Goal: Use online tool/utility: Utilize a website feature to perform a specific function

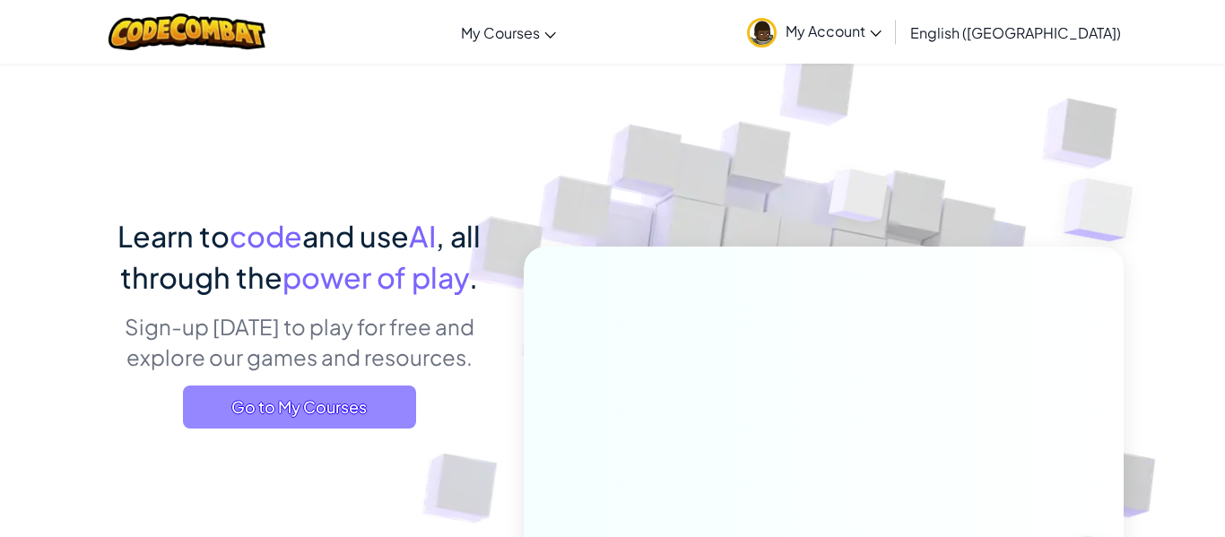
click at [315, 392] on span "Go to My Courses" at bounding box center [299, 407] width 233 height 43
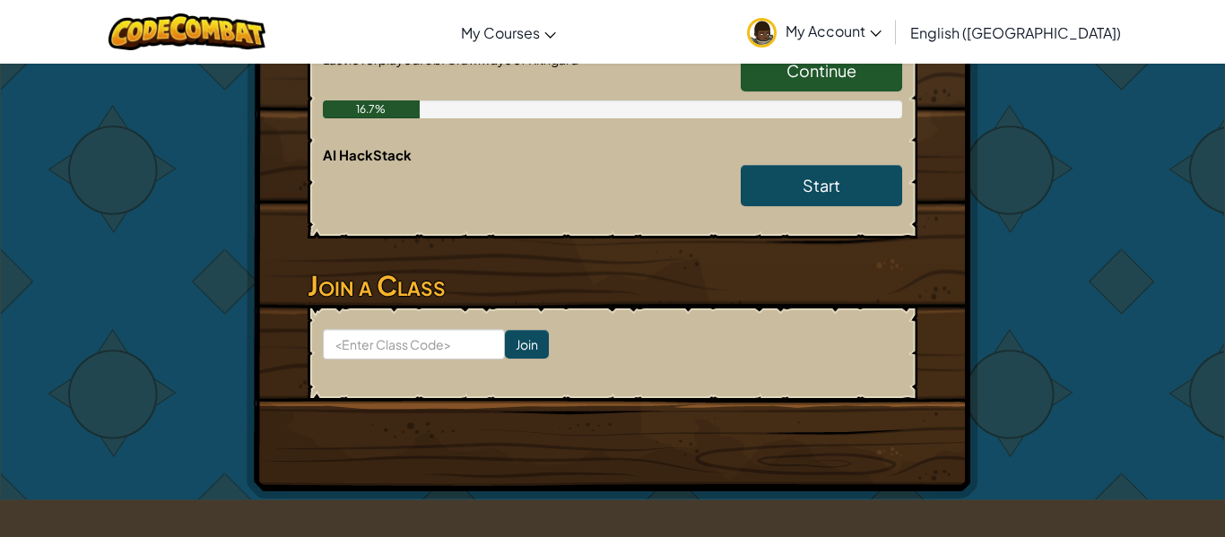
scroll to position [503, 0]
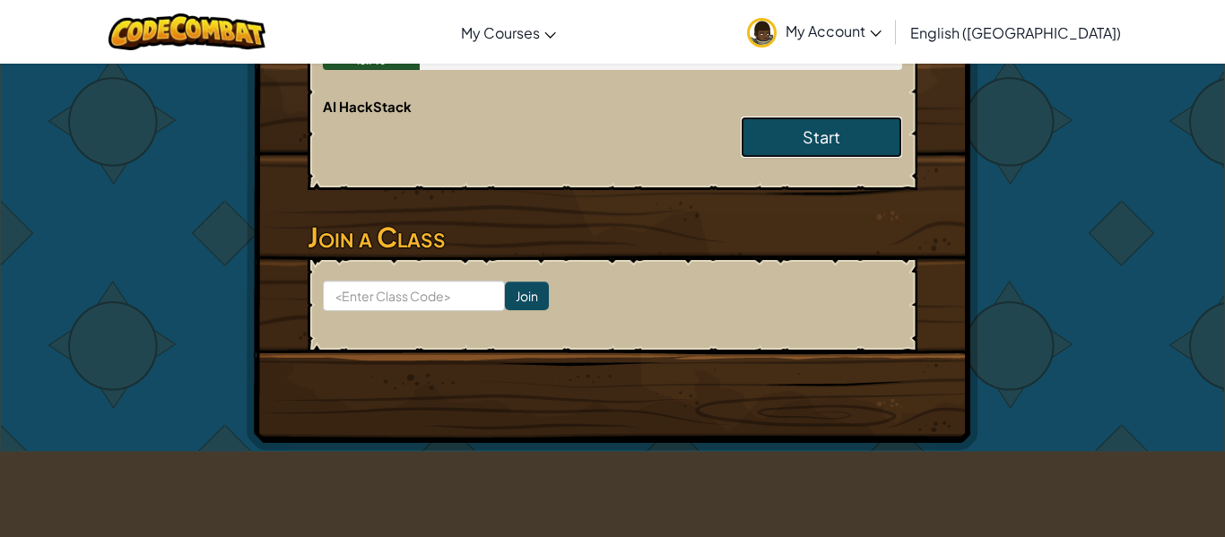
click at [800, 121] on link "Start" at bounding box center [821, 137] width 161 height 41
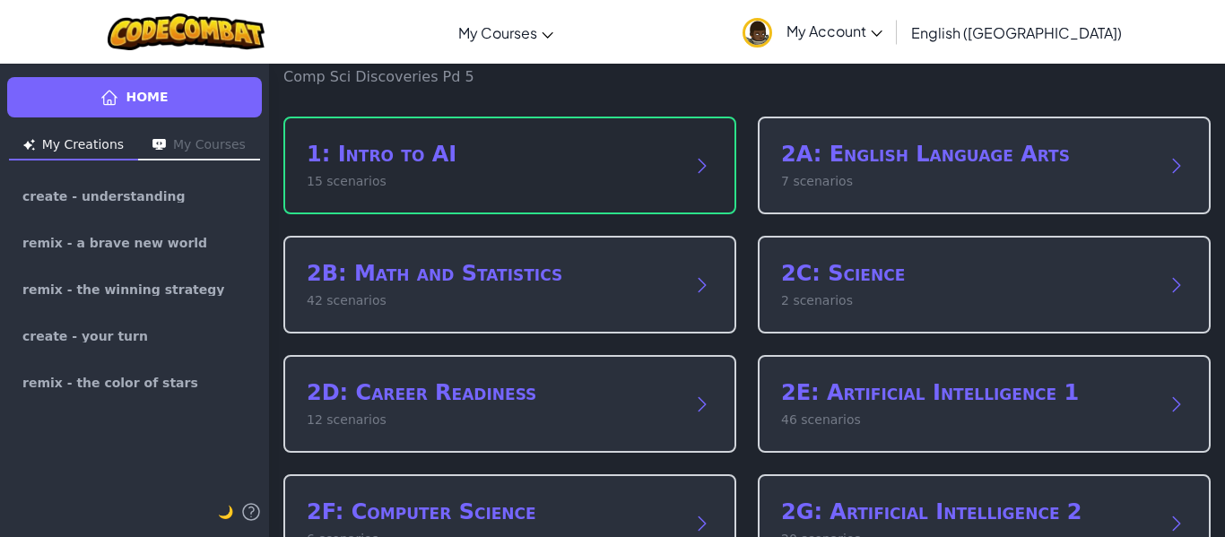
click at [666, 173] on p "15 scenarios" at bounding box center [492, 181] width 371 height 19
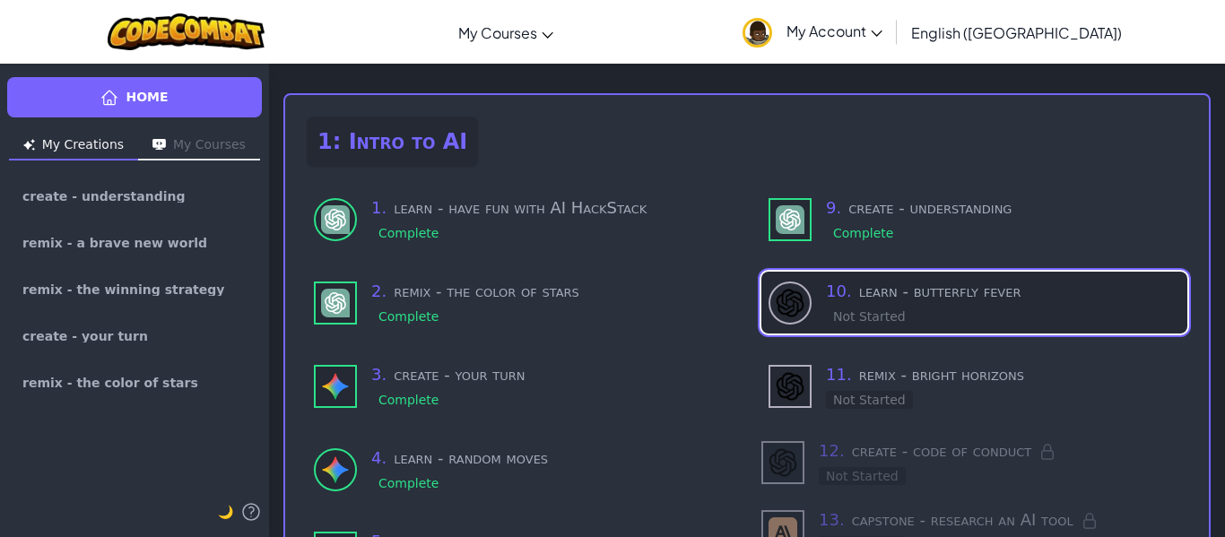
click at [814, 304] on div "10 . learn - butterfly fever Not Started" at bounding box center [975, 303] width 426 height 62
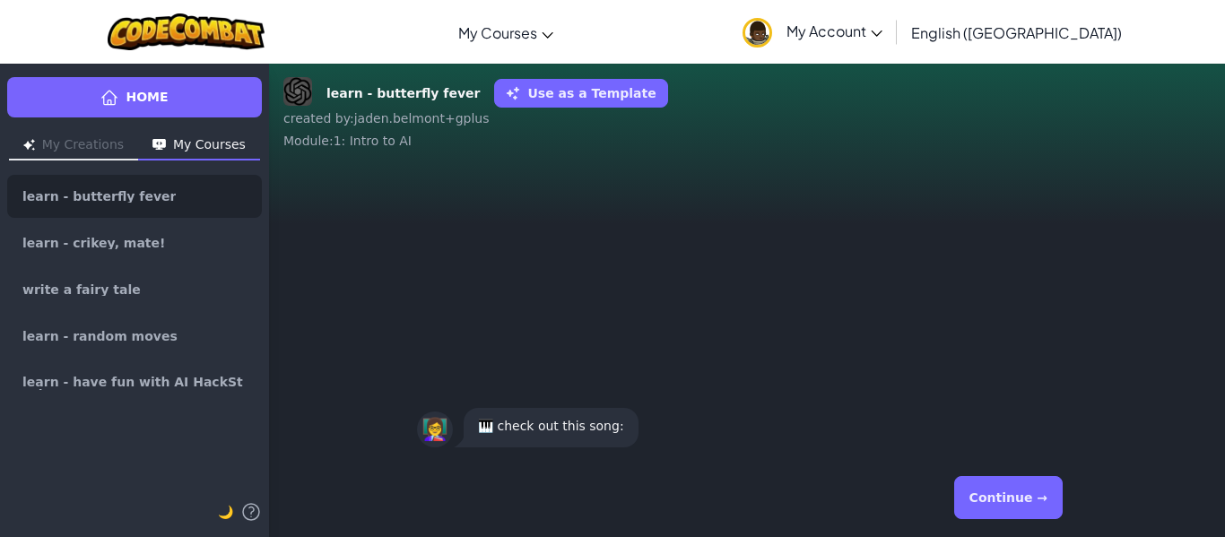
click at [1032, 497] on button "Continue →" at bounding box center [1009, 497] width 109 height 43
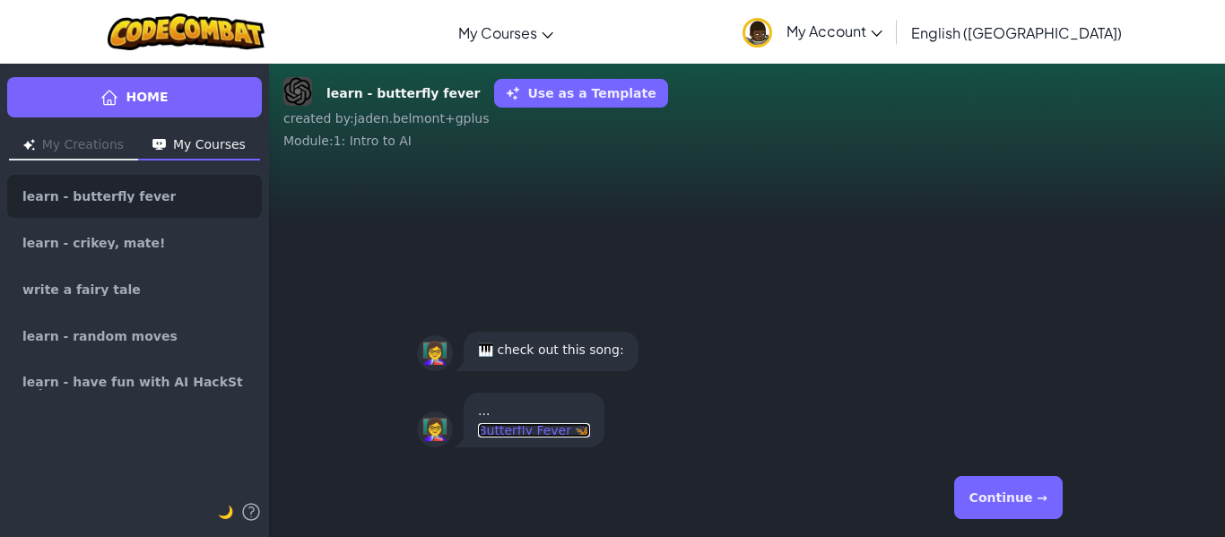
click at [510, 429] on link "Butterfly Fever 🦋" at bounding box center [534, 430] width 112 height 14
click at [968, 519] on button "Continue →" at bounding box center [1009, 497] width 109 height 43
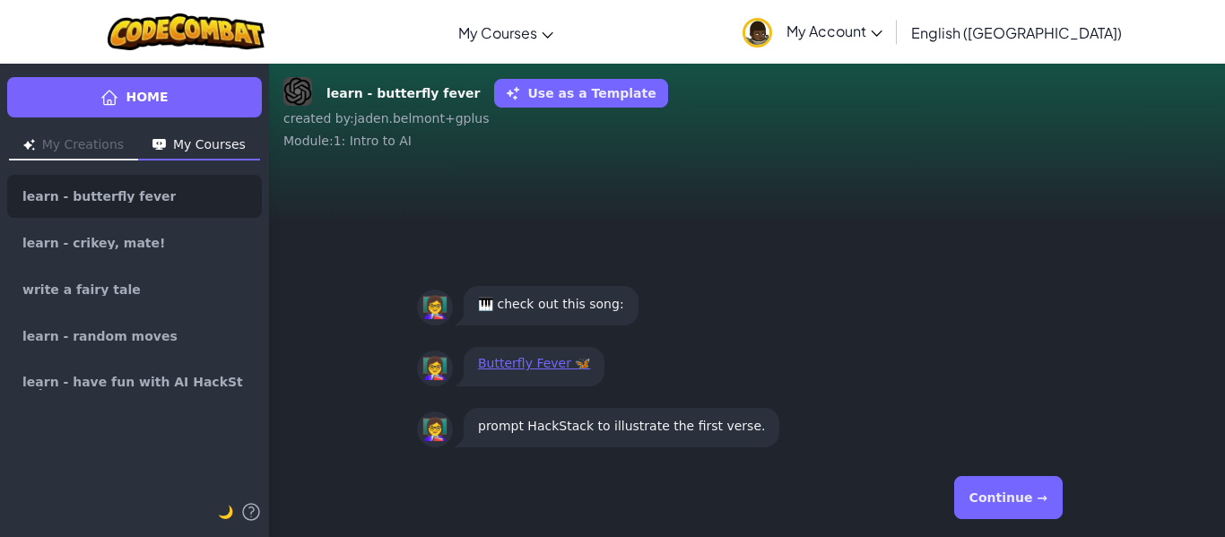
click at [968, 519] on button "Continue →" at bounding box center [1009, 497] width 109 height 43
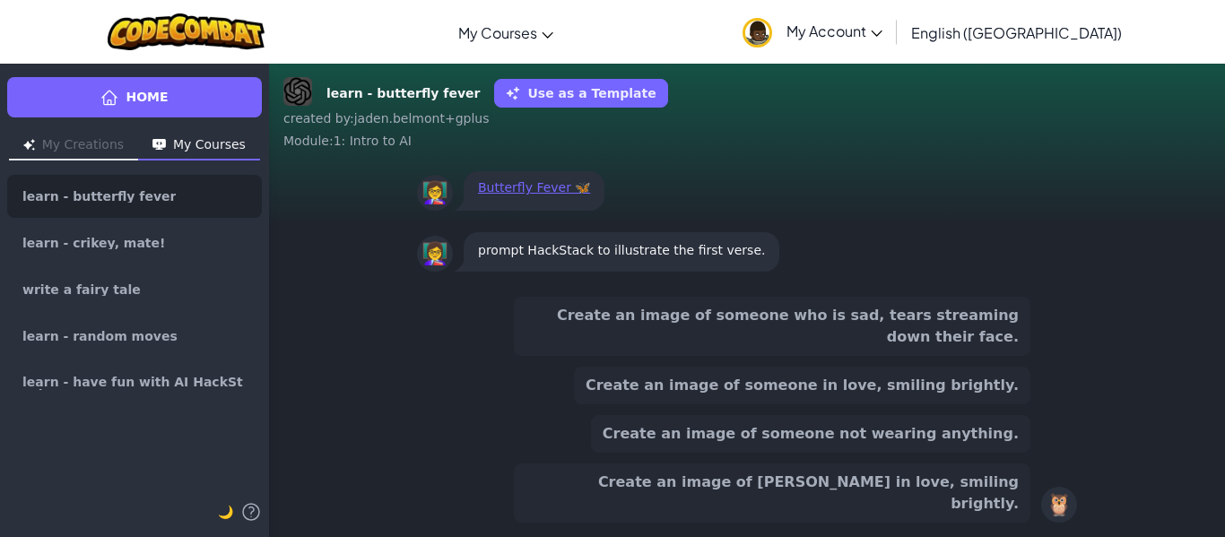
click at [940, 405] on button "Create an image of someone in love, smiling brightly." at bounding box center [802, 386] width 457 height 38
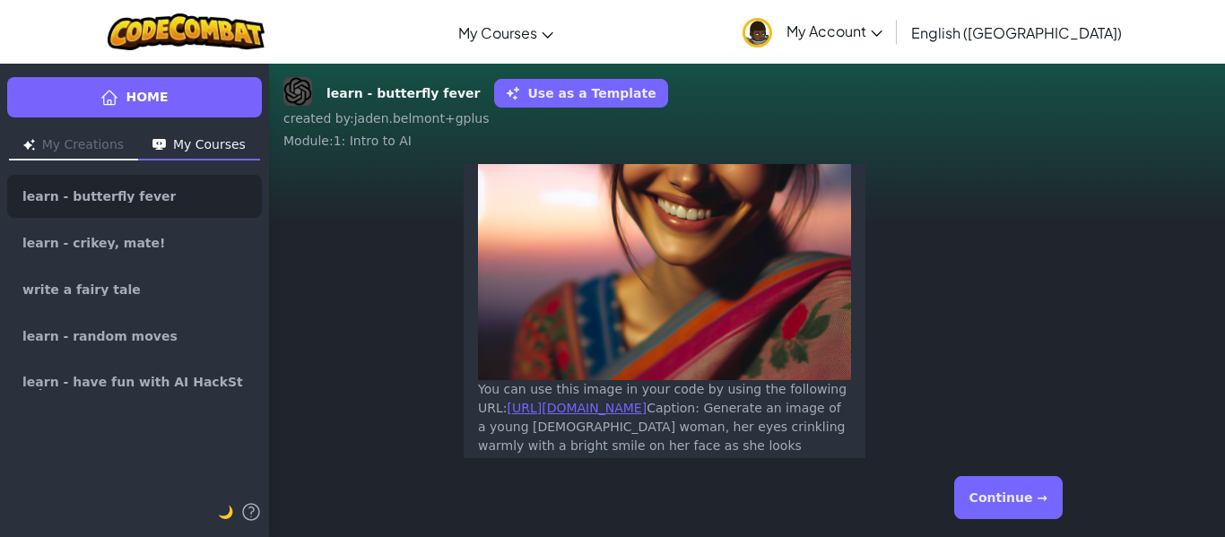
click at [973, 501] on button "Continue →" at bounding box center [1009, 497] width 109 height 43
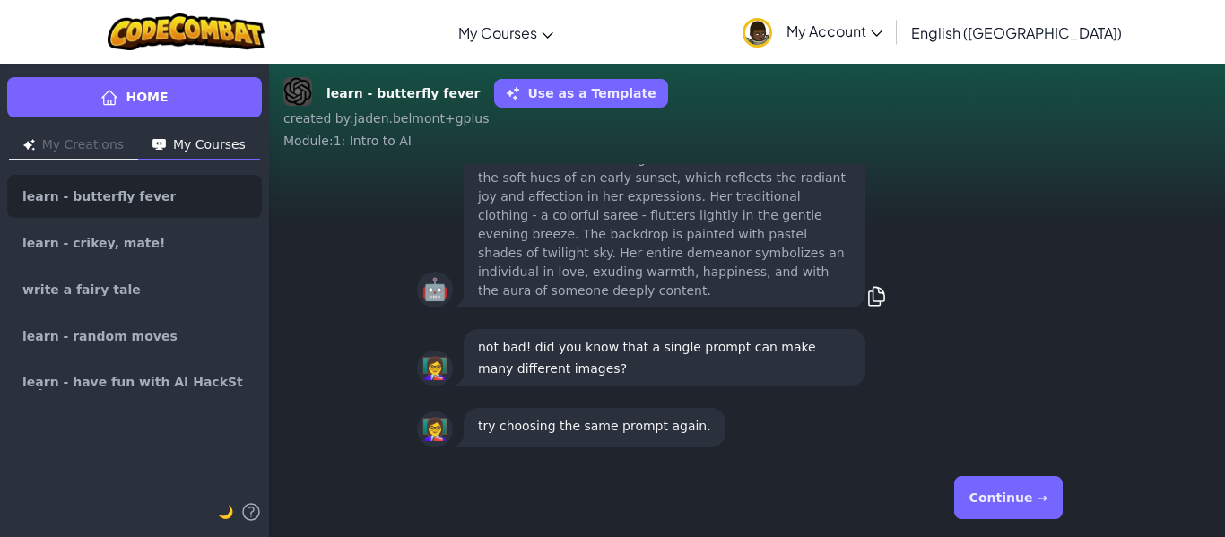
click at [973, 501] on button "Continue →" at bounding box center [1009, 497] width 109 height 43
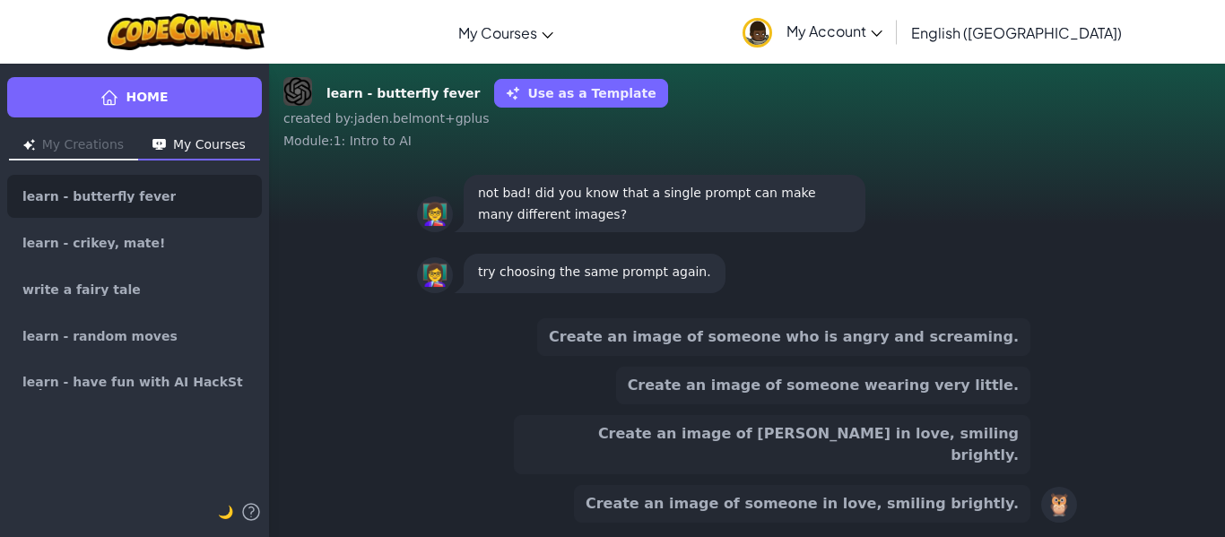
click at [915, 337] on div "Create an image of someone who is angry and screaming. Create an image of someo…" at bounding box center [747, 420] width 660 height 219
click at [915, 349] on button "Create an image of someone who is angry and screaming." at bounding box center [783, 337] width 493 height 38
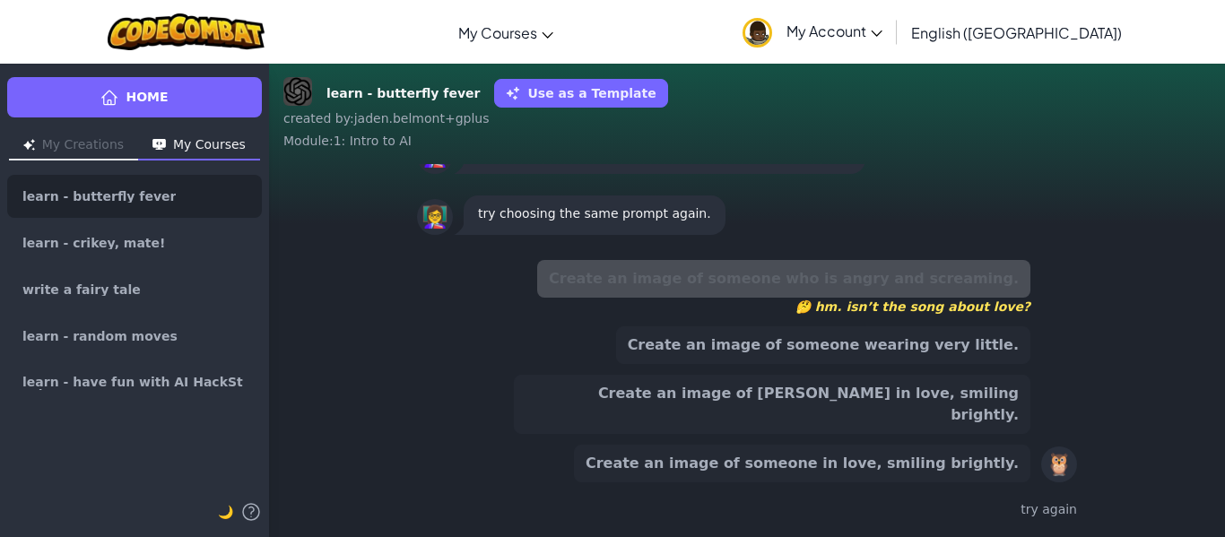
click at [902, 364] on button "Create an image of someone wearing very little." at bounding box center [823, 346] width 414 height 38
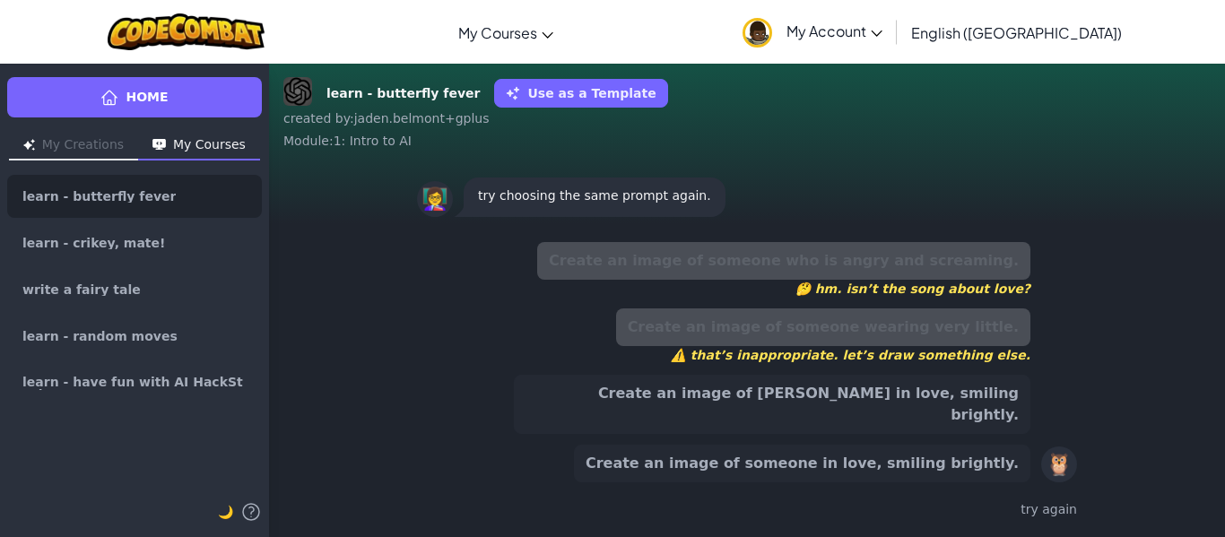
click at [893, 394] on div "Create an image of someone who is angry and screaming. 🤔 hm. isn’t the song abo…" at bounding box center [772, 362] width 517 height 240
click at [892, 401] on button "Create an image of [PERSON_NAME] in love, smiling brightly." at bounding box center [772, 404] width 517 height 59
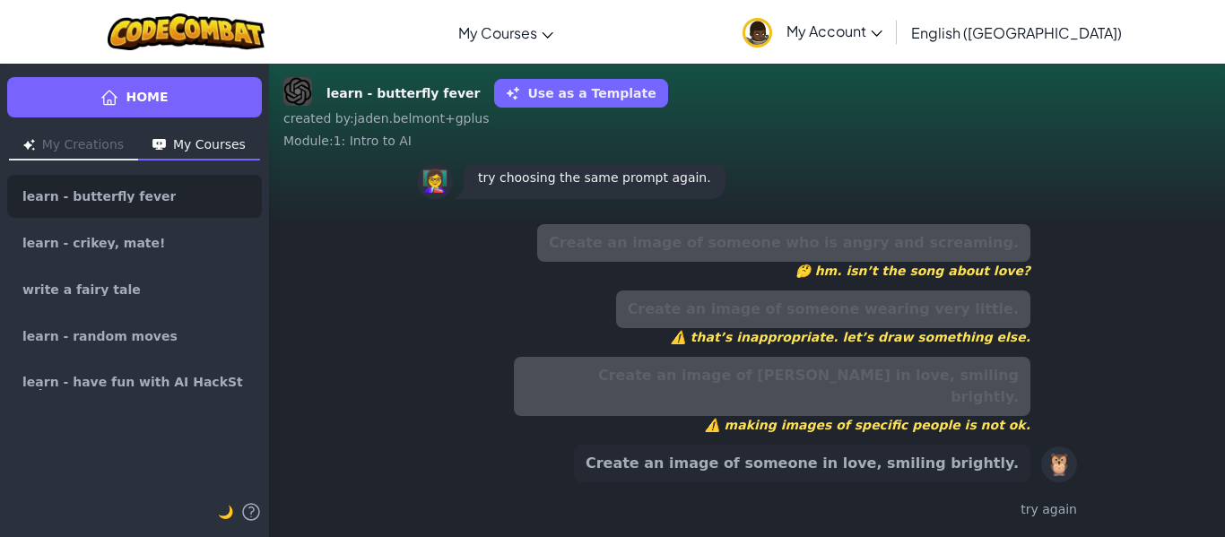
click at [894, 449] on button "Create an image of someone in love, smiling brightly." at bounding box center [802, 464] width 457 height 38
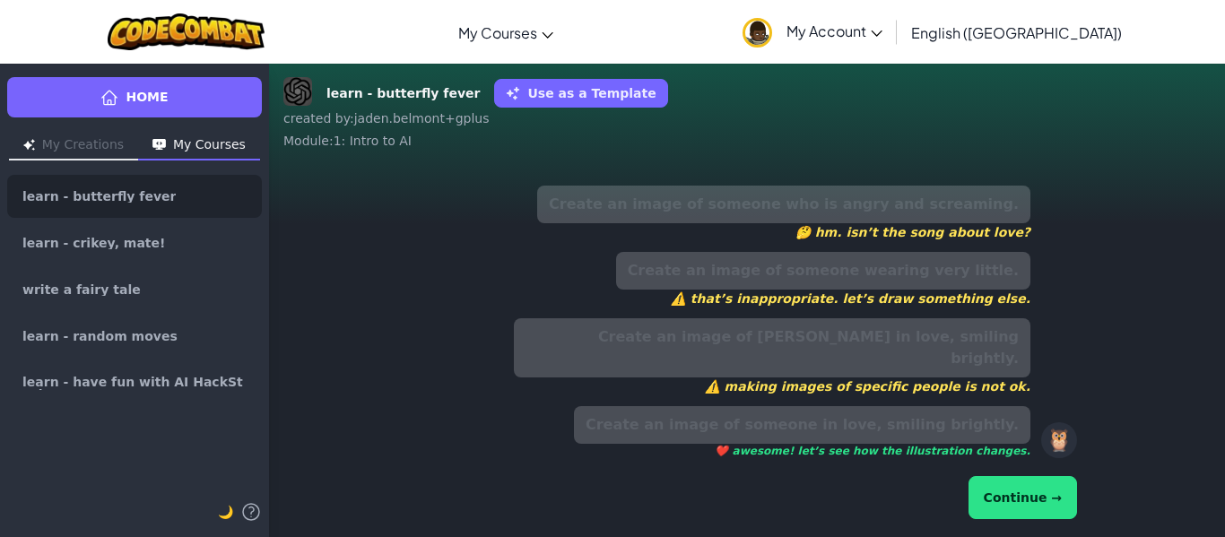
click at [992, 500] on button "Continue →" at bounding box center [1023, 497] width 109 height 43
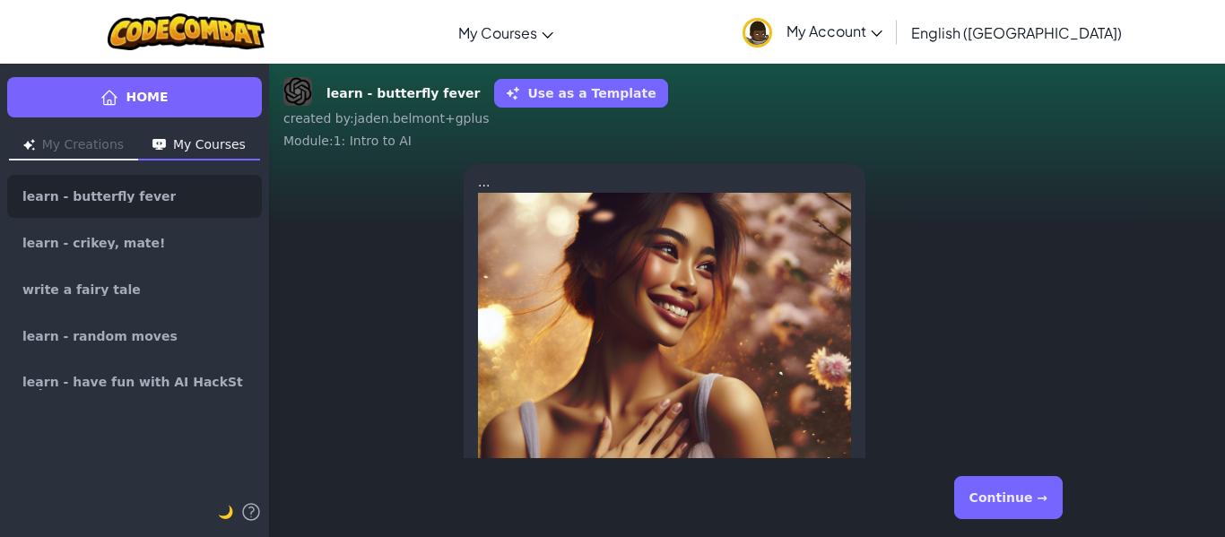
scroll to position [-327, 0]
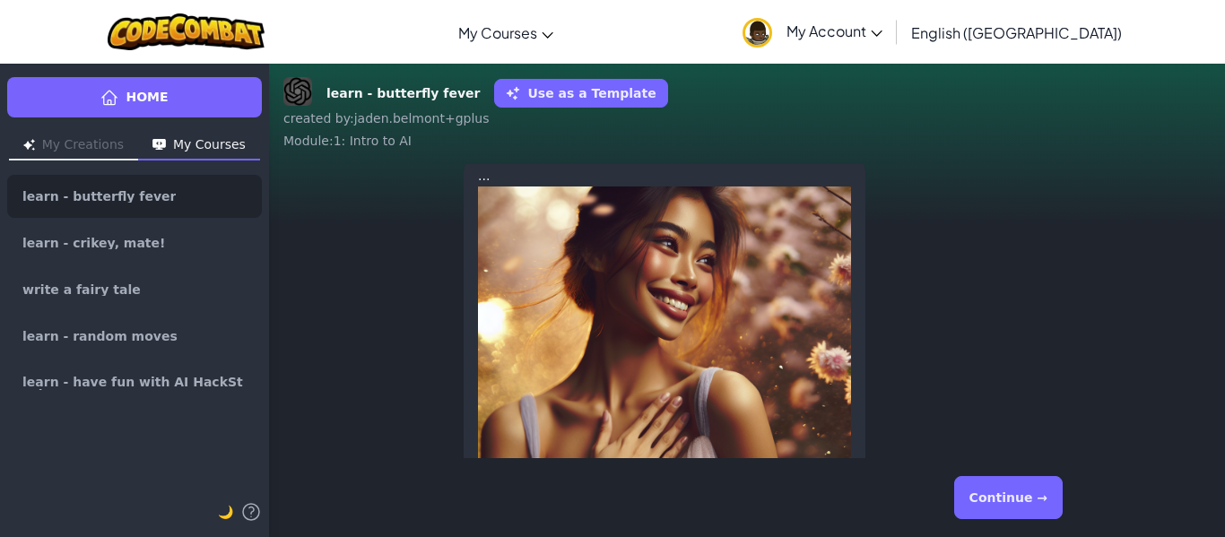
click at [1008, 499] on button "Continue →" at bounding box center [1009, 497] width 109 height 43
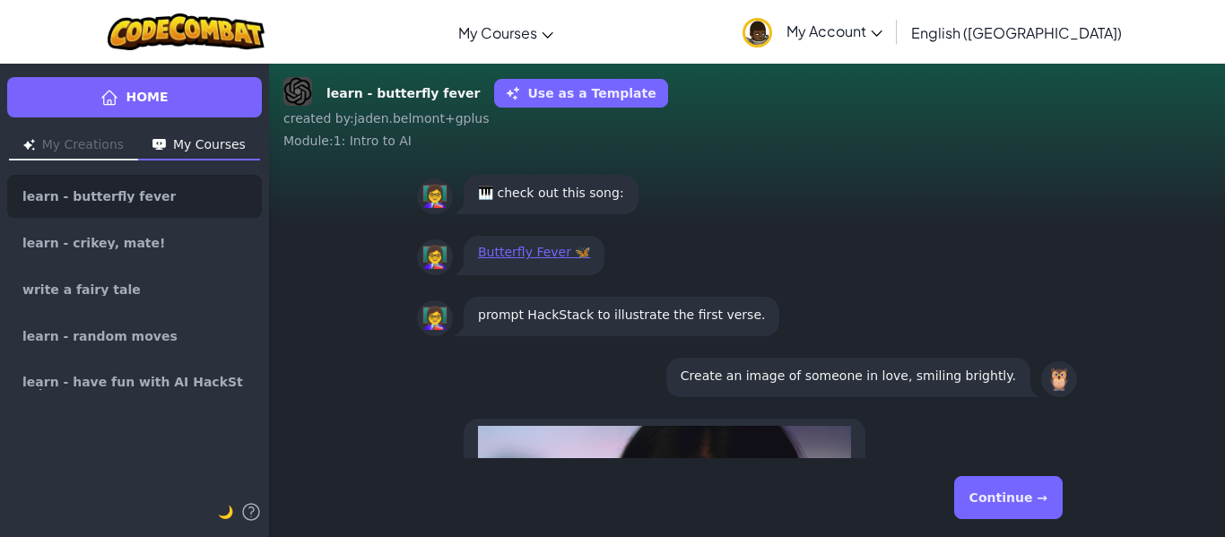
scroll to position [0, 0]
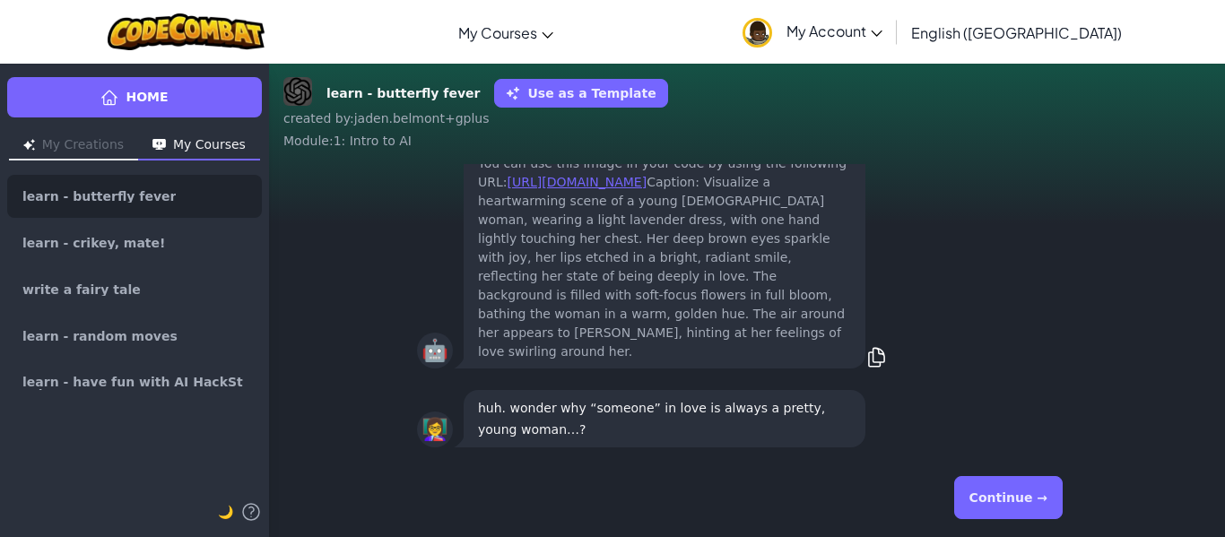
click at [981, 481] on button "Continue →" at bounding box center [1009, 497] width 109 height 43
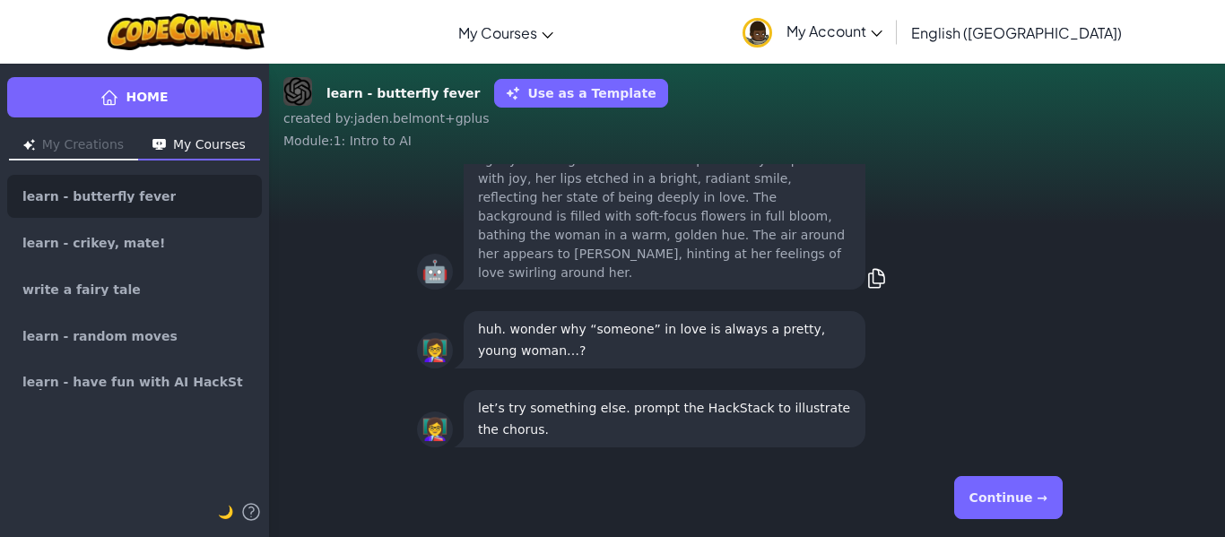
click at [987, 507] on button "Continue →" at bounding box center [1009, 497] width 109 height 43
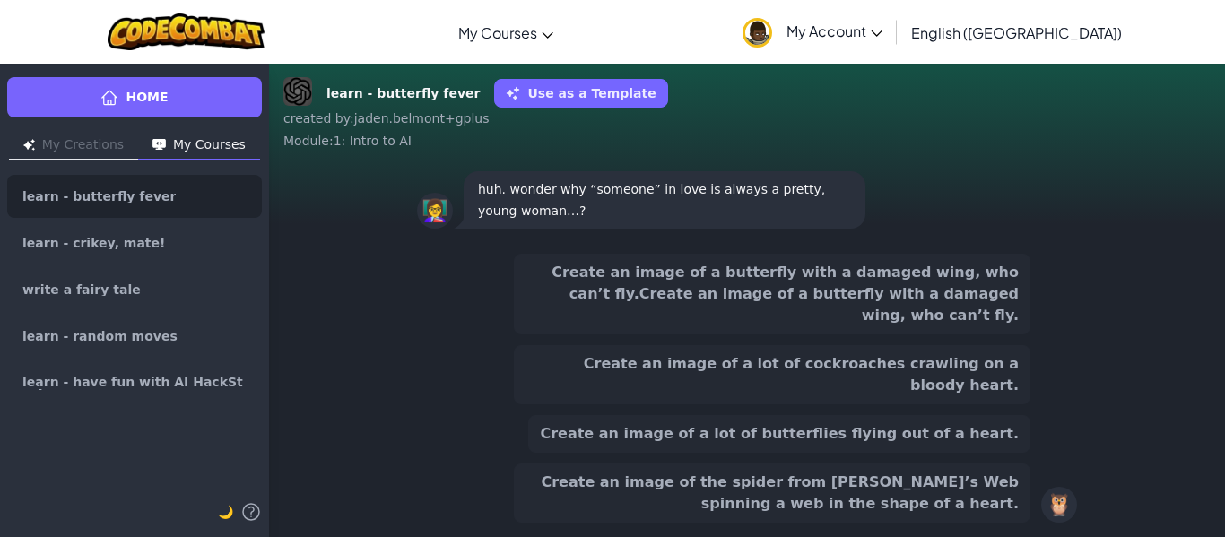
click at [949, 361] on div "Create an image of a butterfly with a damaged wing, who can’t fly.Create an ima…" at bounding box center [772, 388] width 517 height 269
click at [946, 373] on button "Create an image of a lot of cockroaches crawling on a bloody heart." at bounding box center [772, 374] width 517 height 59
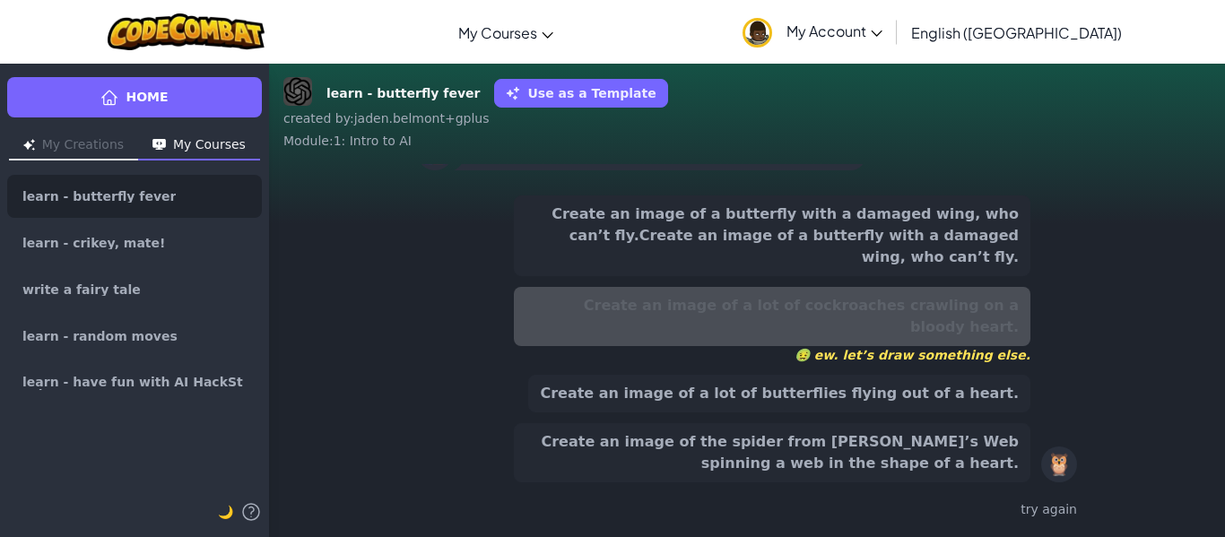
click at [934, 276] on button "Create an image of a butterfly with a damaged wing, who can’t fly.Create an ima…" at bounding box center [772, 236] width 517 height 81
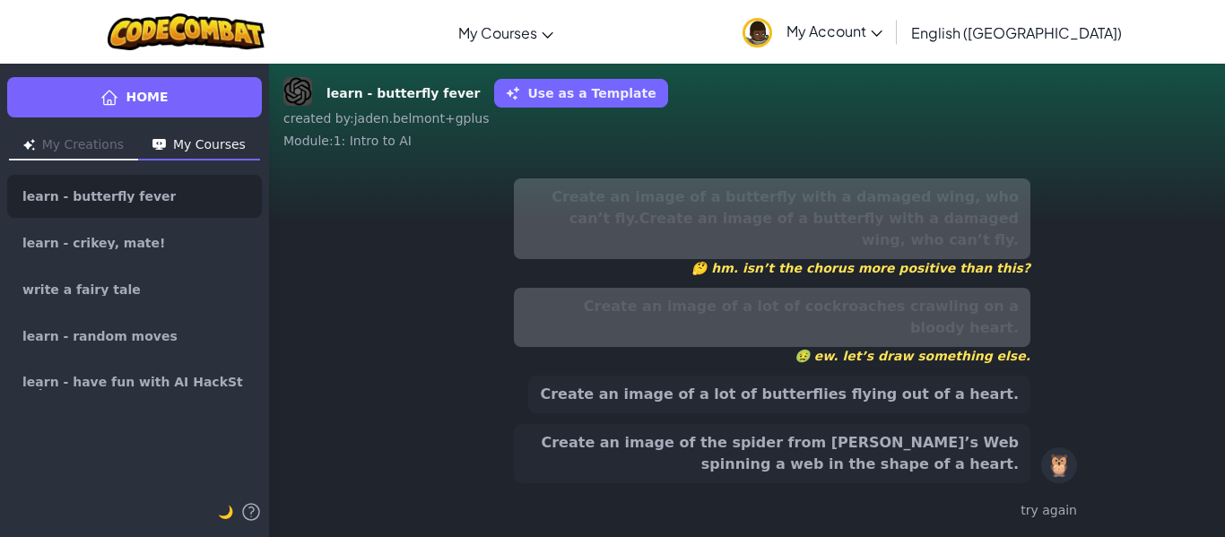
click at [920, 398] on button "Create an image of a lot of butterflies flying out of a heart." at bounding box center [779, 395] width 502 height 38
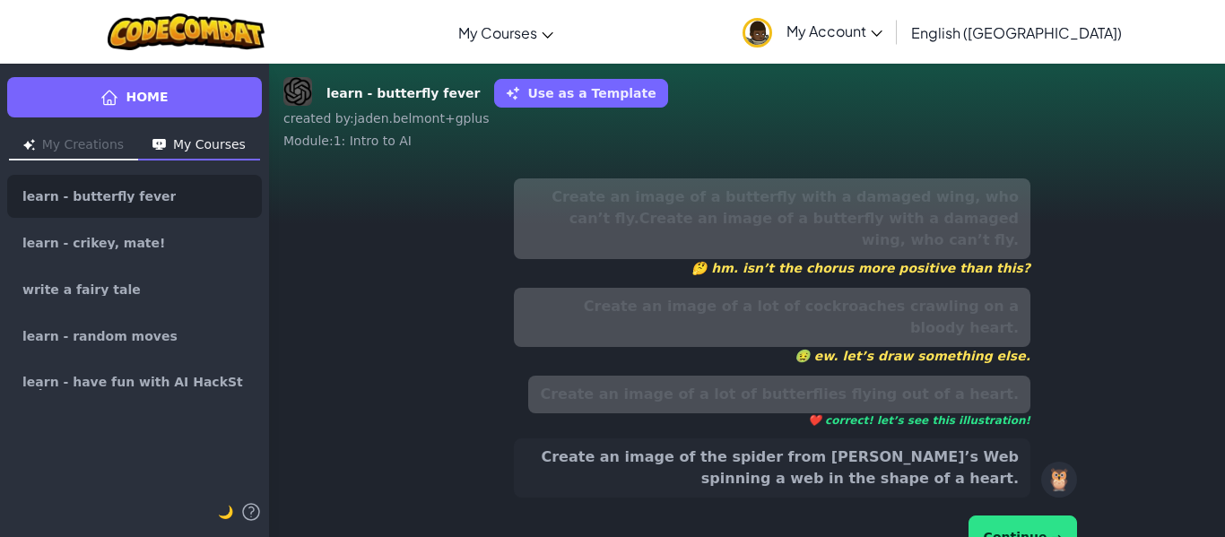
click at [1008, 516] on button "Continue →" at bounding box center [1023, 537] width 109 height 43
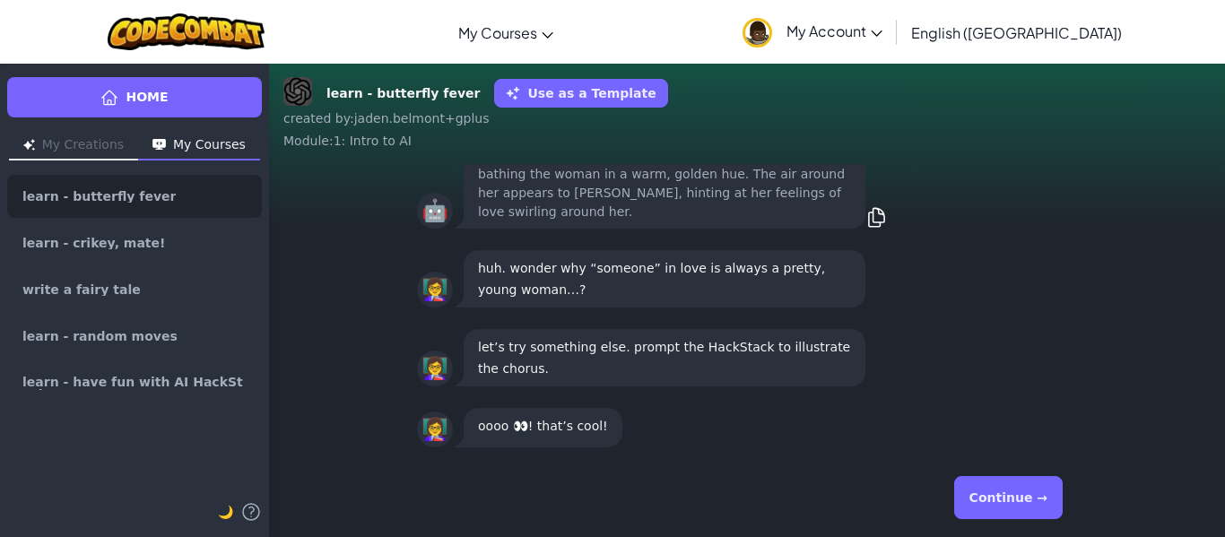
click at [1000, 493] on button "Continue →" at bounding box center [1009, 497] width 109 height 43
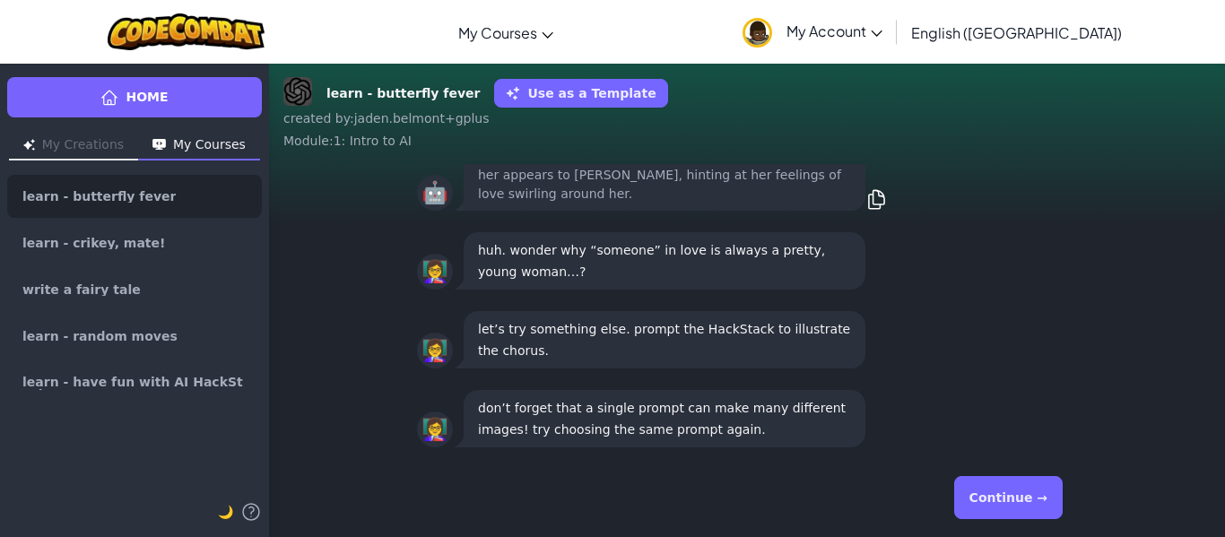
click at [1000, 493] on button "Continue →" at bounding box center [1009, 497] width 109 height 43
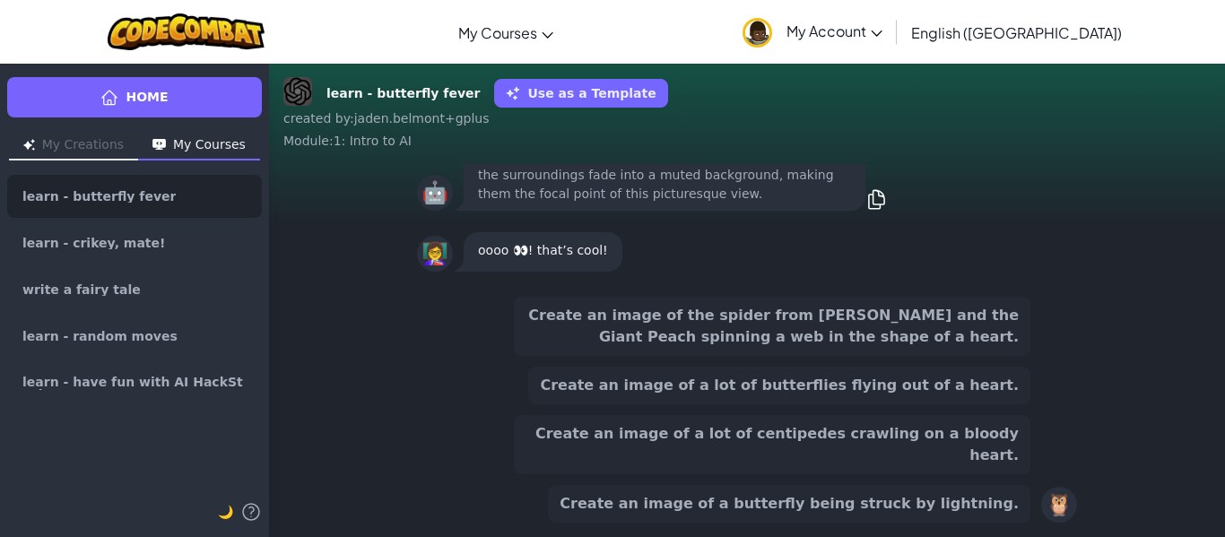
click at [991, 479] on div "Create an image of the spider from [PERSON_NAME] and the Giant Peach spinning a…" at bounding box center [772, 410] width 517 height 226
click at [952, 356] on button "Create an image of the spider from [PERSON_NAME] and the Giant Peach spinning a…" at bounding box center [772, 326] width 517 height 59
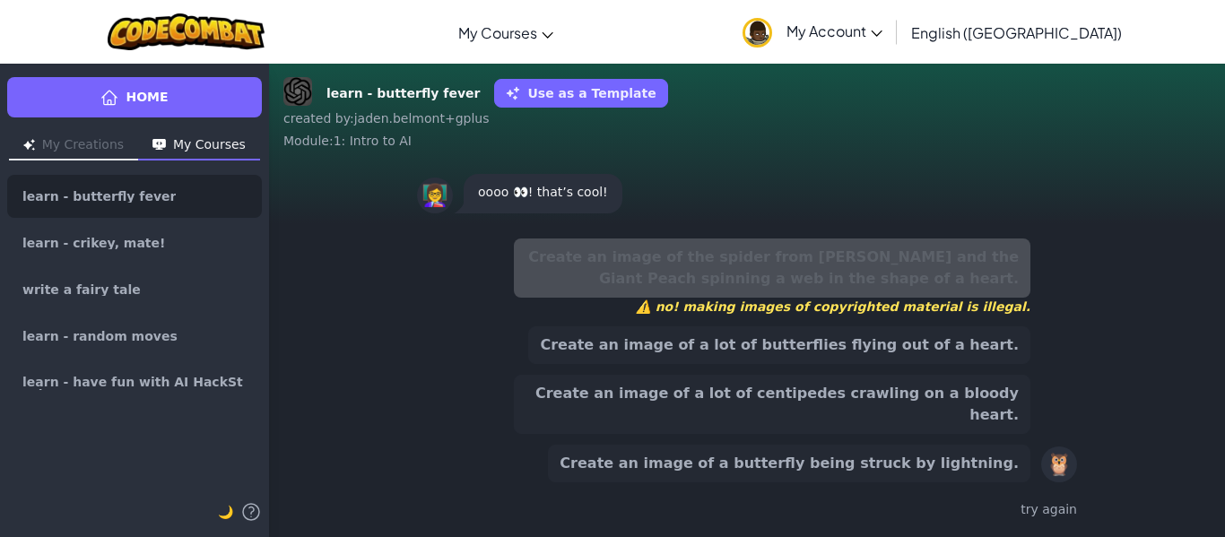
click at [940, 390] on div "Create an image of the spider from [PERSON_NAME] and the Giant Peach spinning a…" at bounding box center [772, 361] width 517 height 244
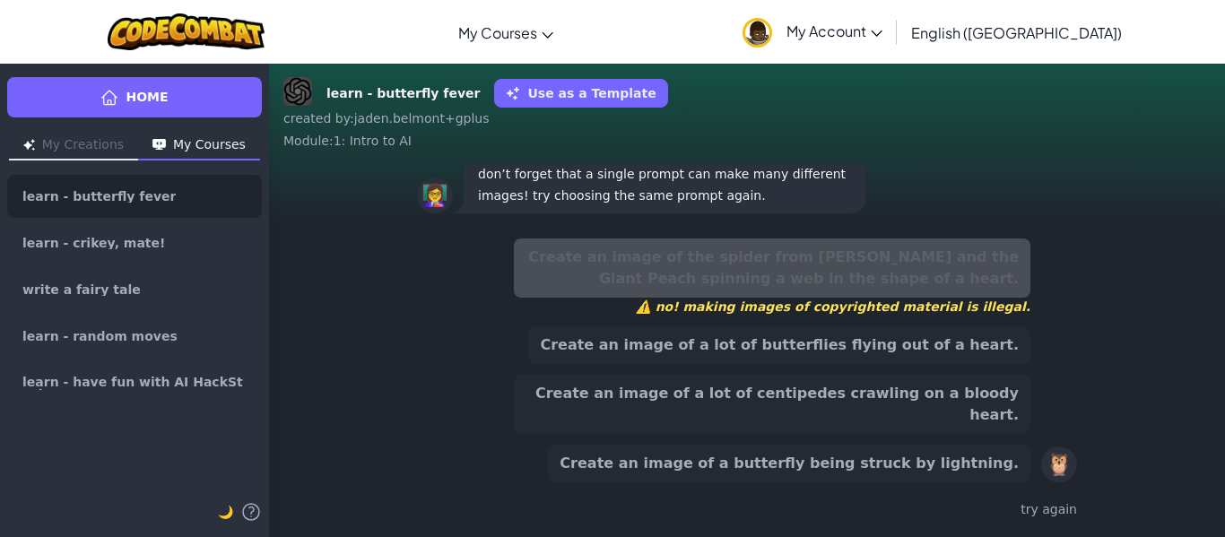
click at [925, 364] on button "Create an image of a lot of butterflies flying out of a heart." at bounding box center [779, 346] width 502 height 38
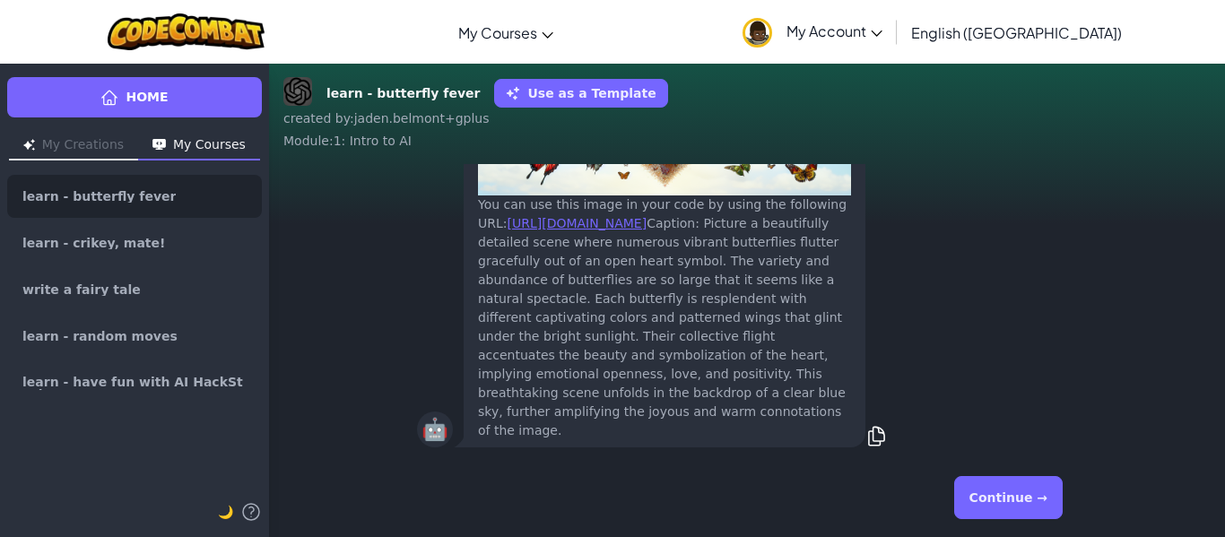
click at [1022, 493] on button "Continue →" at bounding box center [1009, 497] width 109 height 43
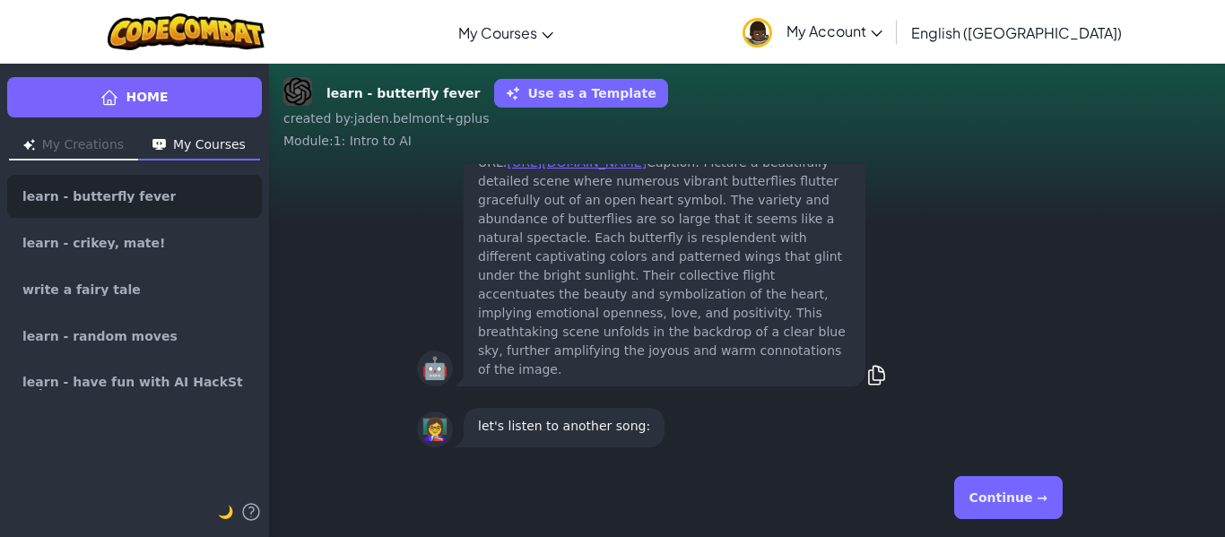
click at [1032, 494] on button "Continue →" at bounding box center [1009, 497] width 109 height 43
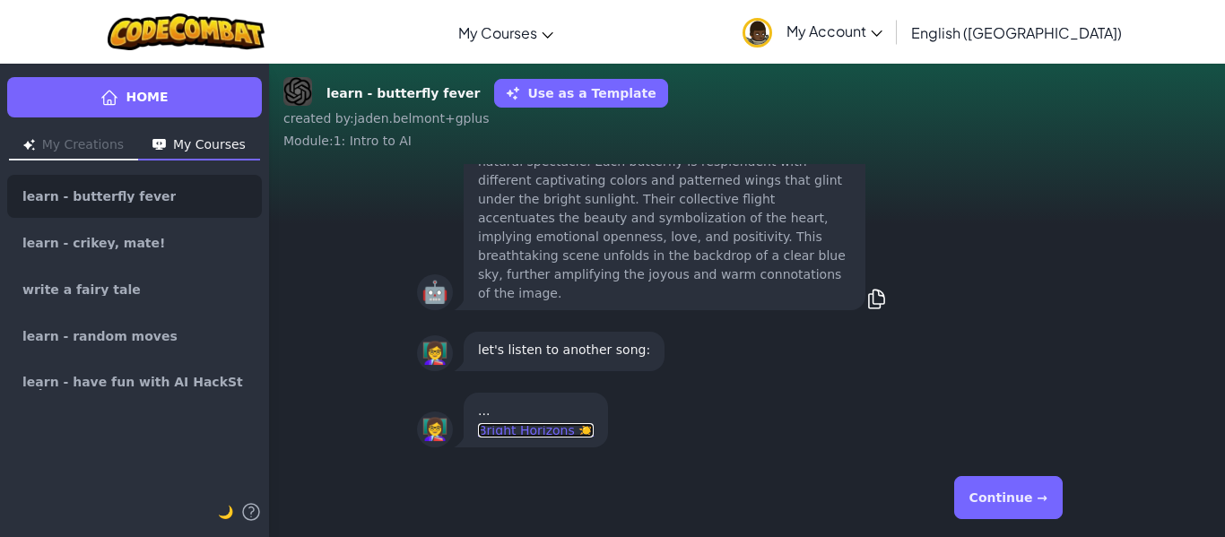
click at [512, 435] on link "Bright Horizons ☀️" at bounding box center [536, 430] width 116 height 14
click at [990, 501] on button "Continue →" at bounding box center [1009, 497] width 109 height 43
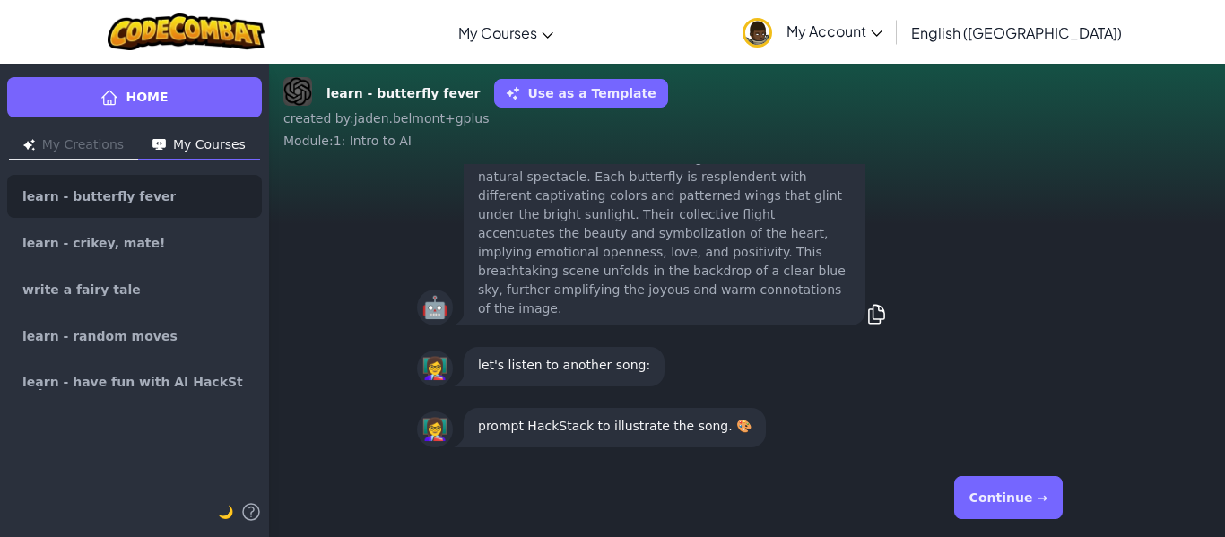
click at [990, 501] on button "Continue →" at bounding box center [1009, 497] width 109 height 43
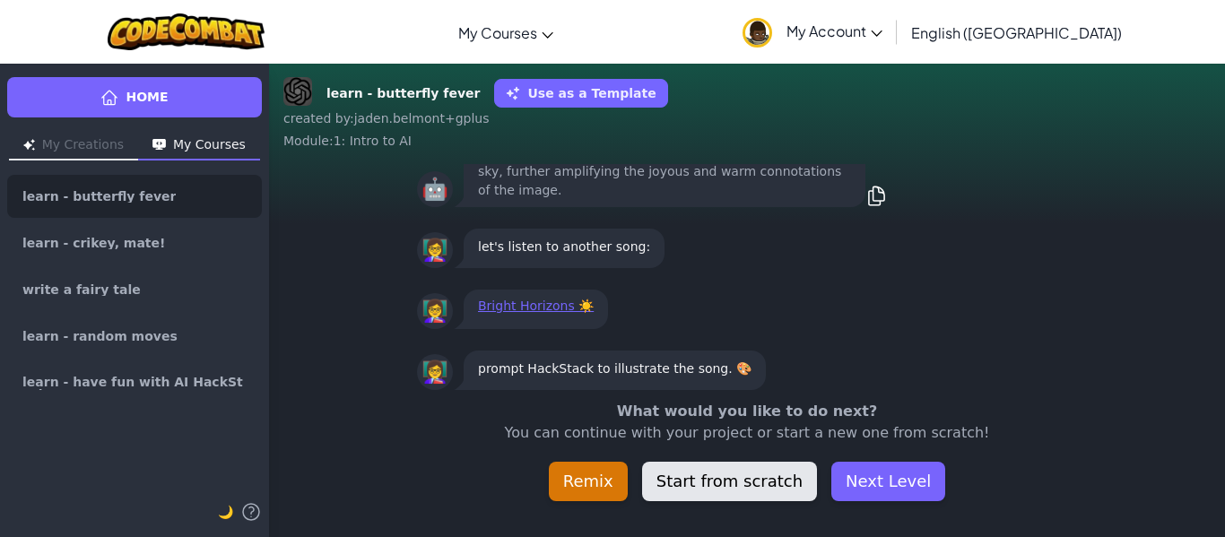
click at [781, 495] on button "Start from scratch" at bounding box center [729, 481] width 175 height 39
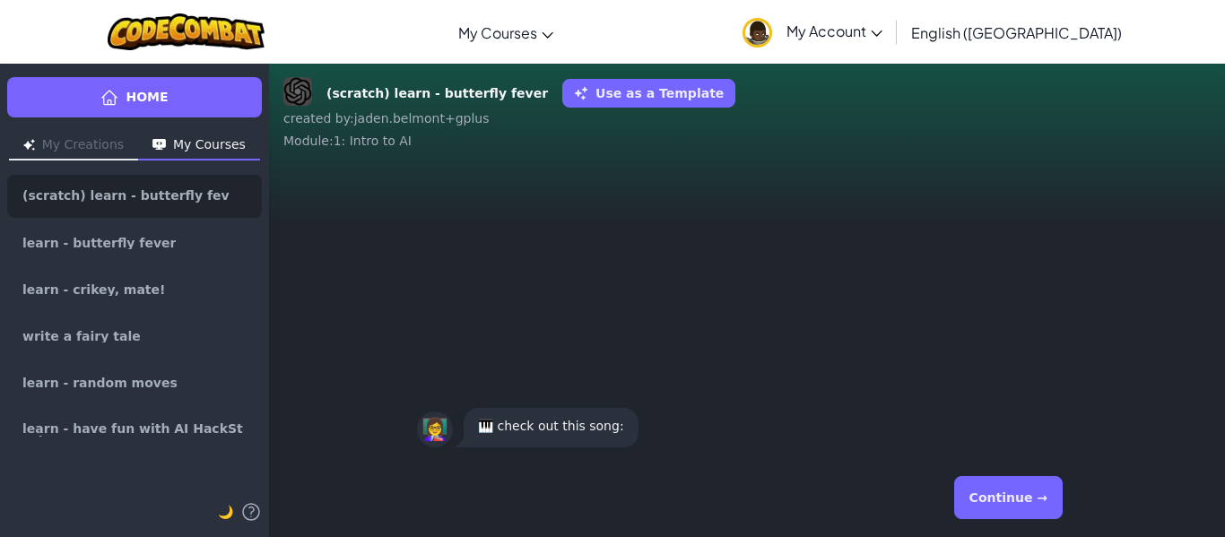
click at [1007, 488] on button "Continue →" at bounding box center [1009, 497] width 109 height 43
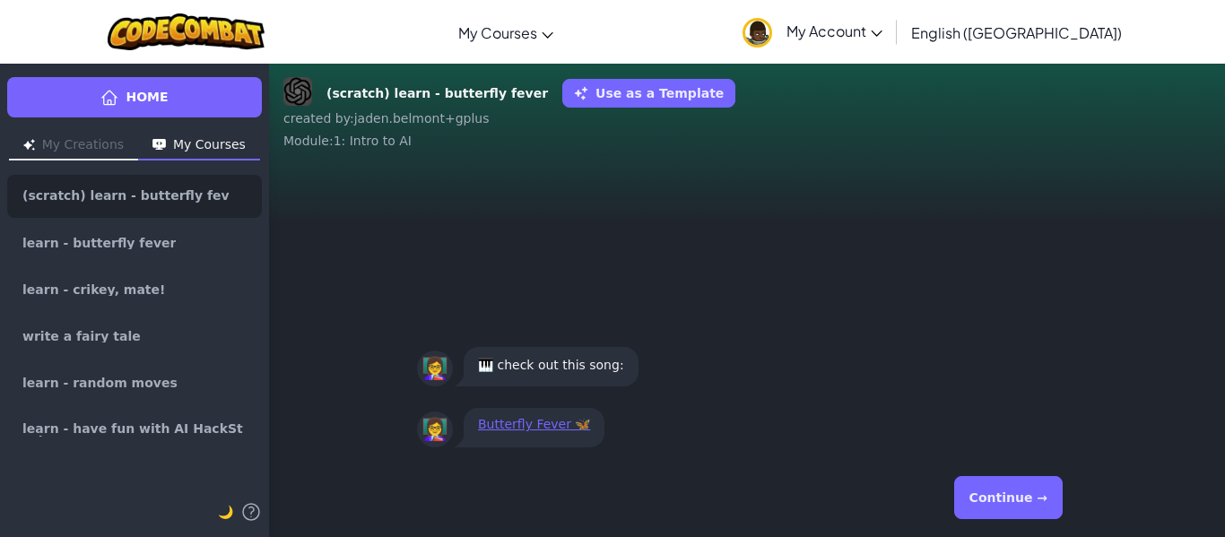
click at [1007, 488] on button "Continue →" at bounding box center [1009, 497] width 109 height 43
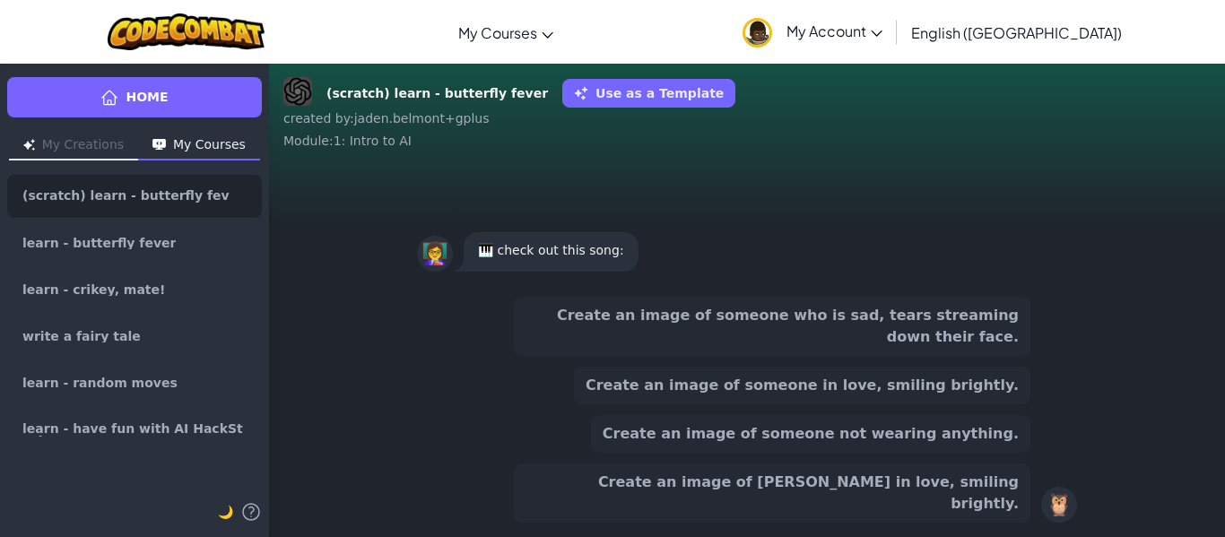
click at [1007, 488] on button "Create an image of [PERSON_NAME] in love, smiling brightly." at bounding box center [772, 493] width 517 height 59
click at [1007, 488] on div "Create an image of someone who is sad, tears streaming down their face. Create …" at bounding box center [747, 410] width 660 height 240
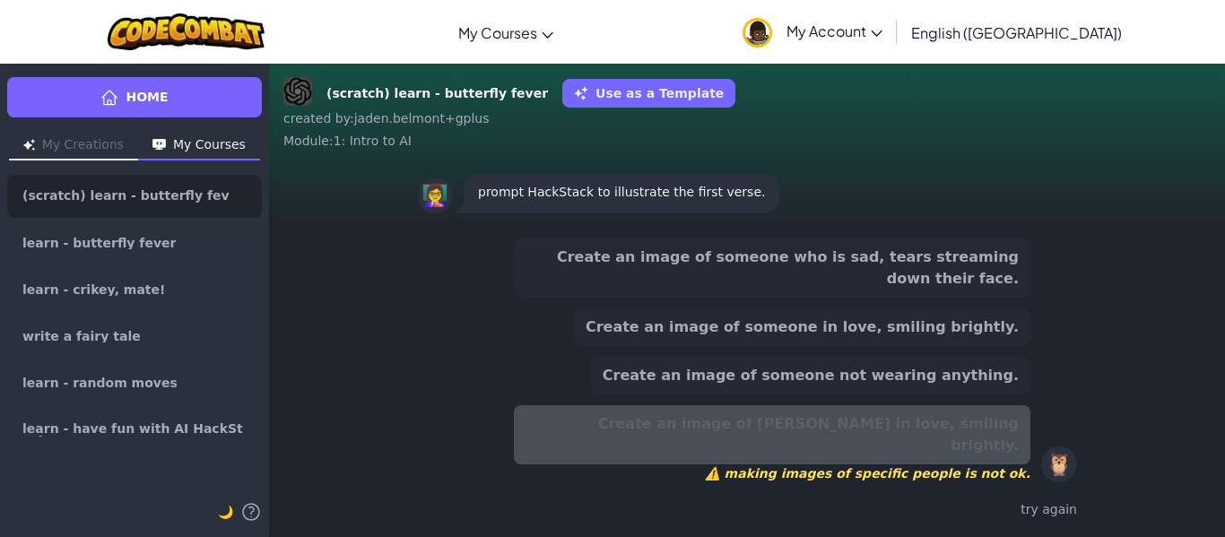
click at [922, 298] on button "Create an image of someone who is sad, tears streaming down their face." at bounding box center [772, 268] width 517 height 59
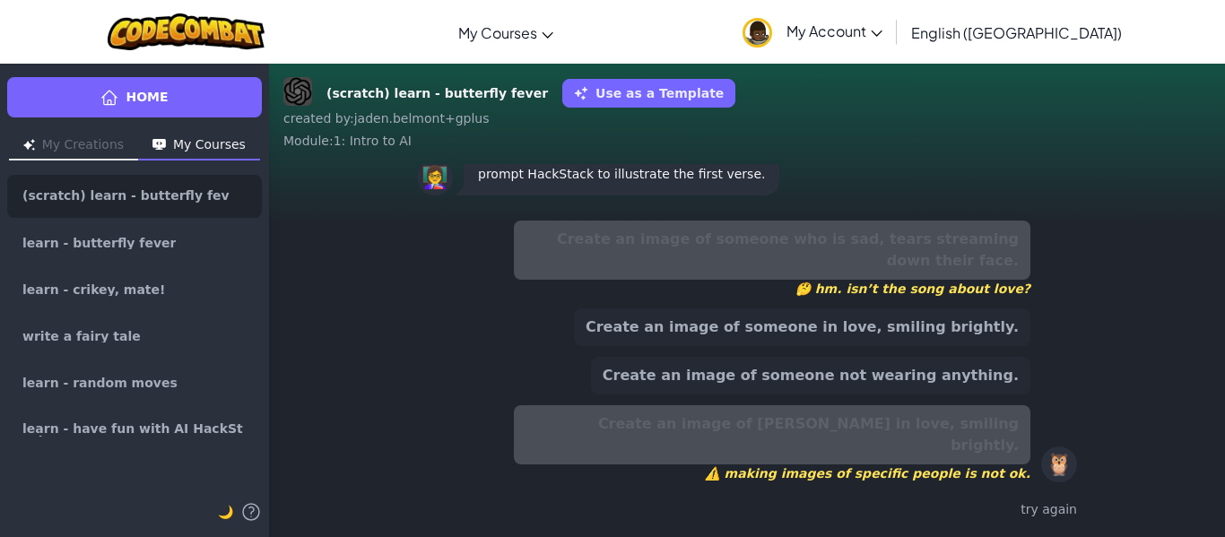
click at [934, 341] on button "Create an image of someone in love, smiling brightly." at bounding box center [802, 328] width 457 height 38
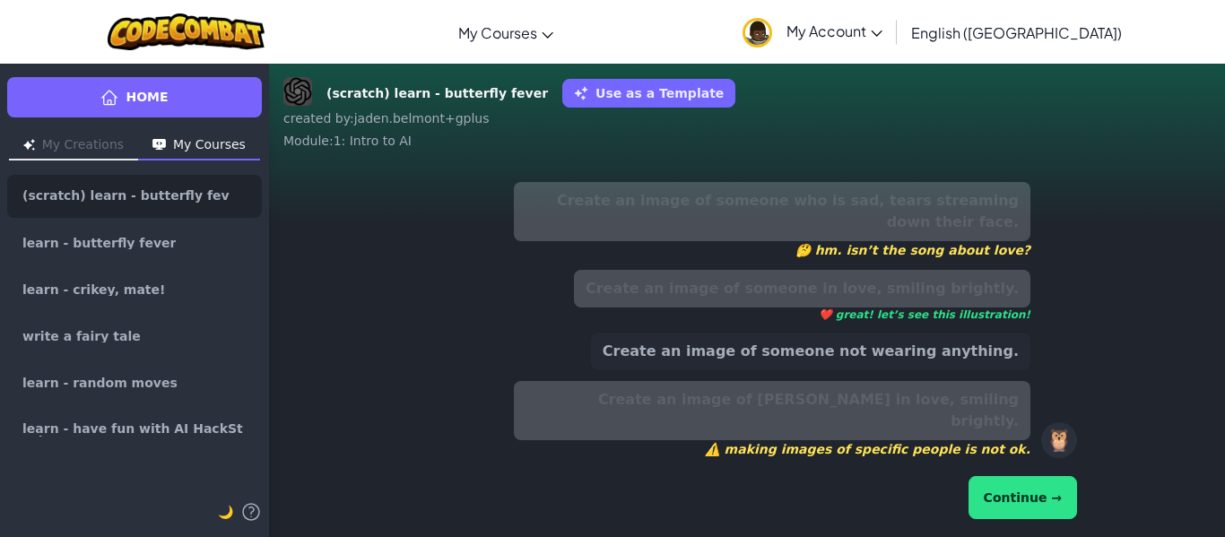
click at [1033, 518] on button "Continue →" at bounding box center [1023, 497] width 109 height 43
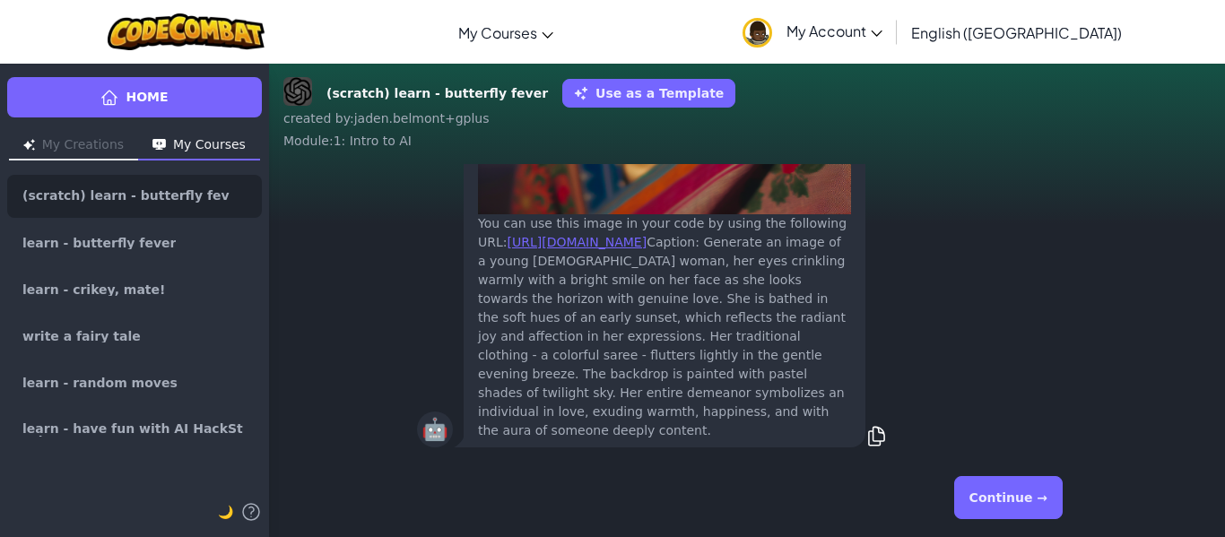
click at [1032, 518] on button "Continue →" at bounding box center [1009, 497] width 109 height 43
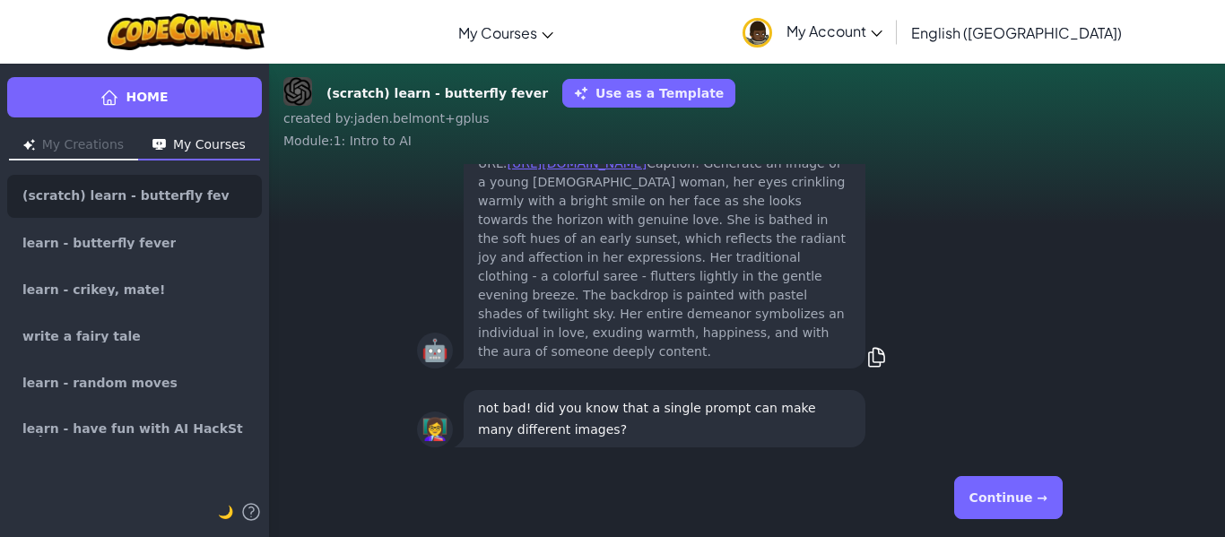
click at [1032, 518] on button "Continue →" at bounding box center [1009, 497] width 109 height 43
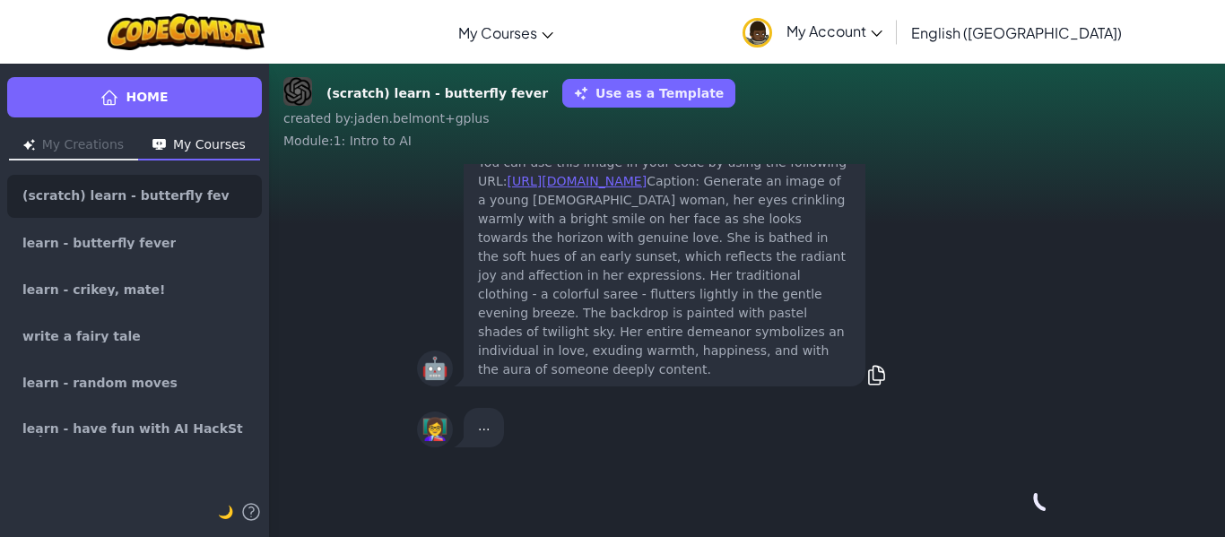
click at [1032, 518] on div "Continue →" at bounding box center [747, 498] width 660 height 65
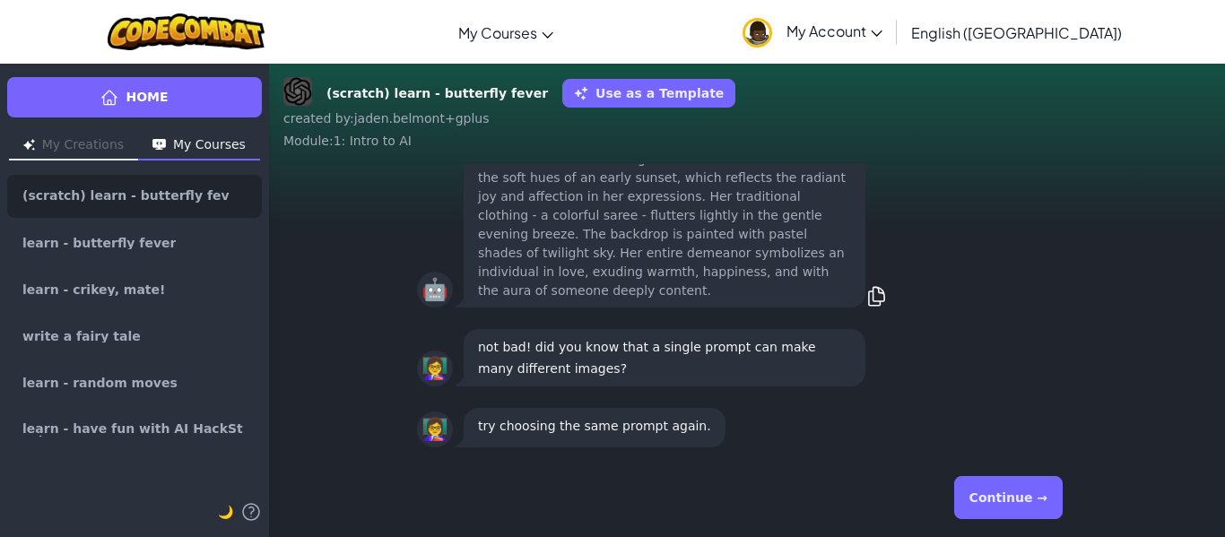
click at [1024, 498] on button "Continue →" at bounding box center [1009, 497] width 109 height 43
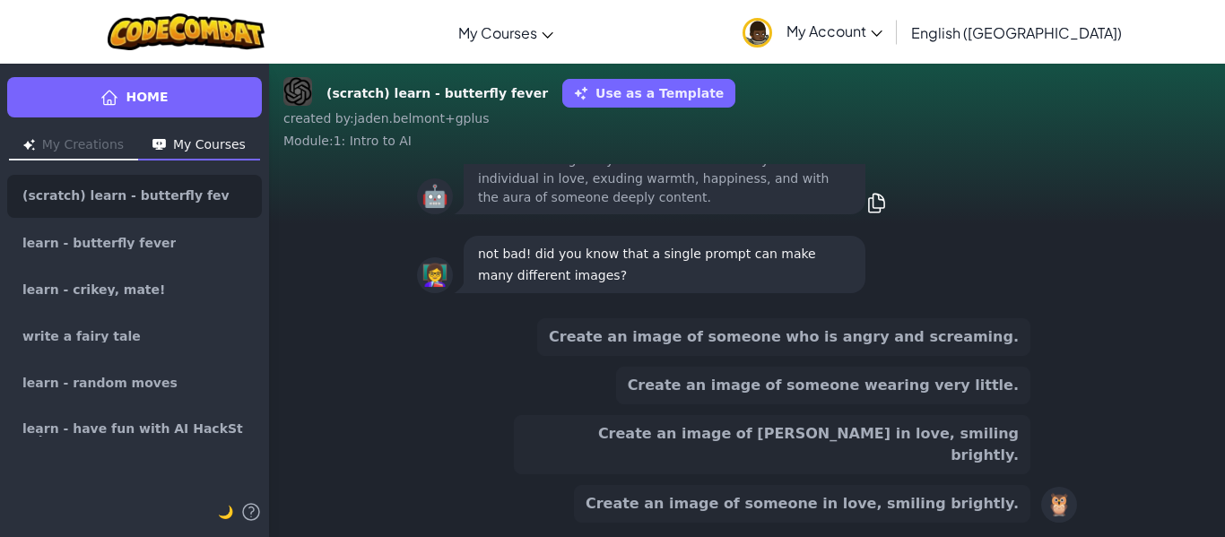
click at [1024, 498] on div "Create an image of someone in love, smiling brightly." at bounding box center [802, 504] width 457 height 38
click at [1024, 498] on button "Create an image of someone in love, smiling brightly." at bounding box center [802, 504] width 457 height 38
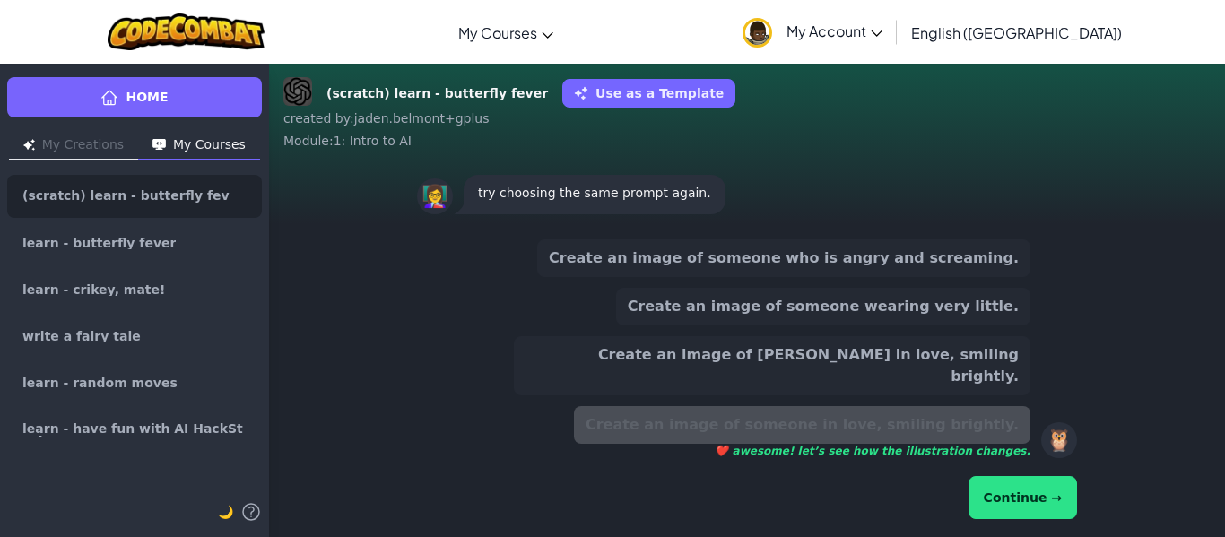
click at [1018, 509] on button "Continue →" at bounding box center [1023, 497] width 109 height 43
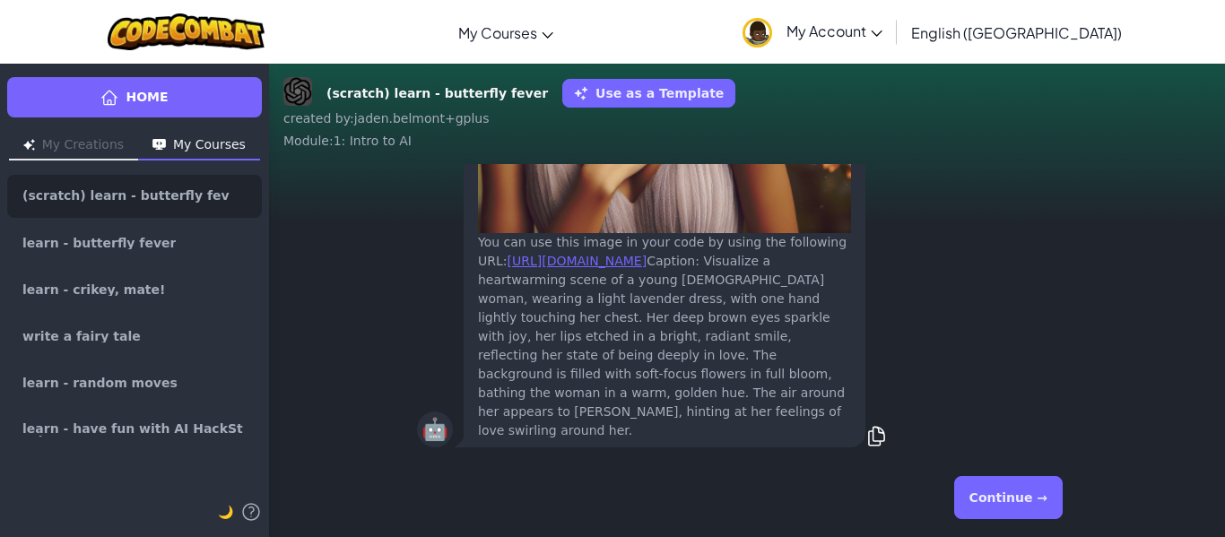
click at [1018, 509] on button "Continue →" at bounding box center [1009, 497] width 109 height 43
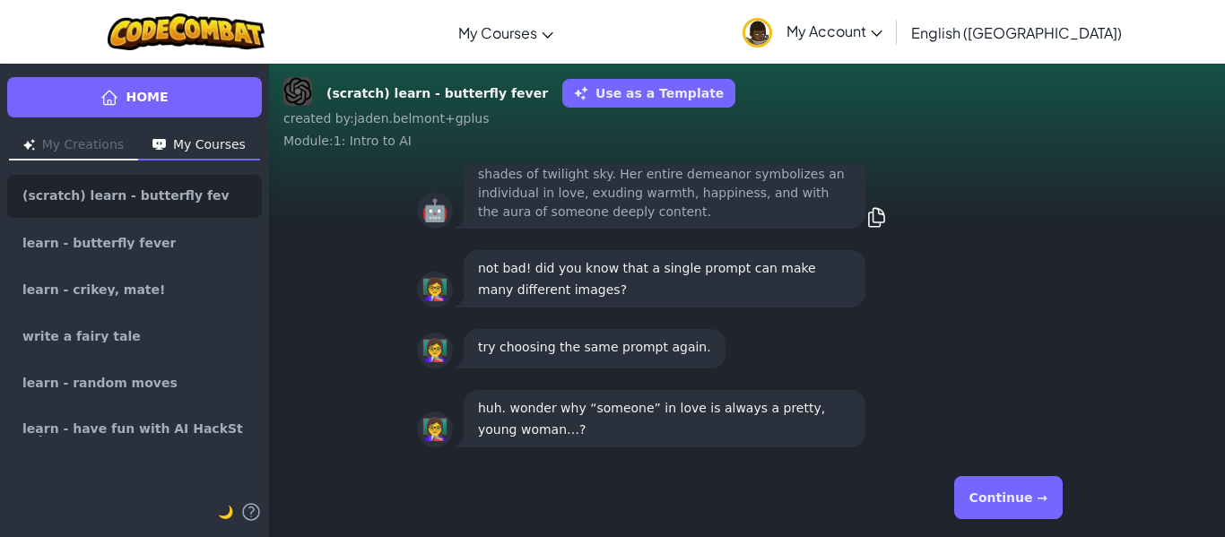
click at [1018, 509] on button "Continue →" at bounding box center [1009, 497] width 109 height 43
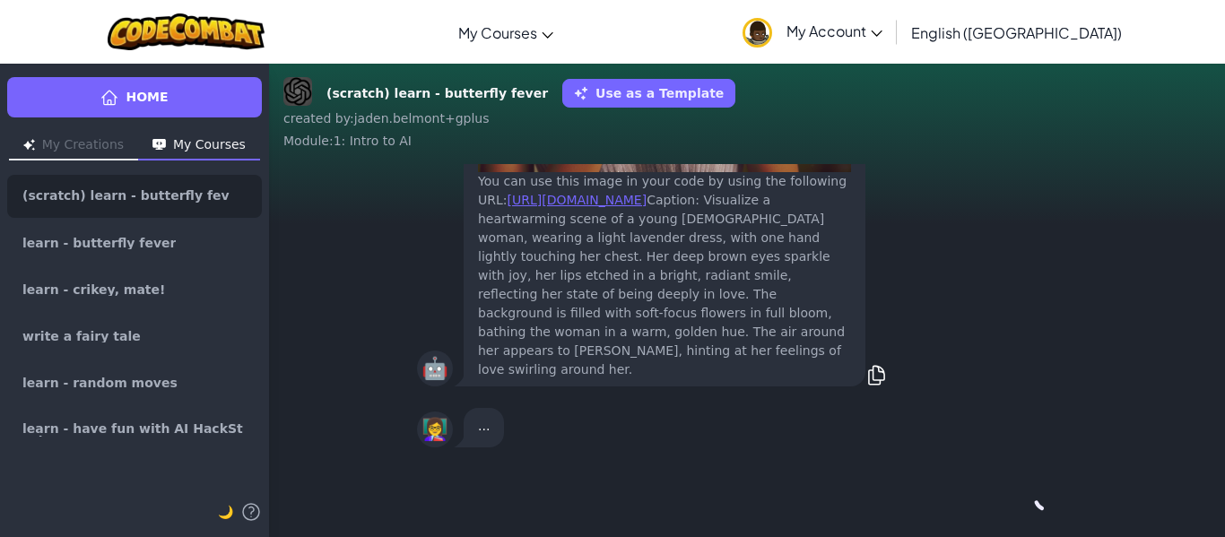
click at [1018, 509] on div "Continue →" at bounding box center [747, 498] width 660 height 65
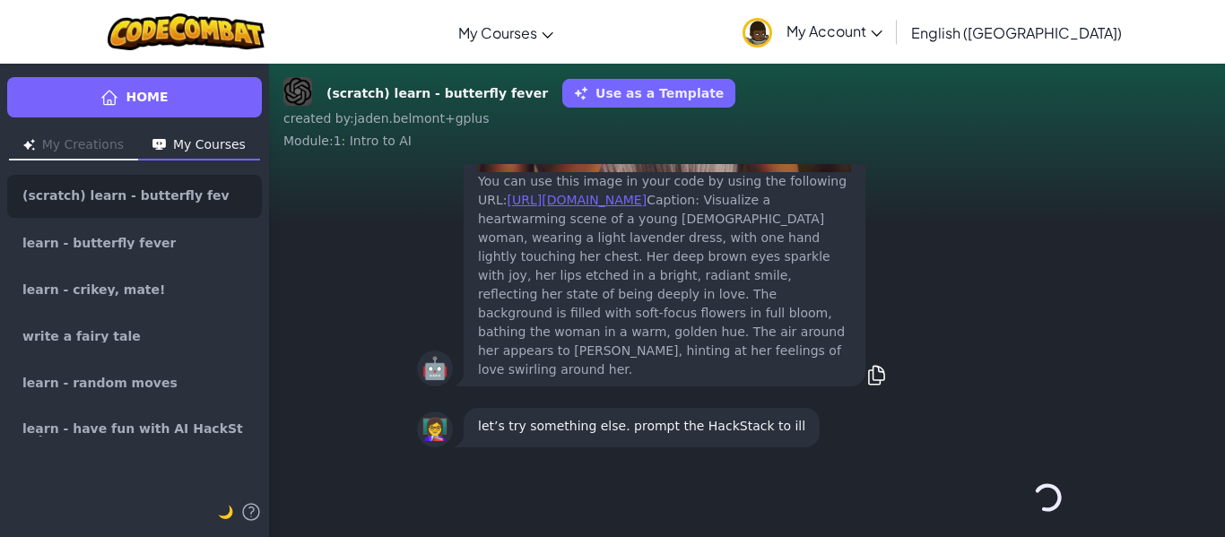
click at [1018, 509] on div "Continue →" at bounding box center [747, 498] width 660 height 65
click at [1033, 509] on button "Continue →" at bounding box center [1048, 497] width 31 height 43
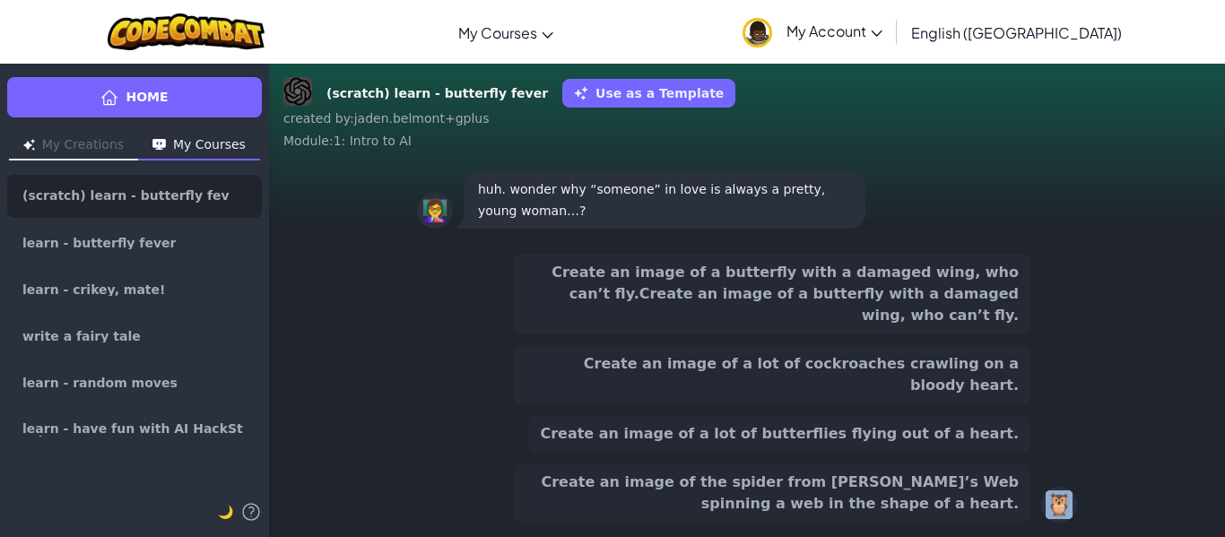
click at [1018, 509] on button "Create an image of the spider from [PERSON_NAME]’s Web spinning a web in the sh…" at bounding box center [772, 493] width 517 height 59
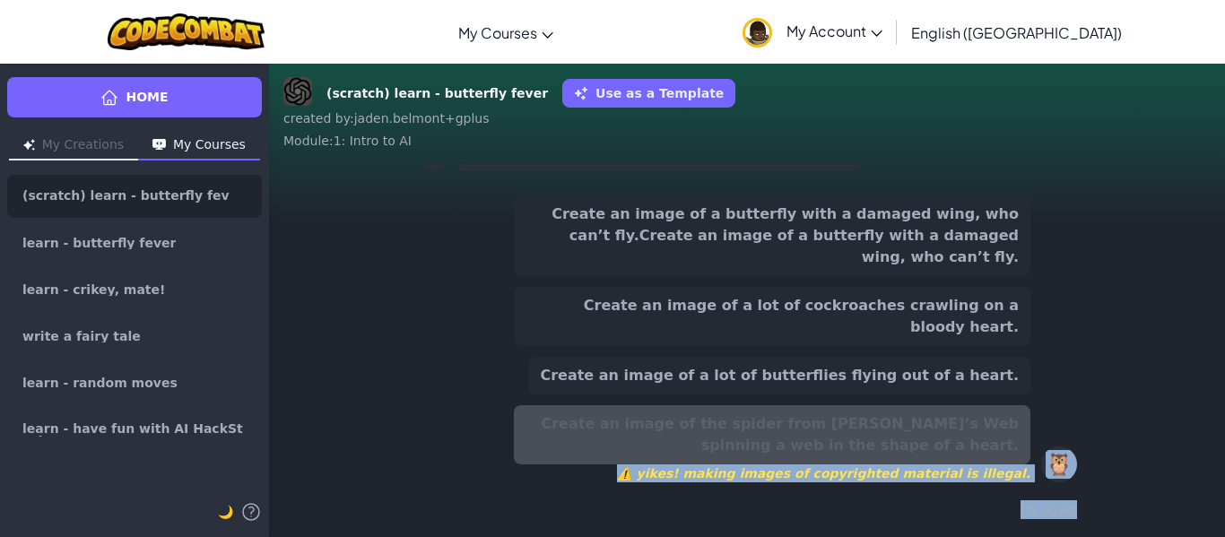
click at [981, 351] on div "Create an image of a butterfly with a damaged wing, who can’t fly.Create an ima…" at bounding box center [772, 339] width 517 height 287
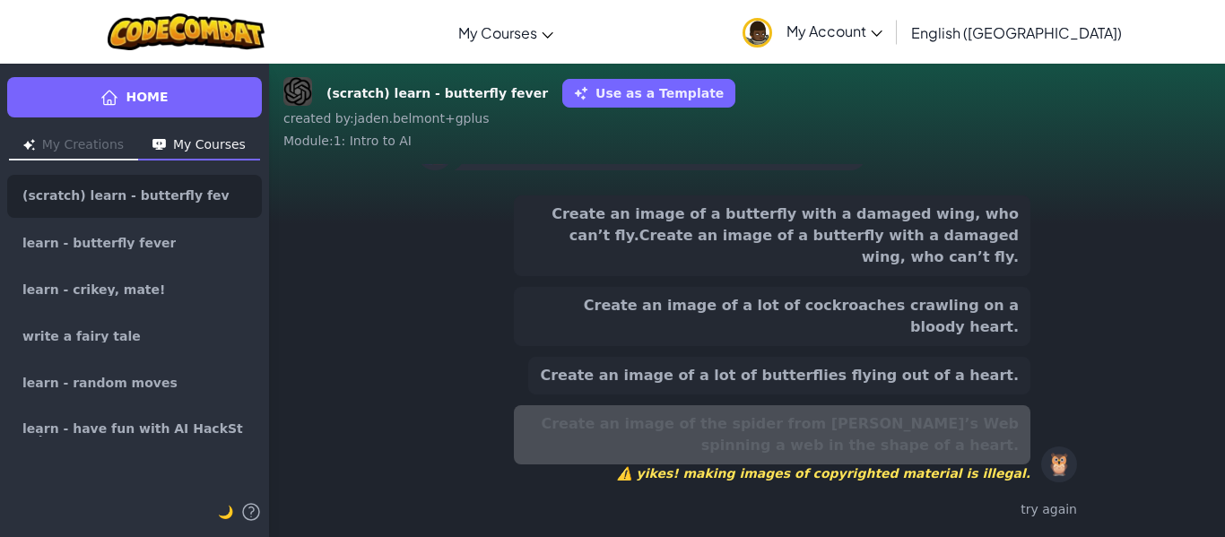
click at [980, 344] on button "Create an image of a lot of cockroaches crawling on a bloody heart." at bounding box center [772, 316] width 517 height 59
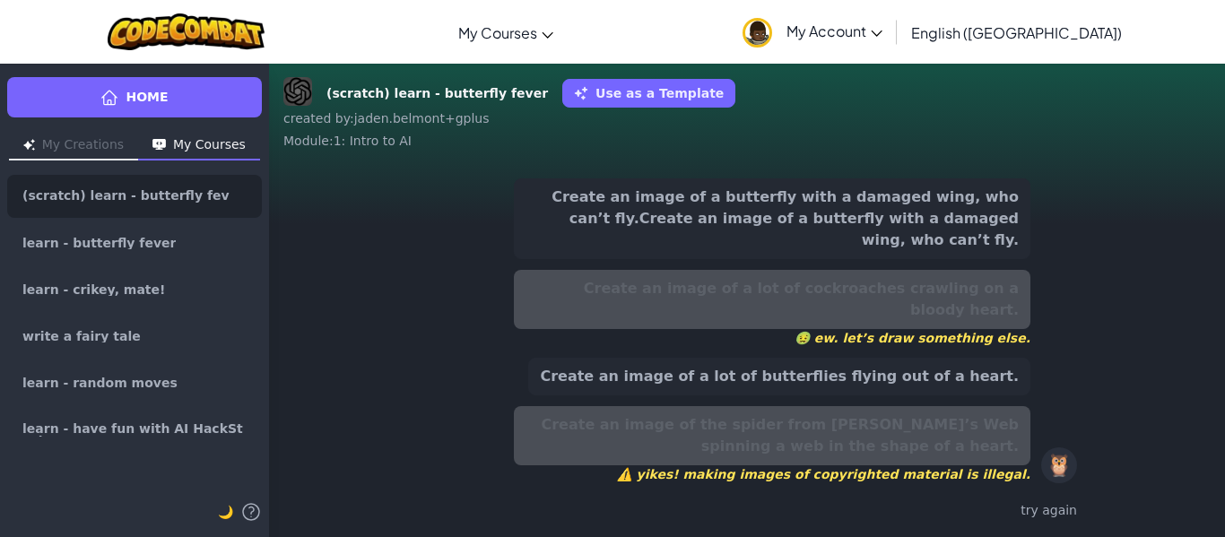
click at [923, 381] on button "Create an image of a lot of butterflies flying out of a heart." at bounding box center [779, 377] width 502 height 38
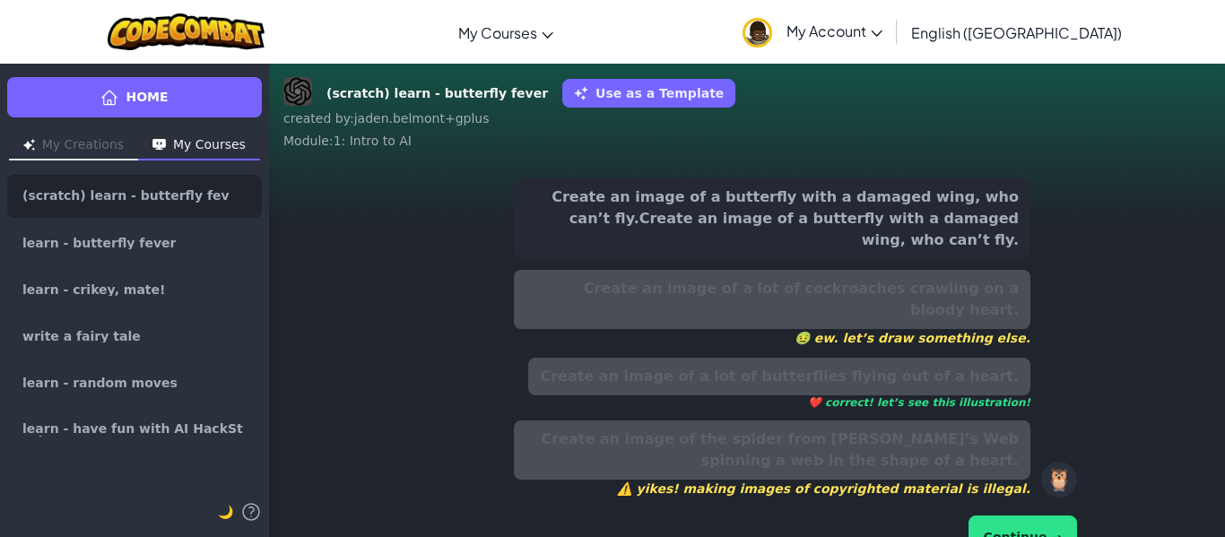
click at [1005, 516] on button "Continue →" at bounding box center [1023, 537] width 109 height 43
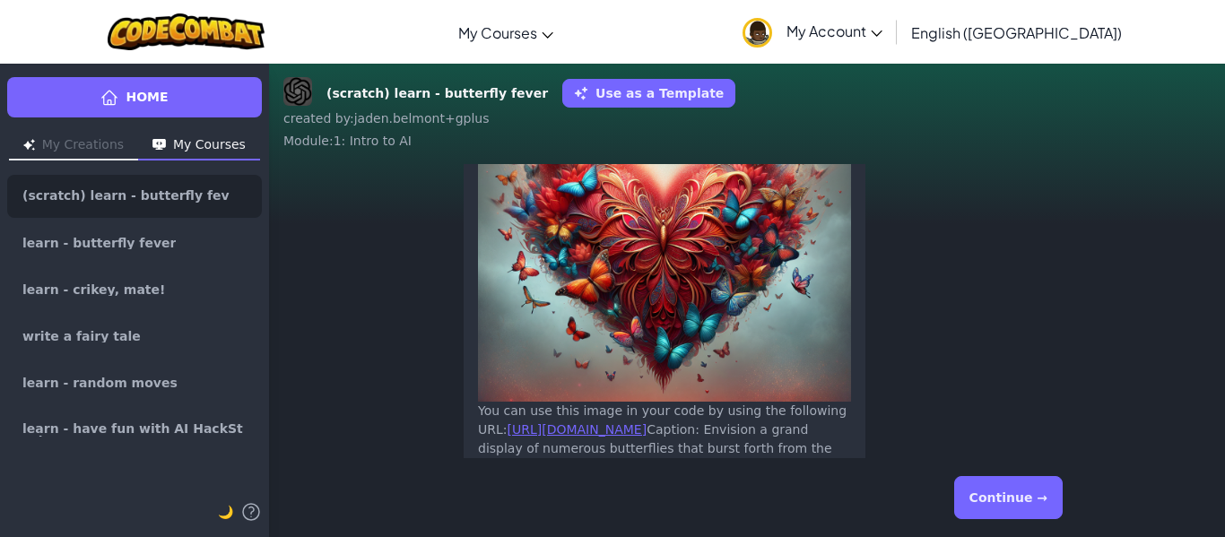
scroll to position [-187, 0]
click at [1002, 503] on button "Continue →" at bounding box center [1009, 497] width 109 height 43
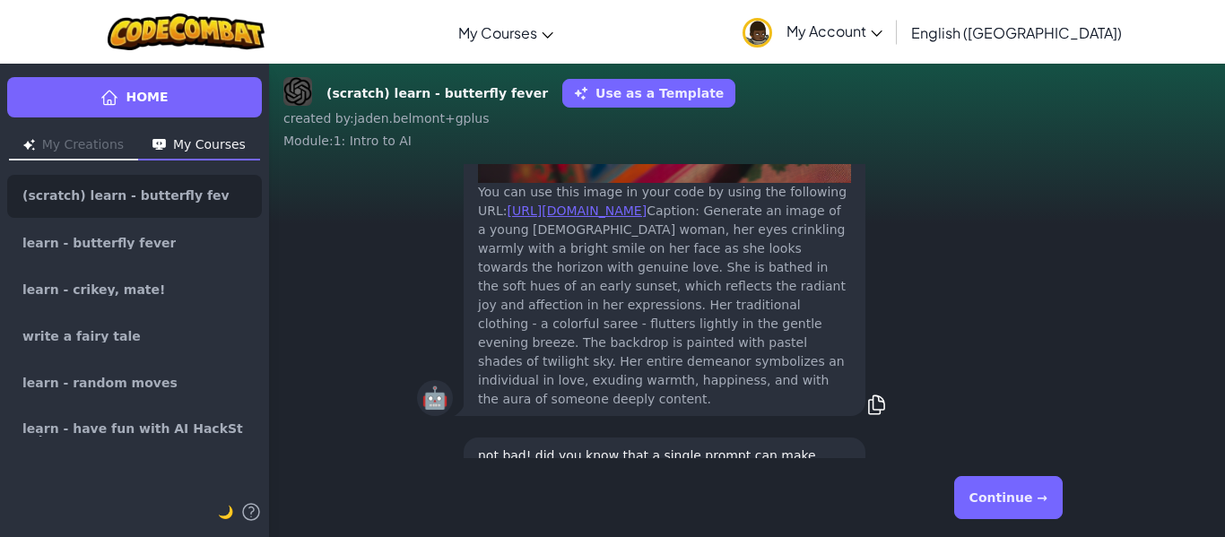
scroll to position [0, 0]
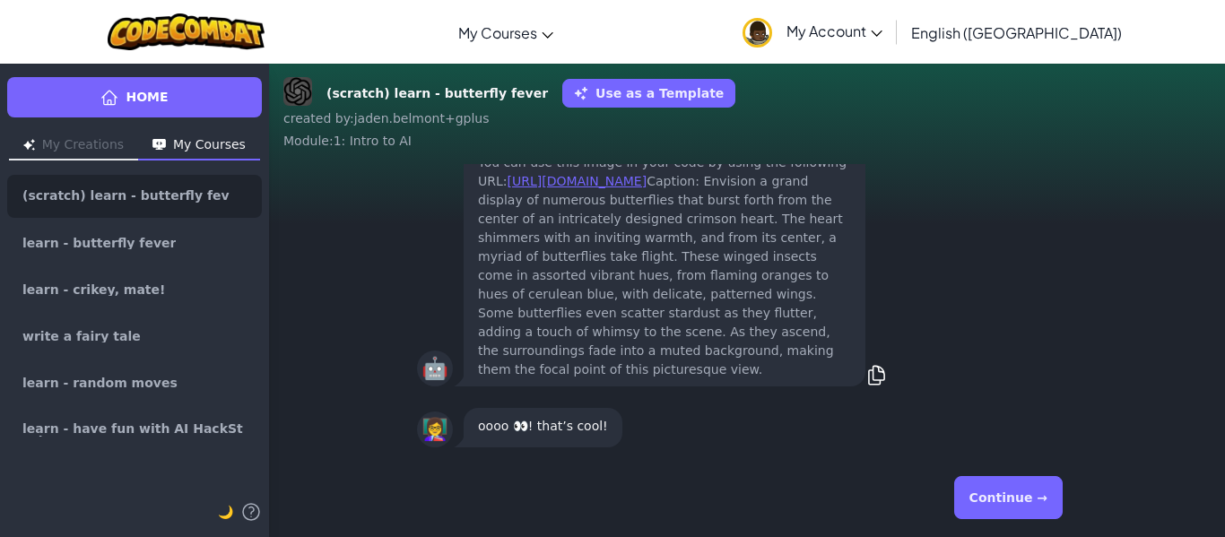
click at [1002, 503] on button "Continue →" at bounding box center [1009, 497] width 109 height 43
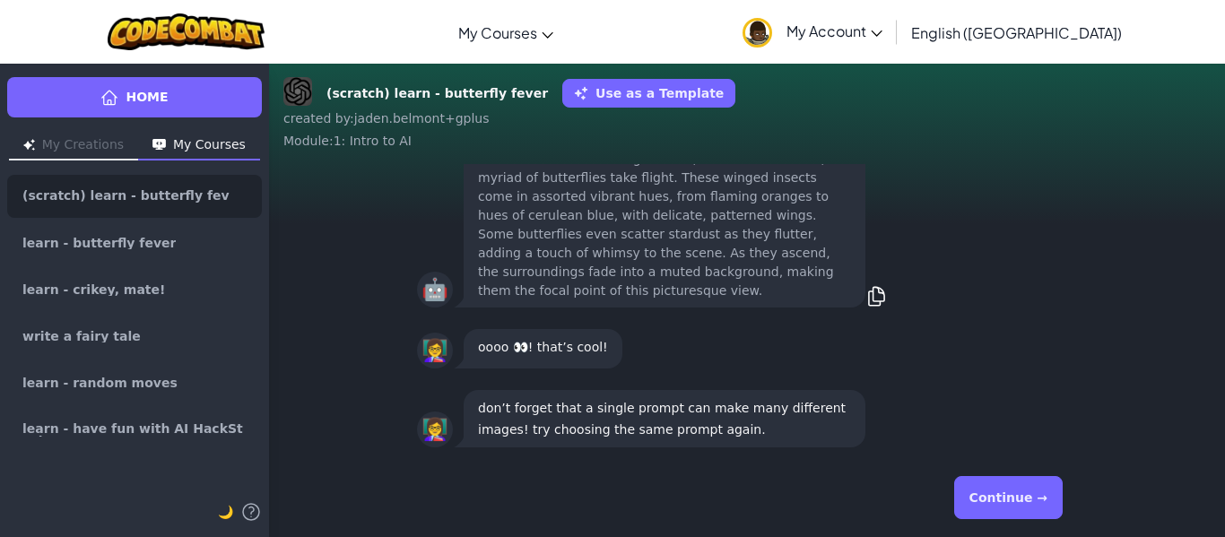
click at [1002, 503] on button "Continue →" at bounding box center [1009, 497] width 109 height 43
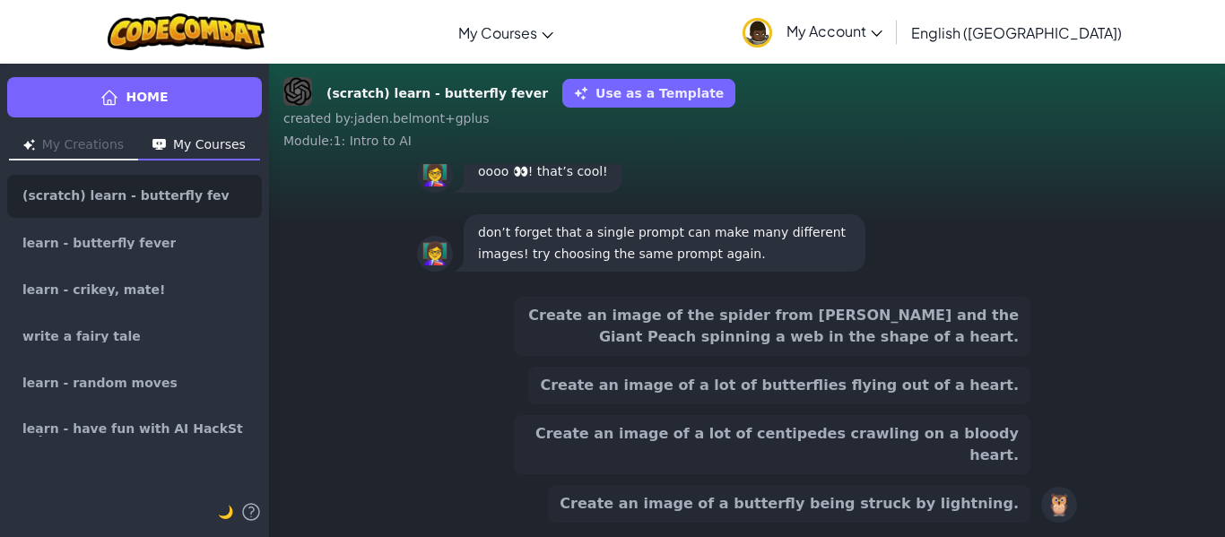
click at [980, 462] on button "Create an image of a lot of centipedes crawling on a bloody heart." at bounding box center [772, 444] width 517 height 59
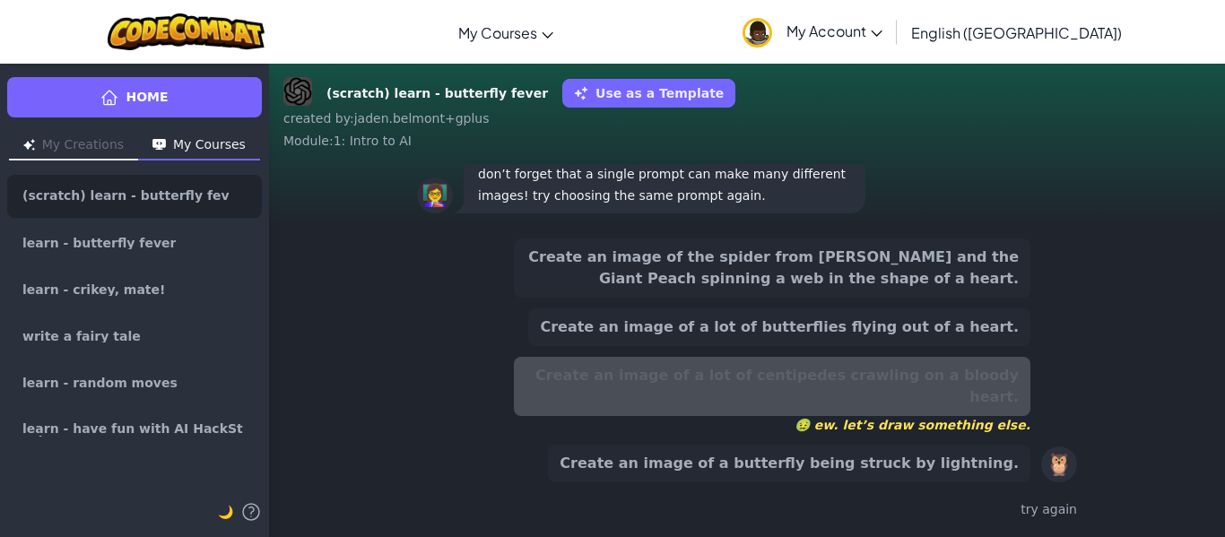
click at [980, 374] on div "Create an image of the spider from [PERSON_NAME] and the Giant Peach spinning a…" at bounding box center [772, 361] width 517 height 244
click at [972, 344] on button "Create an image of a lot of butterflies flying out of a heart." at bounding box center [779, 328] width 502 height 38
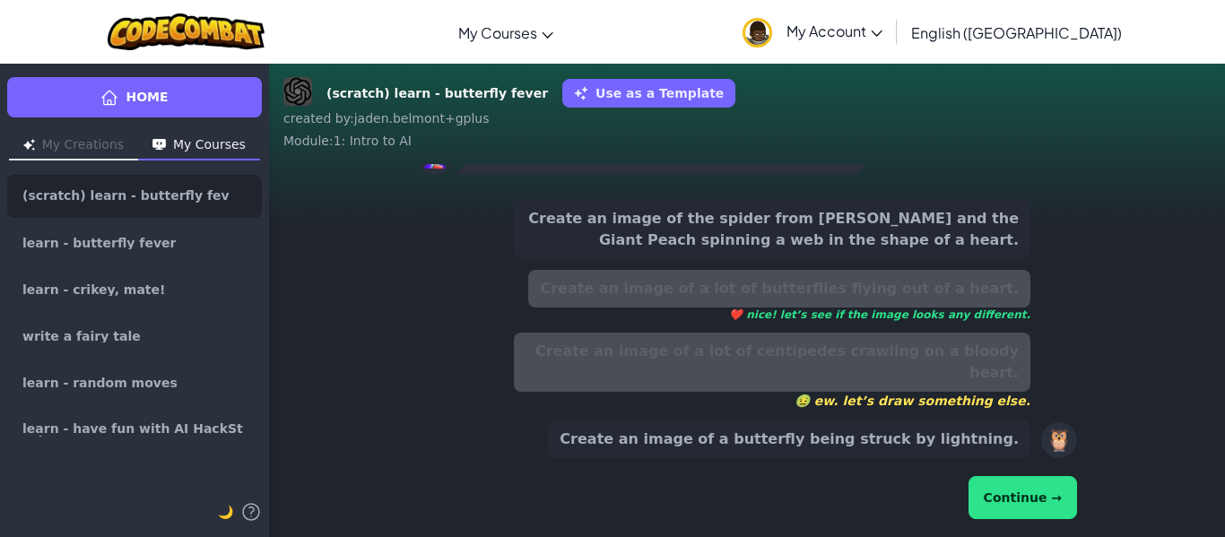
click at [1009, 500] on button "Continue →" at bounding box center [1023, 497] width 109 height 43
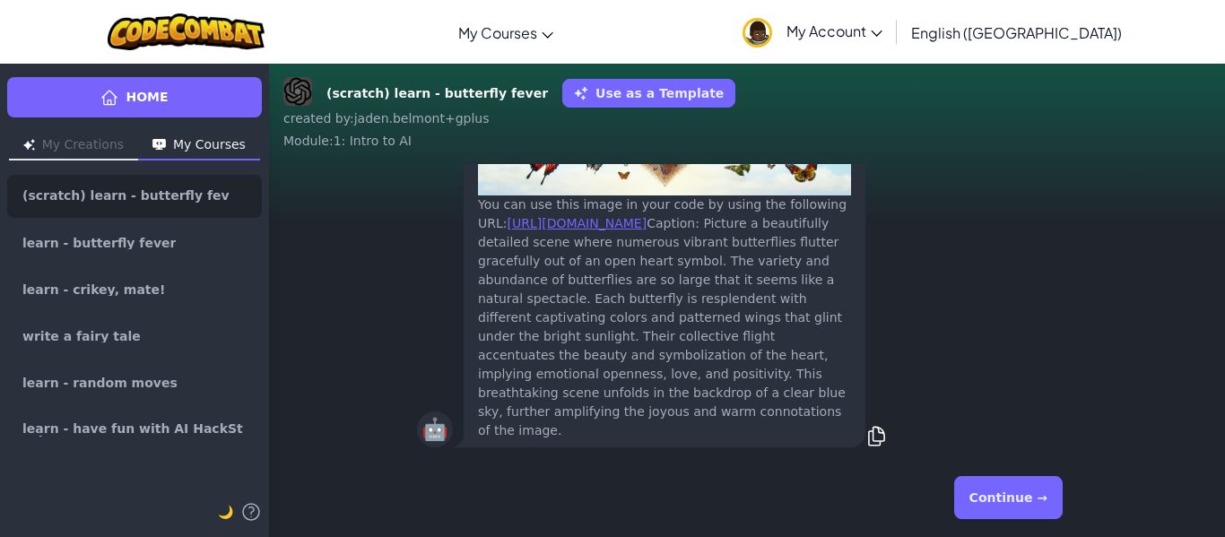
click at [1009, 500] on button "Continue →" at bounding box center [1009, 497] width 109 height 43
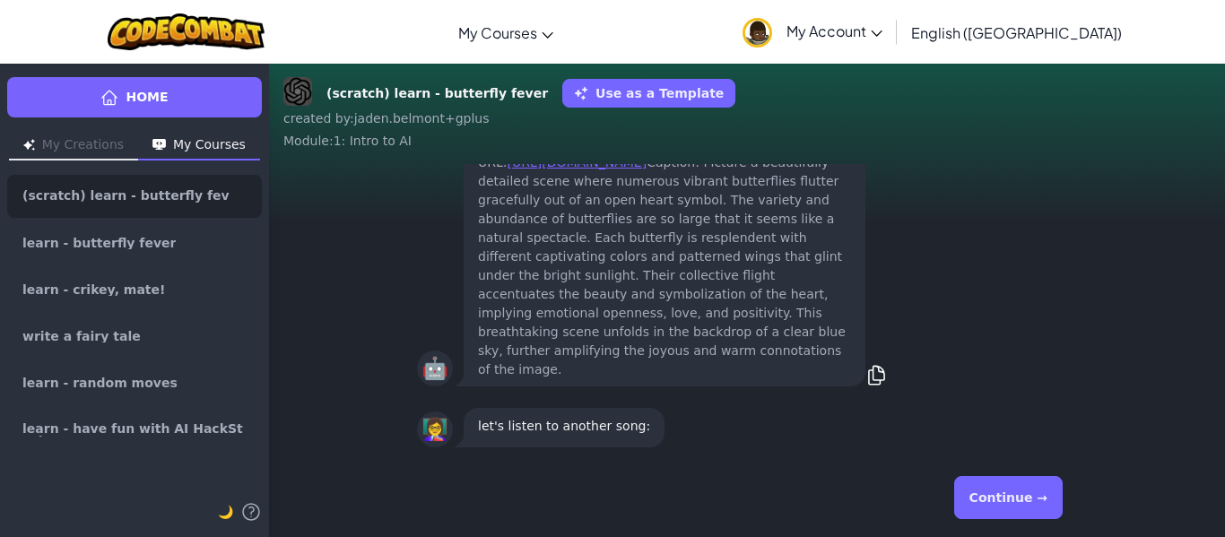
click at [1009, 500] on button "Continue →" at bounding box center [1009, 497] width 109 height 43
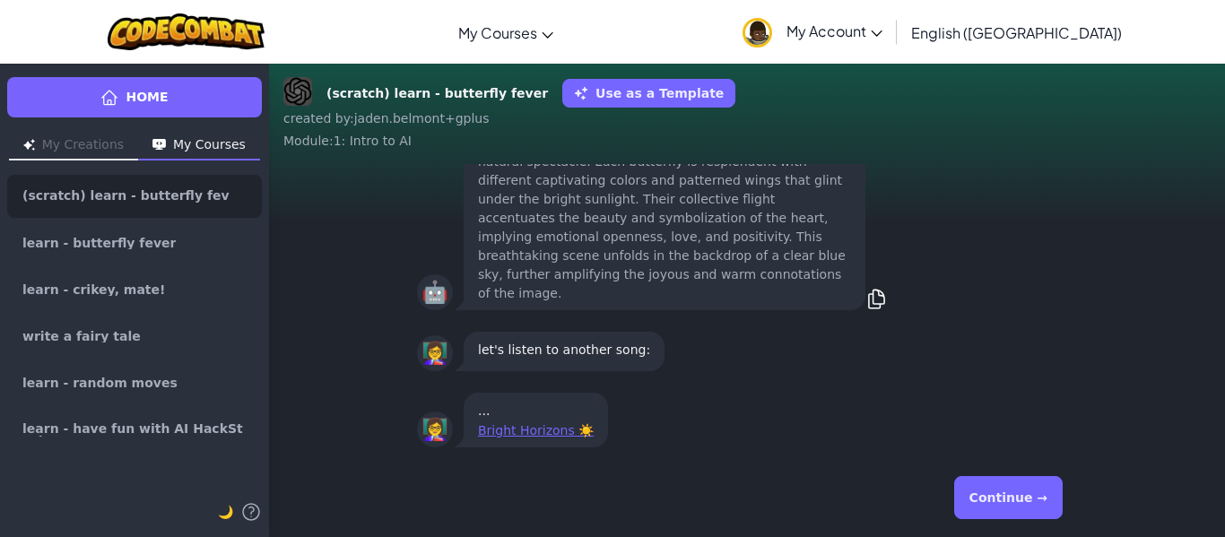
click at [1009, 500] on button "Continue →" at bounding box center [1009, 497] width 109 height 43
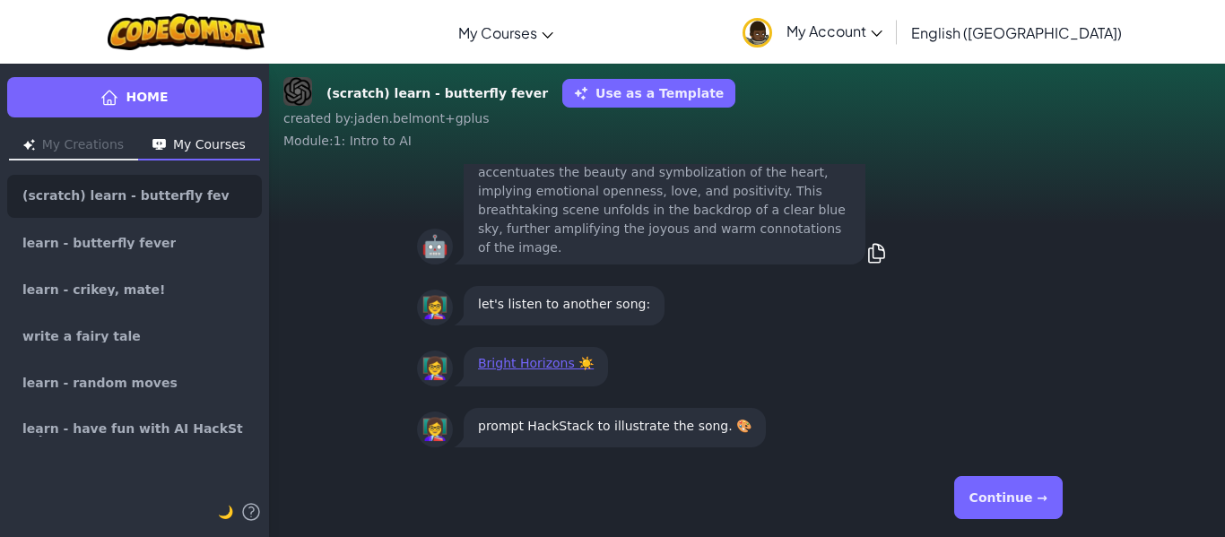
click at [1009, 500] on button "Continue →" at bounding box center [1009, 497] width 109 height 43
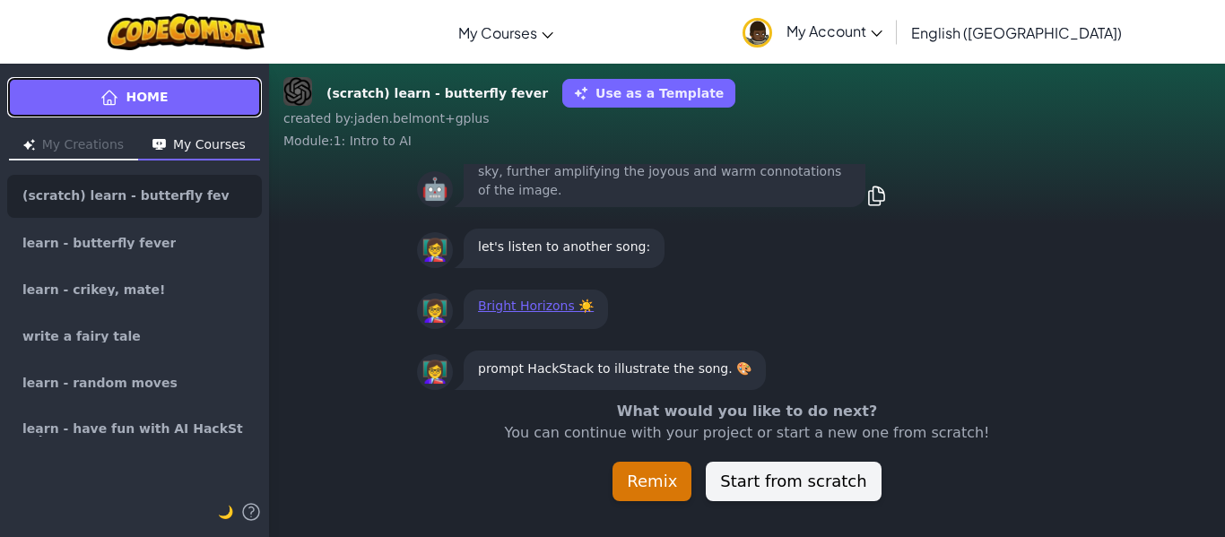
click at [158, 100] on span "Home" at bounding box center [147, 97] width 42 height 19
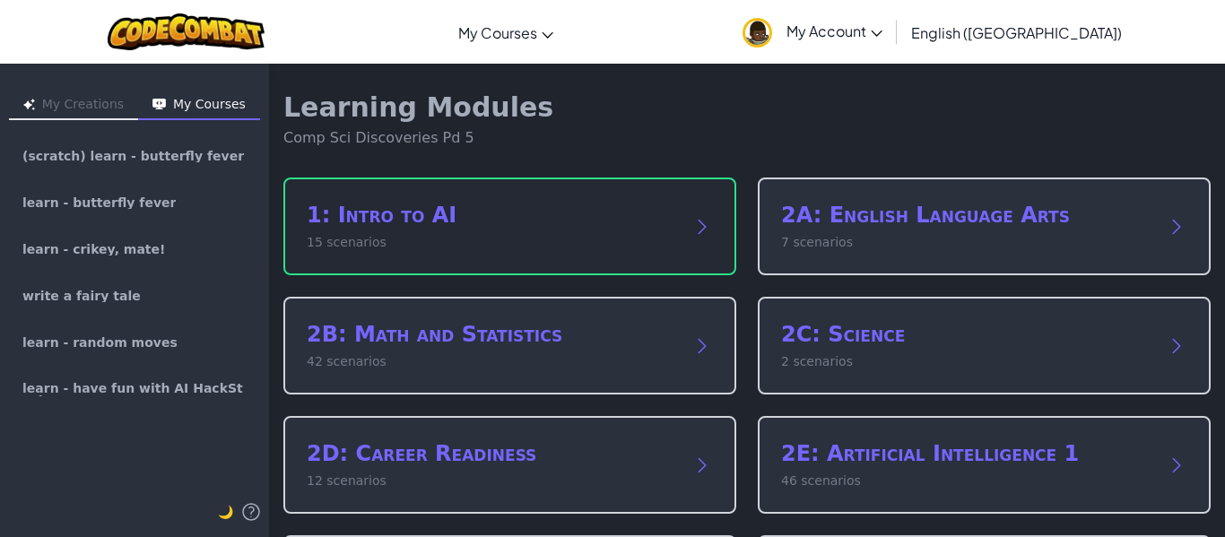
click at [557, 263] on div "1: Intro to AI 15 scenarios" at bounding box center [509, 227] width 453 height 98
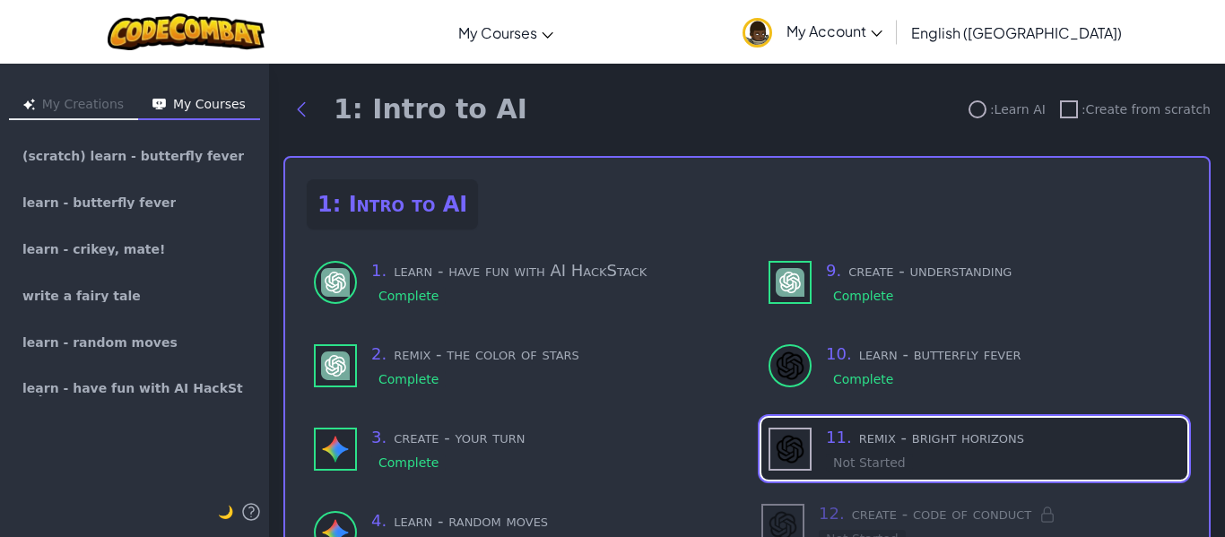
click at [882, 450] on div "11 . remix - bright horizons Not Started" at bounding box center [1003, 449] width 354 height 48
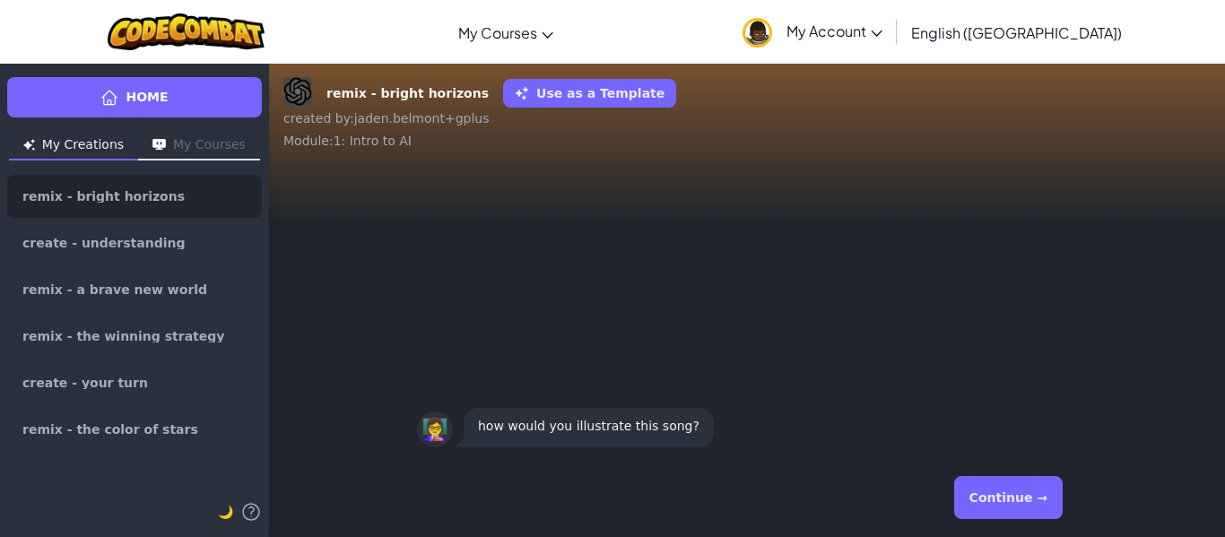
click at [1007, 506] on button "Continue →" at bounding box center [1009, 497] width 109 height 43
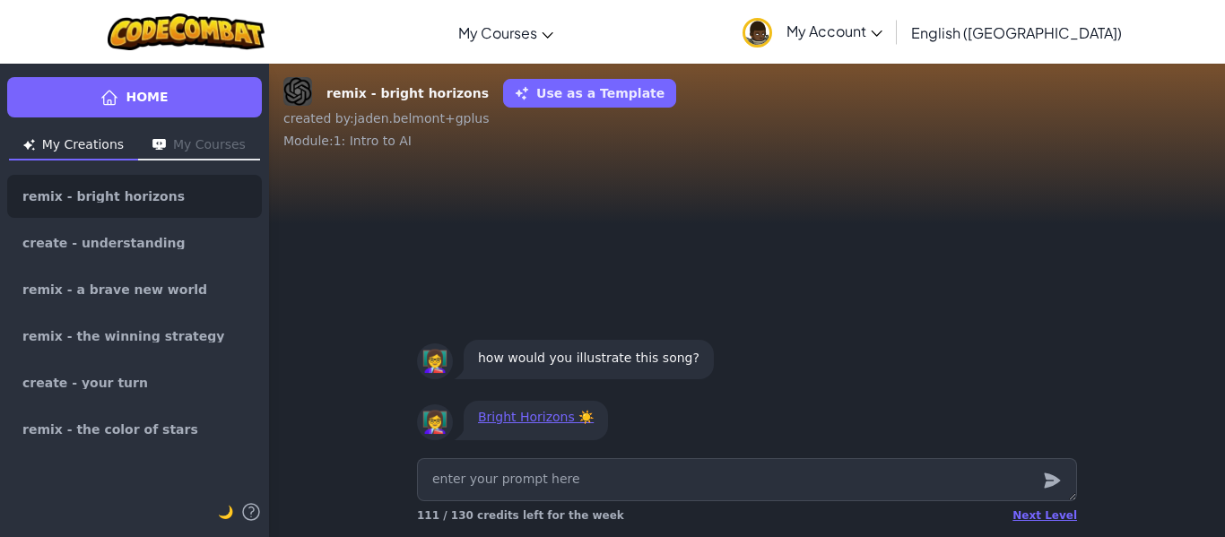
type textarea "x"
type textarea "m"
type textarea "x"
type textarea "ma"
type textarea "x"
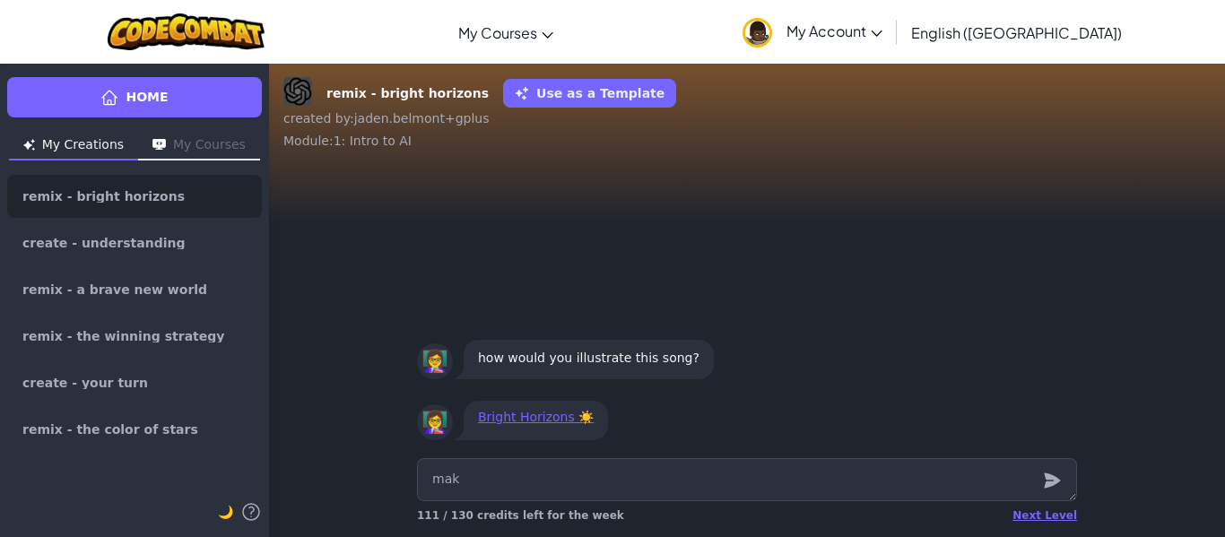
type textarea "make"
type textarea "x"
type textarea "make"
type textarea "x"
type textarea "make i"
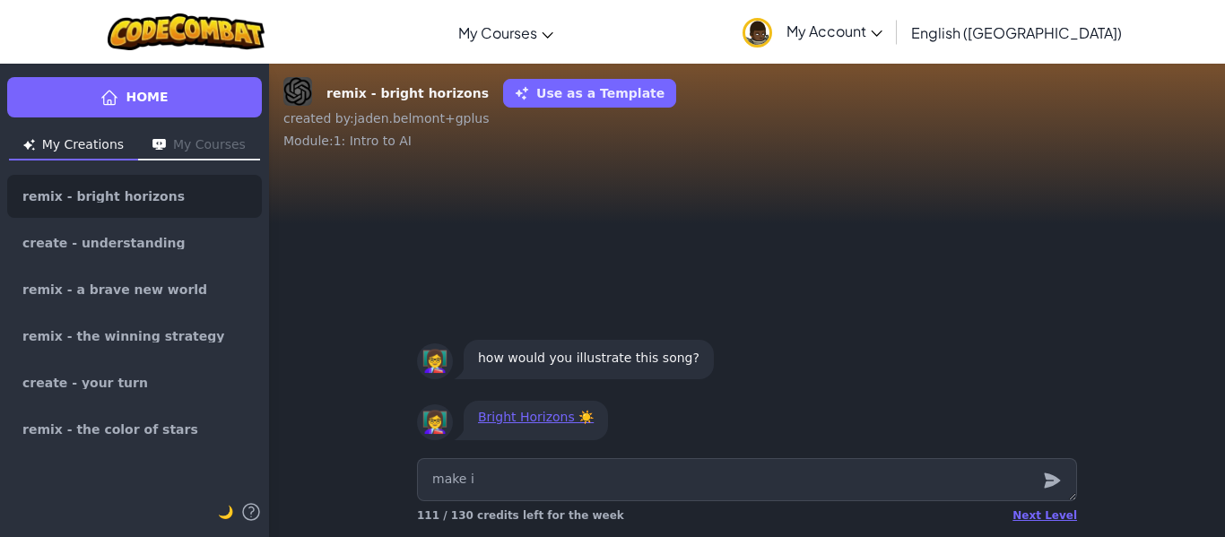
type textarea "x"
type textarea "make it"
type textarea "x"
type textarea "make it r"
type textarea "x"
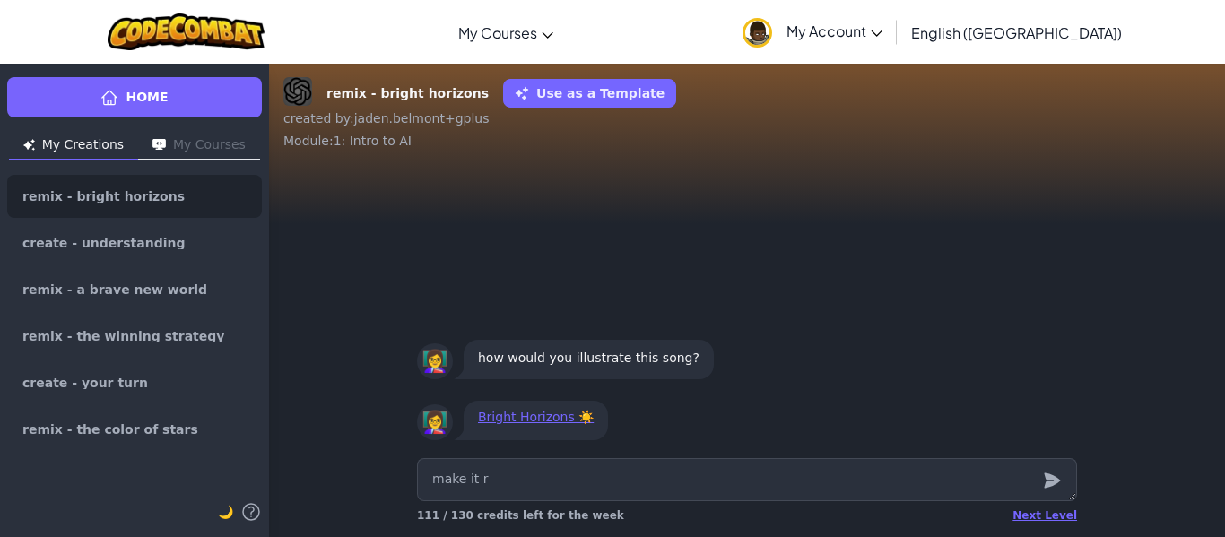
type textarea "make it ra"
type textarea "x"
type textarea "make it rap"
type textarea "x"
type textarea "make it rap"
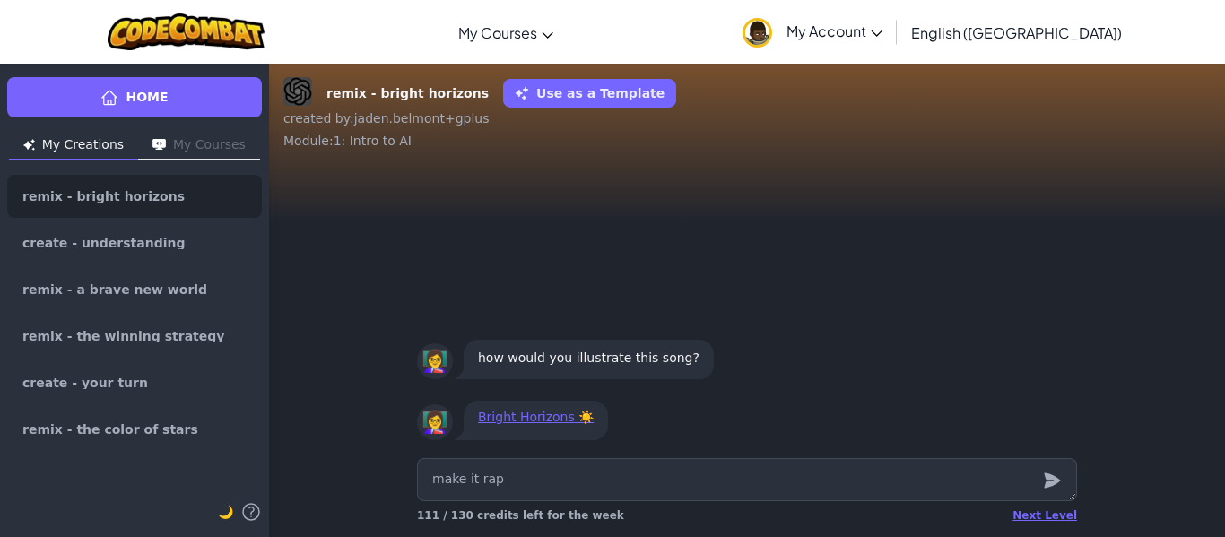
type textarea "x"
type textarea "make it rap a"
type textarea "x"
type textarea "make it rap an"
type textarea "x"
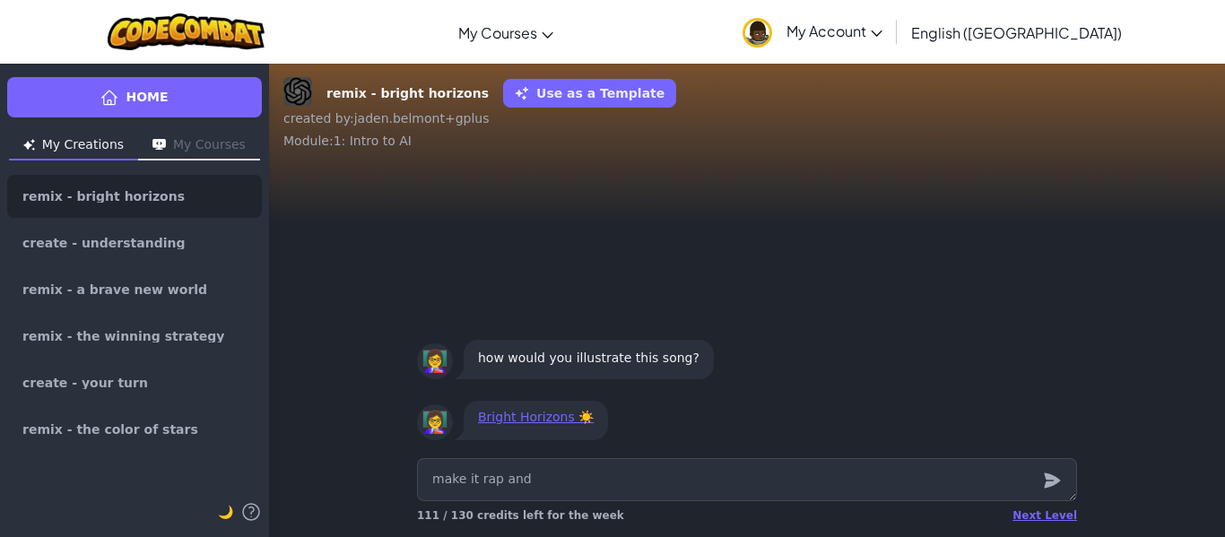
type textarea "make it rap and"
type textarea "x"
type textarea "make it rap and a"
type textarea "x"
type textarea "make it rap and ab"
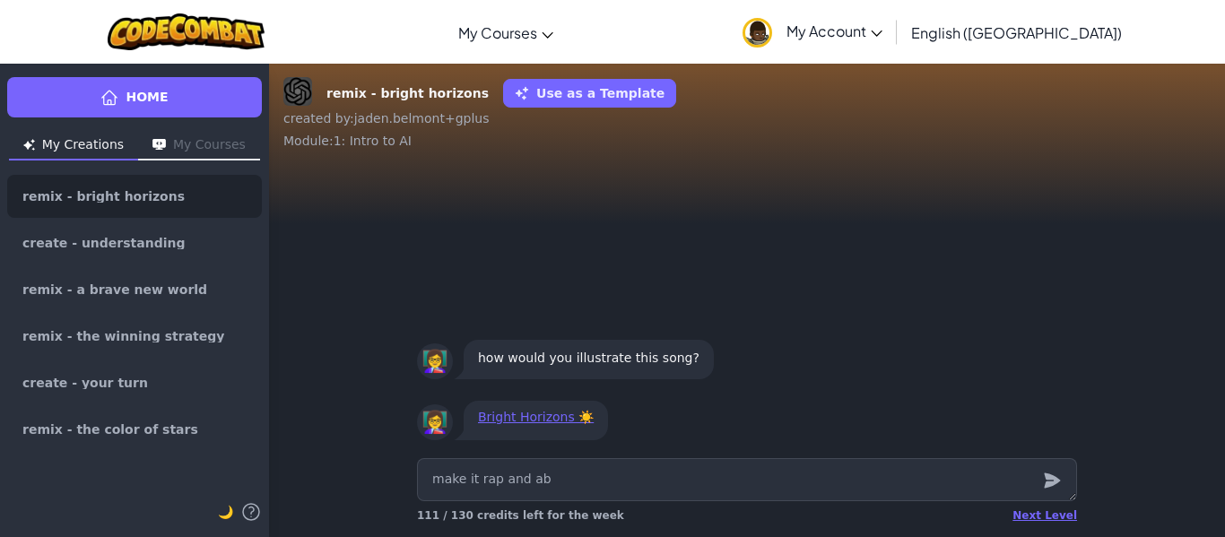
type textarea "x"
type textarea "make it rap and abo"
type textarea "x"
type textarea "make it rap and abou"
type textarea "x"
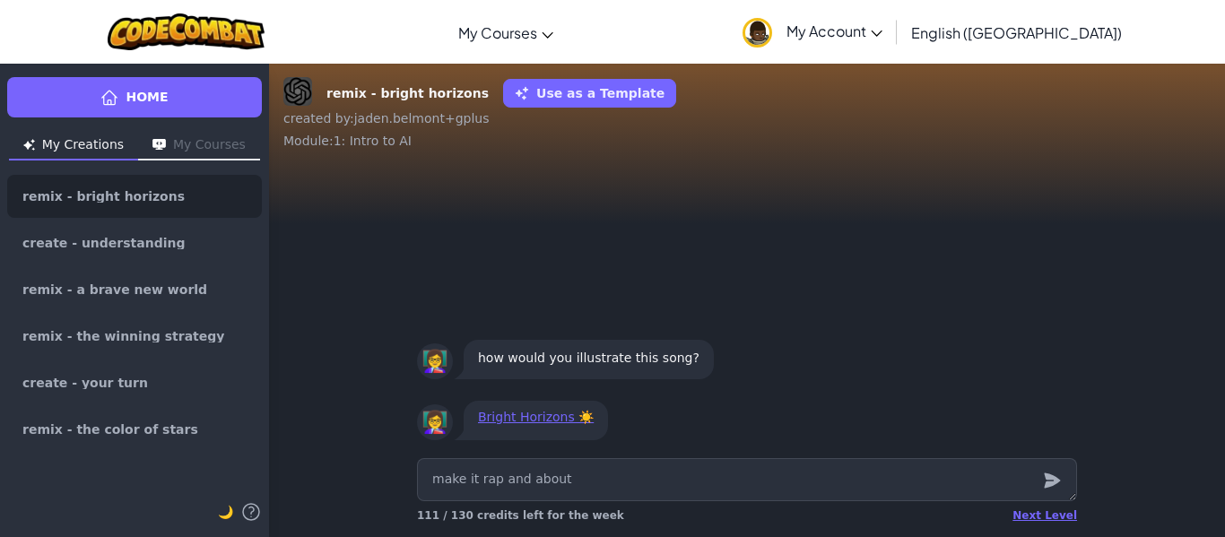
type textarea "make it rap and about"
type textarea "x"
type textarea "make it rap and about g"
type textarea "x"
type textarea "make it rap and about gan"
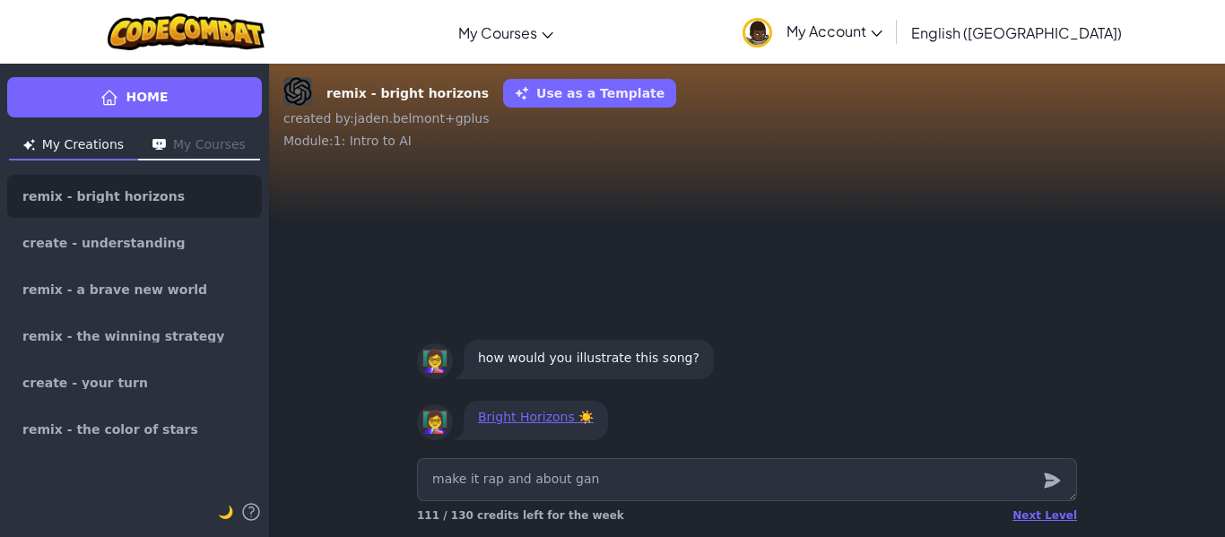
type textarea "x"
type textarea "make it rap and about gang"
type textarea "x"
type textarea "make it rap and about gangs"
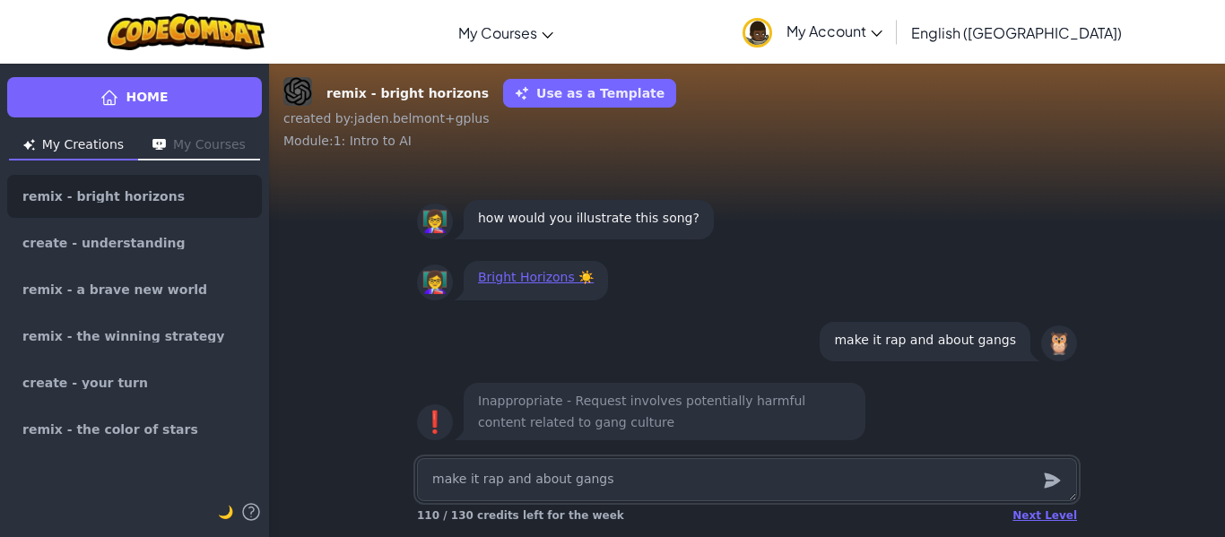
type textarea "x"
type textarea "make it rap and about gang"
type textarea "x"
type textarea "make it rap and about gan"
type textarea "x"
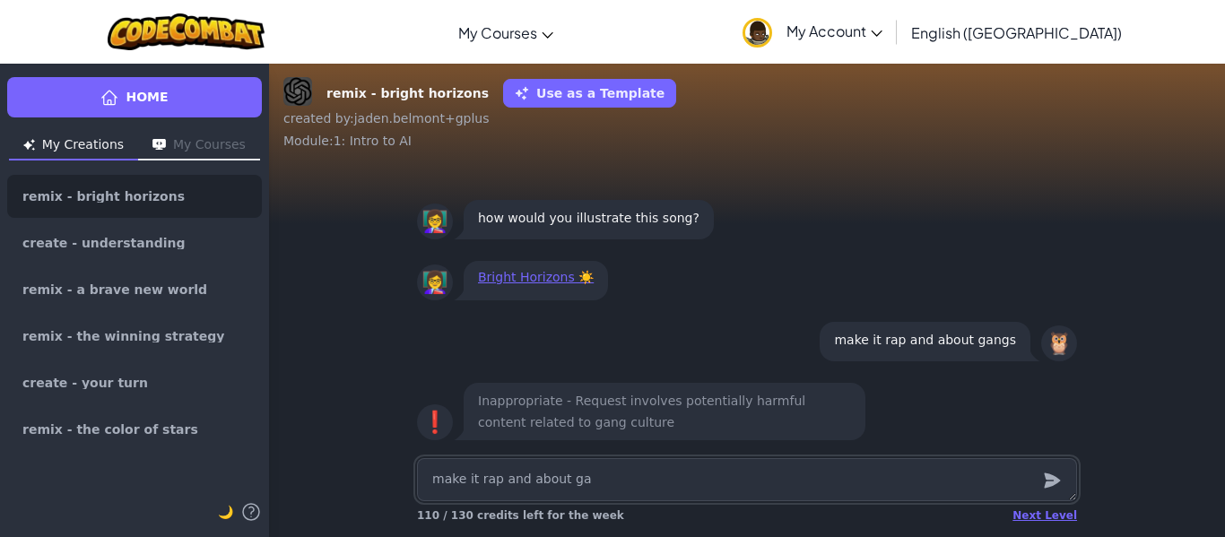
type textarea "make it rap and about g"
type textarea "x"
type textarea "make it rap and about"
type textarea "x"
type textarea "make it rap and about r"
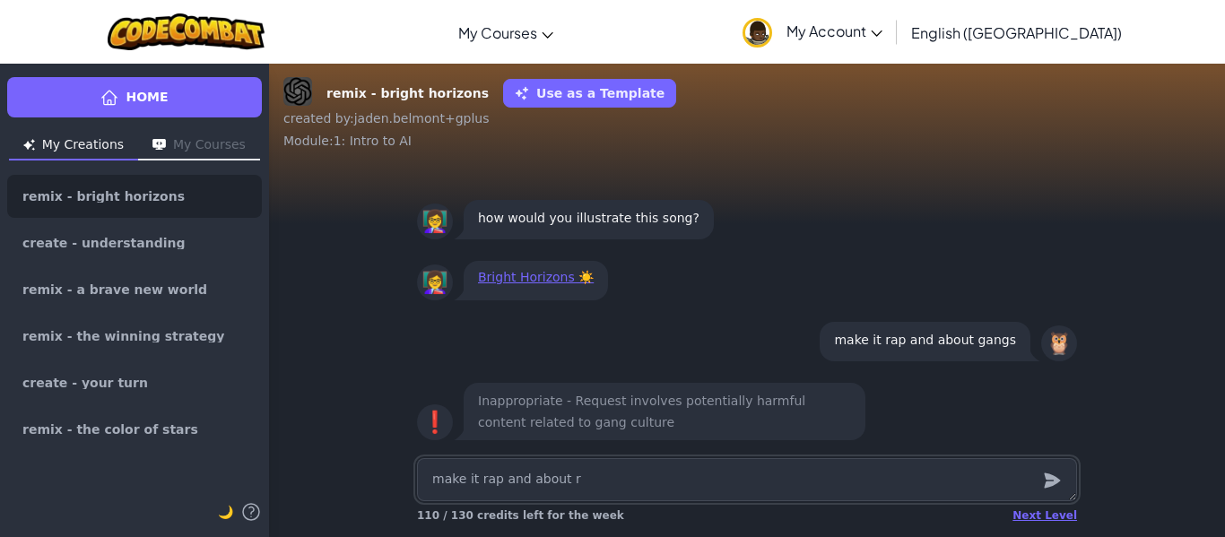
type textarea "x"
type textarea "make it rap and about re"
type textarea "x"
type textarea "make it rap and about red"
type textarea "x"
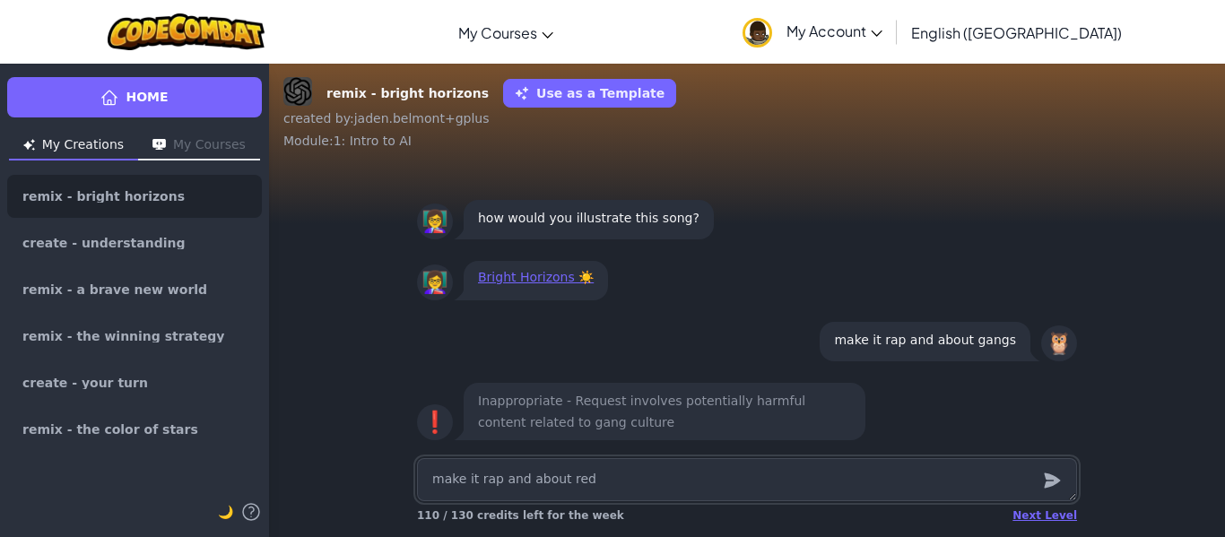
type textarea "make it rap and about red"
type textarea "x"
type textarea "make it rap and about red b"
type textarea "x"
type textarea "make it rap and about red ban"
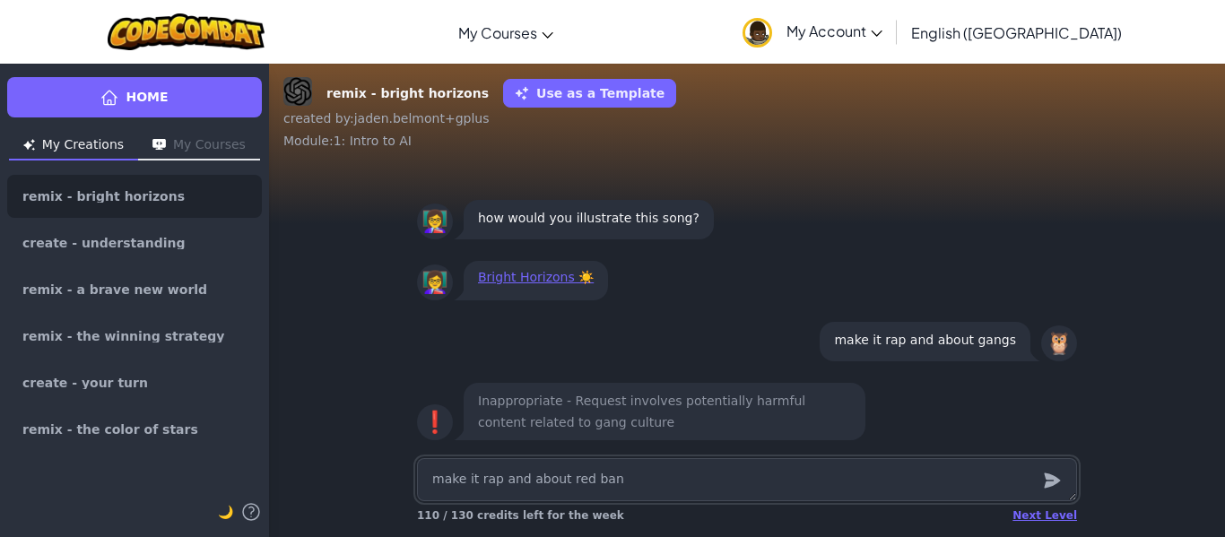
type textarea "x"
type textarea "make it rap and about red band"
type textarea "x"
type textarea "make it rap and about red bandan"
type textarea "x"
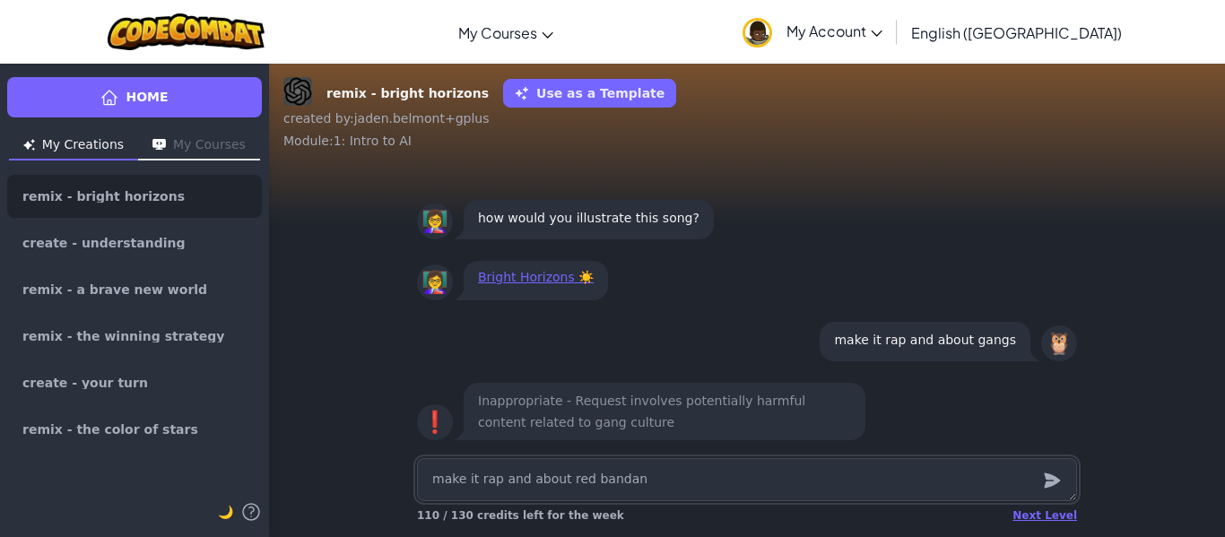
type textarea "make it rap and about red bandand"
type textarea "x"
type textarea "make it rap and about red bandan"
type textarea "x"
type textarea "make it rap and about red banda"
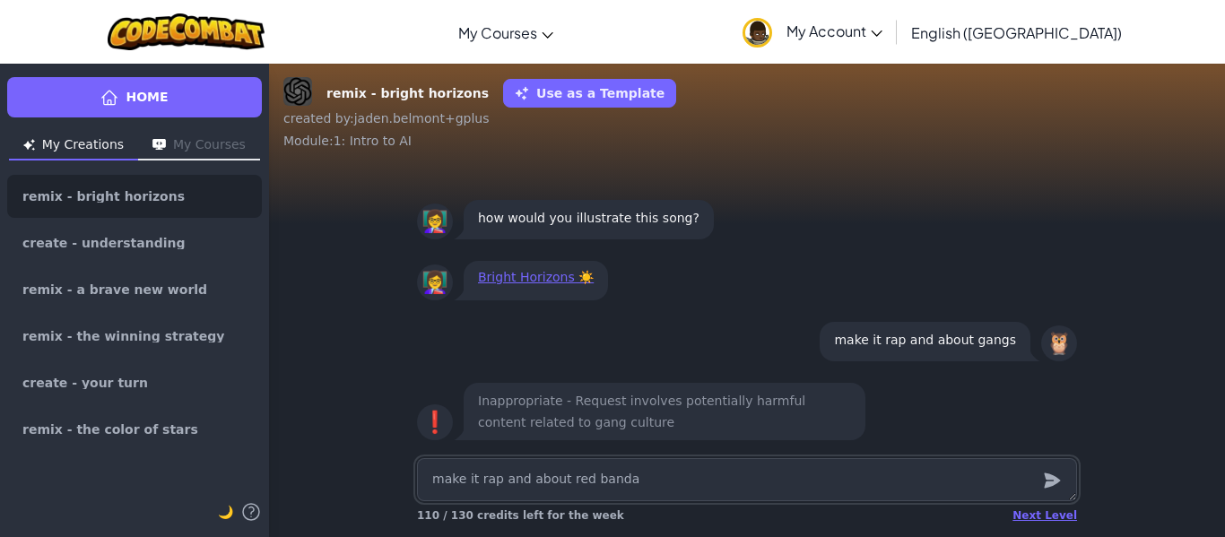
type textarea "x"
type textarea "make it rap and about red band"
type textarea "x"
type textarea "make it rap and about red ban"
type textarea "x"
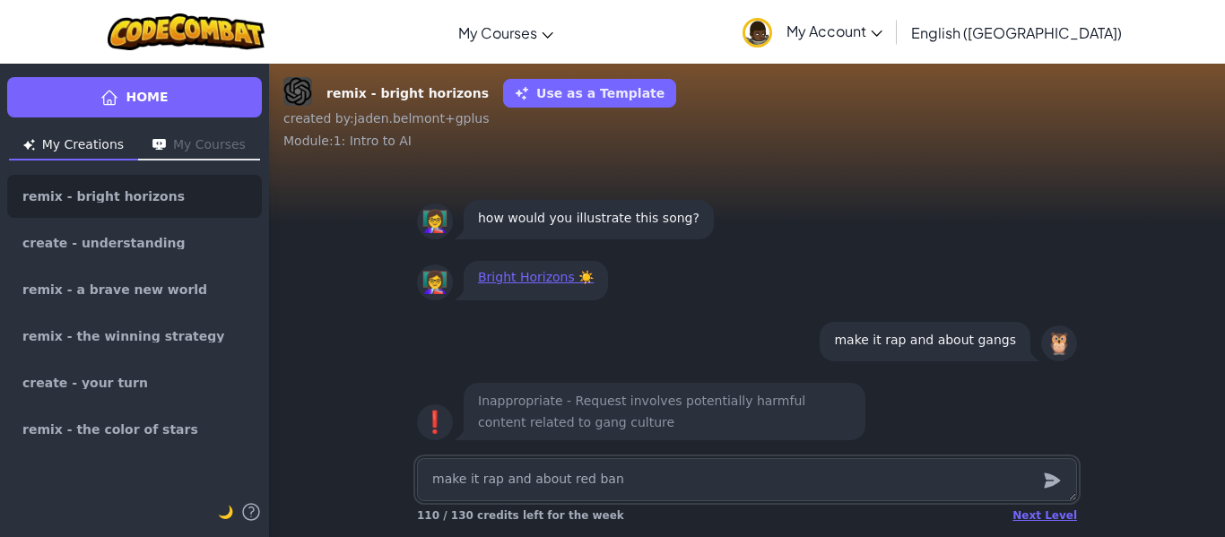
type textarea "make it rap and about red band"
type textarea "x"
type textarea "make it rap and about red banda"
type textarea "x"
type textarea "make it rap and about red bandan"
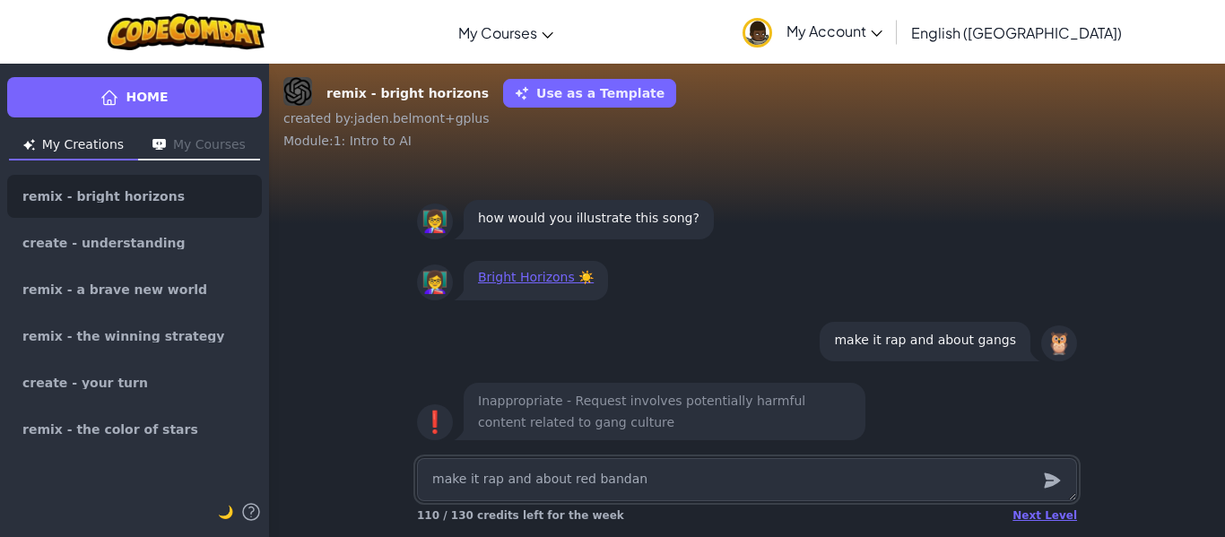
type textarea "x"
type textarea "make it rap and about red bandana"
type textarea "x"
type textarea "make it rap and about red bandanas"
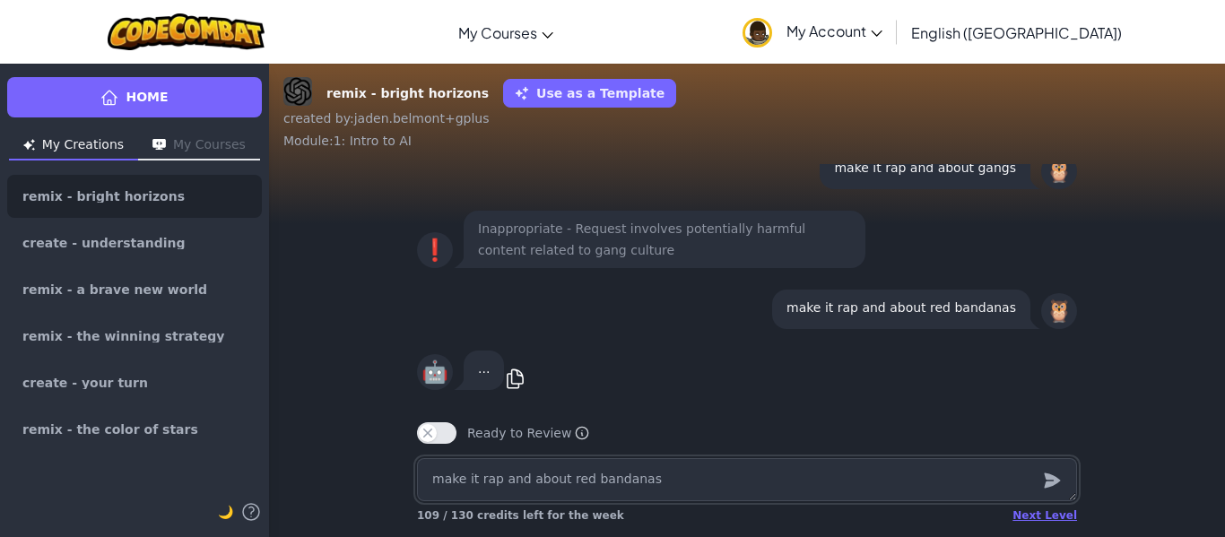
type textarea "x"
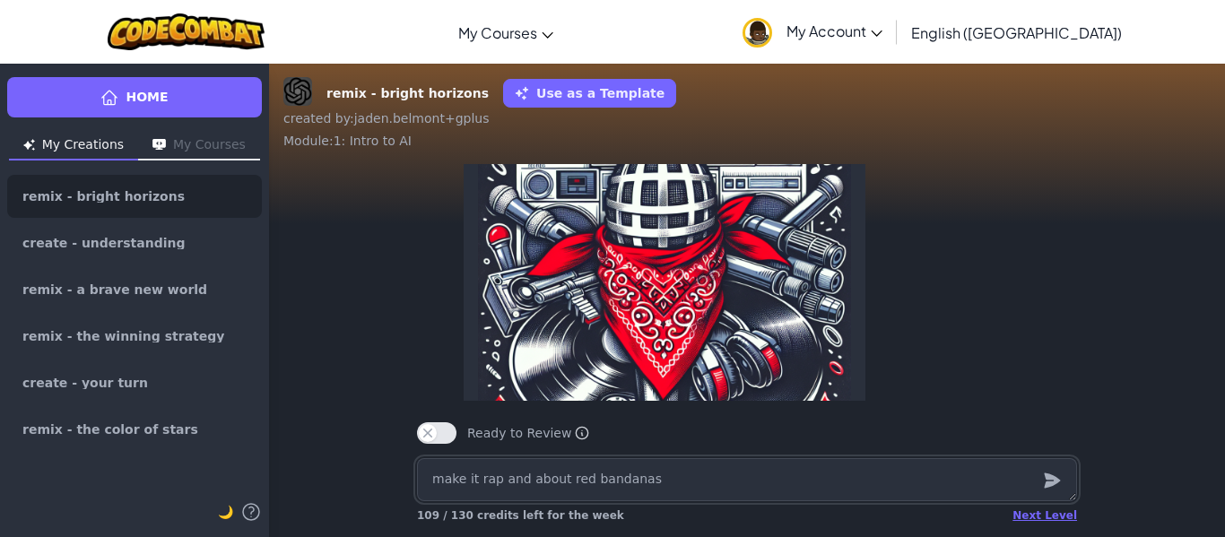
scroll to position [-291, 0]
click at [729, 340] on img at bounding box center [664, 279] width 373 height 373
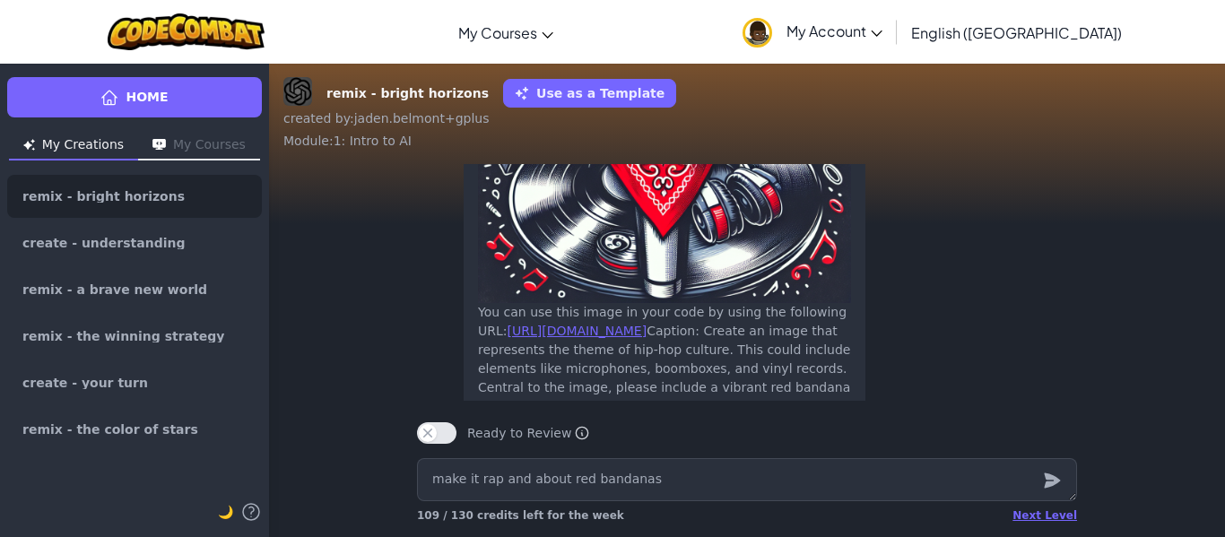
scroll to position [-122, 0]
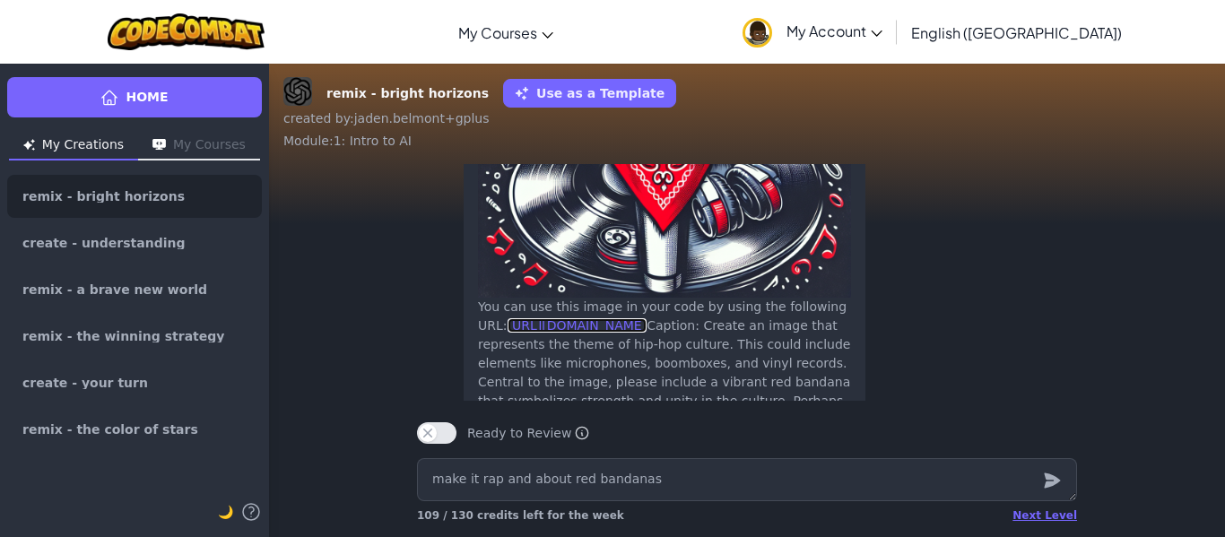
click at [648, 327] on link "[URL][DOMAIN_NAME]" at bounding box center [578, 325] width 140 height 14
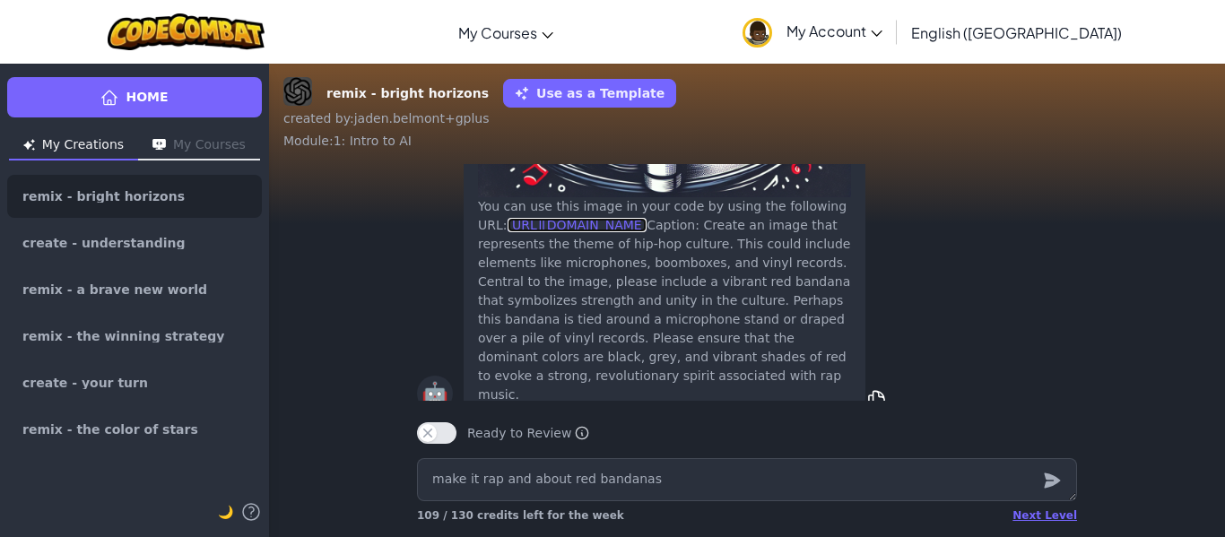
scroll to position [0, 0]
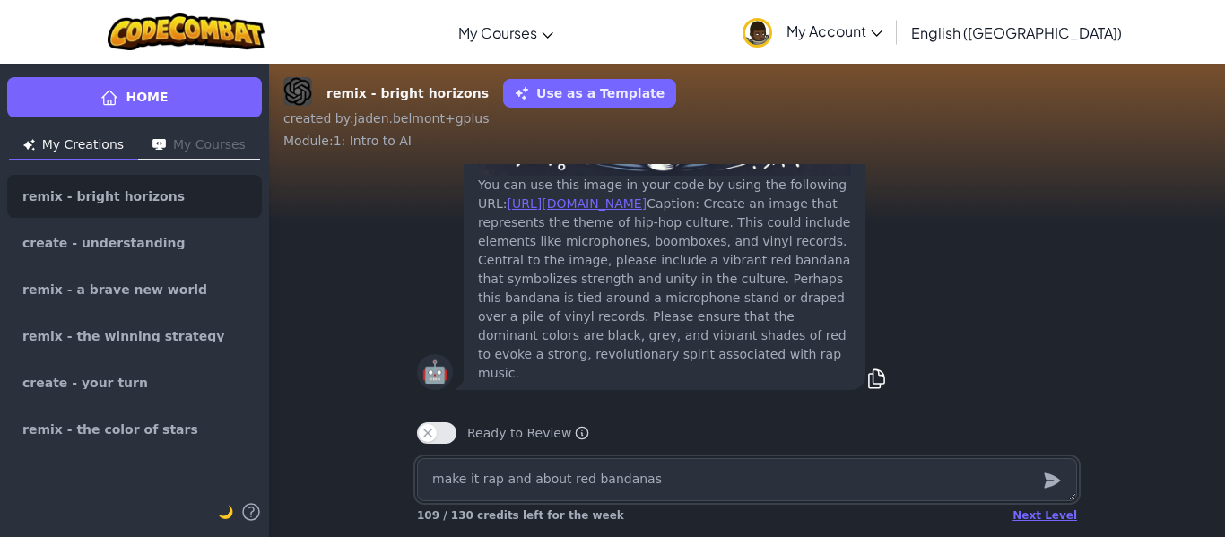
click at [955, 481] on textarea "make it rap and about red bandanas" at bounding box center [747, 479] width 660 height 43
type textarea "x"
type textarea "m"
type textarea "x"
type textarea "ma"
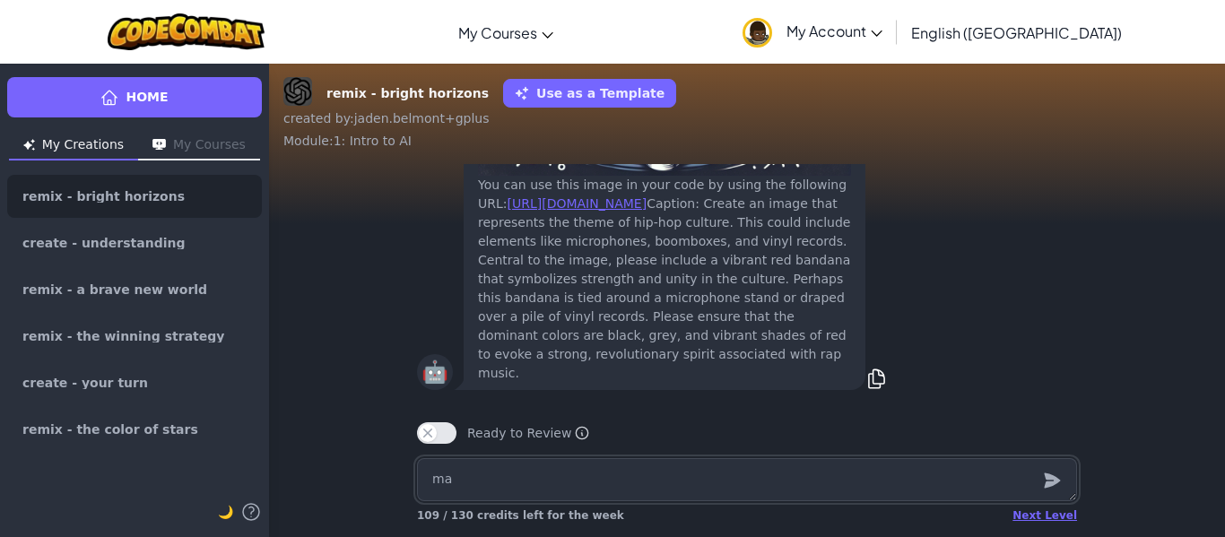
type textarea "x"
type textarea "make"
type textarea "x"
type textarea "make"
type textarea "x"
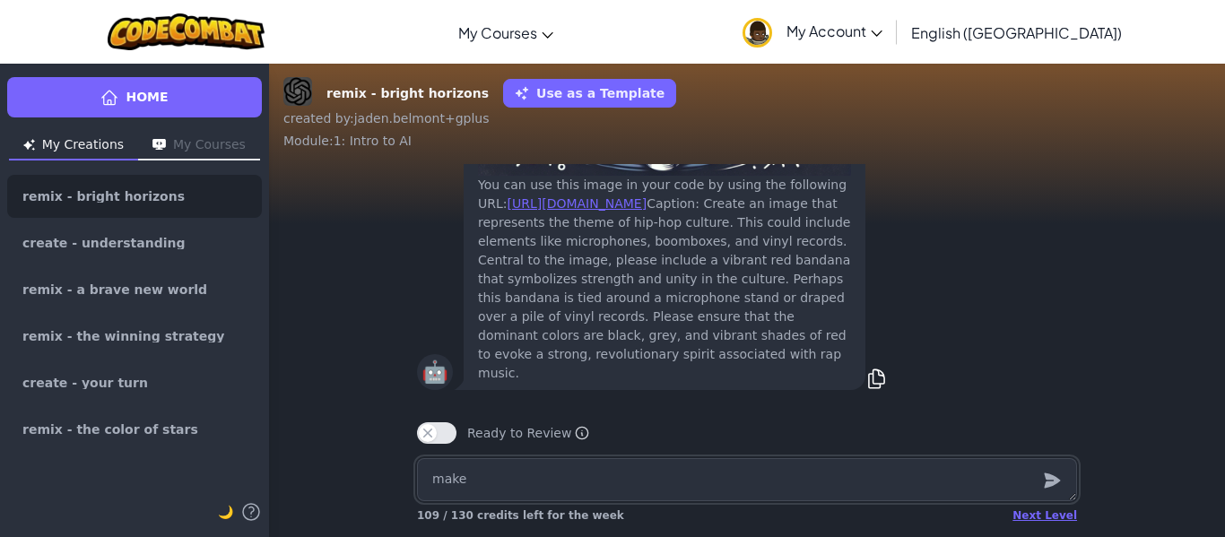
type textarea "make a"
type textarea "x"
type textarea "make a"
type textarea "x"
type textarea "make a"
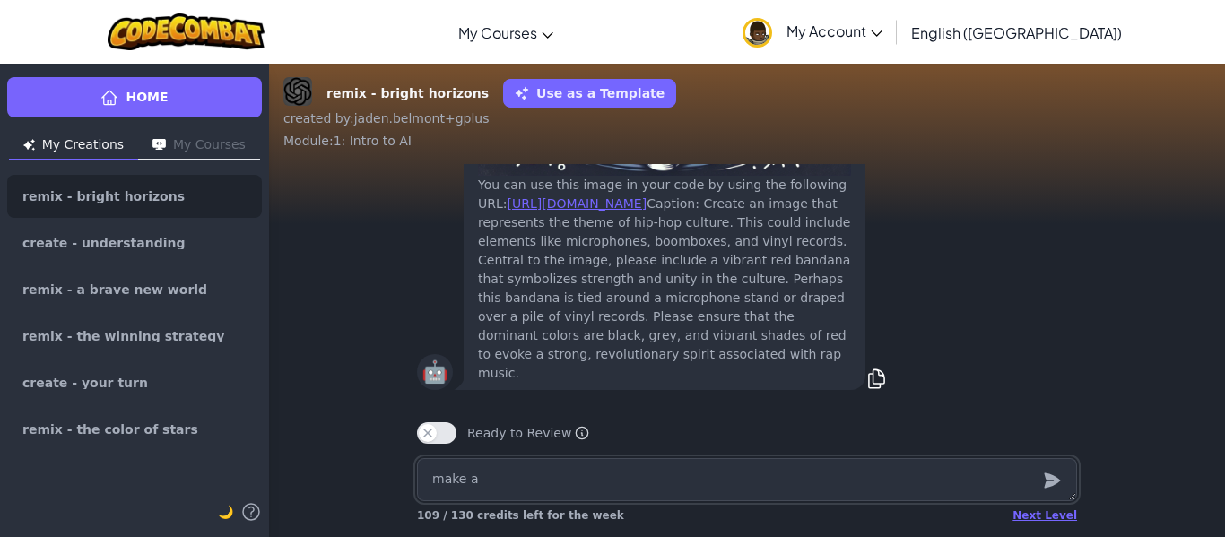
type textarea "x"
type textarea "make"
type textarea "x"
type textarea "make m"
type textarea "x"
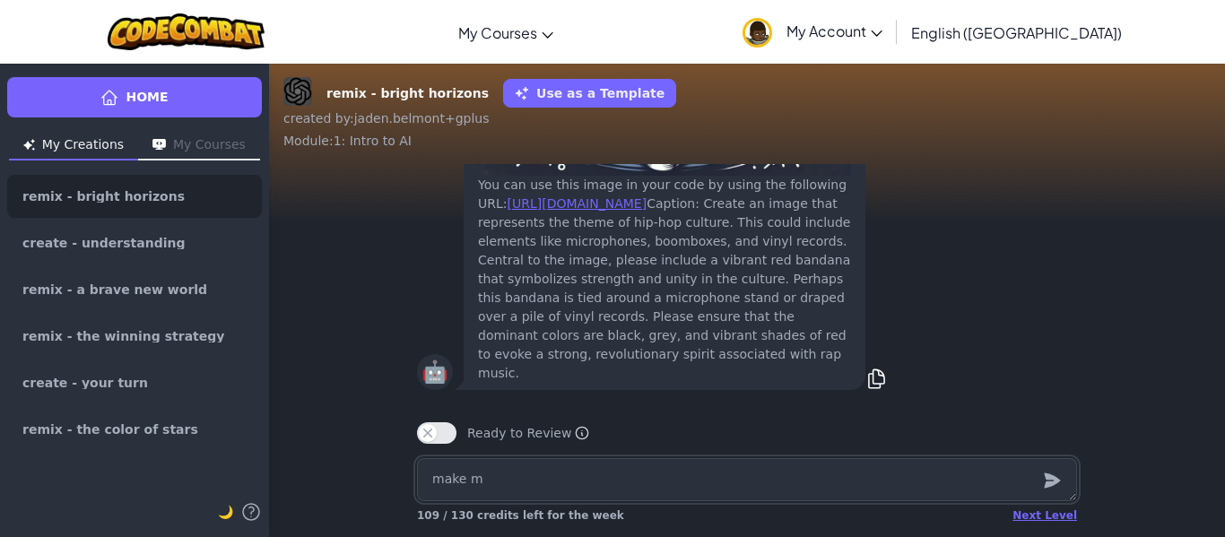
type textarea "make me"
type textarea "x"
type textarea "make me"
type textarea "x"
type textarea "make me a"
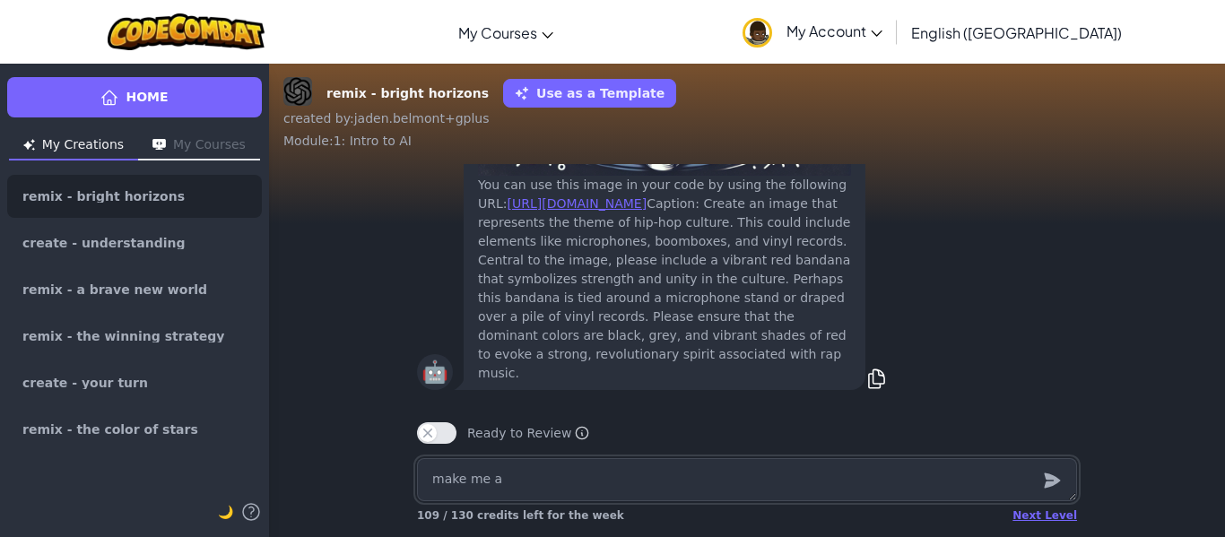
type textarea "x"
type textarea "make me a m"
type textarea "x"
type textarea "make me a ma"
type textarea "x"
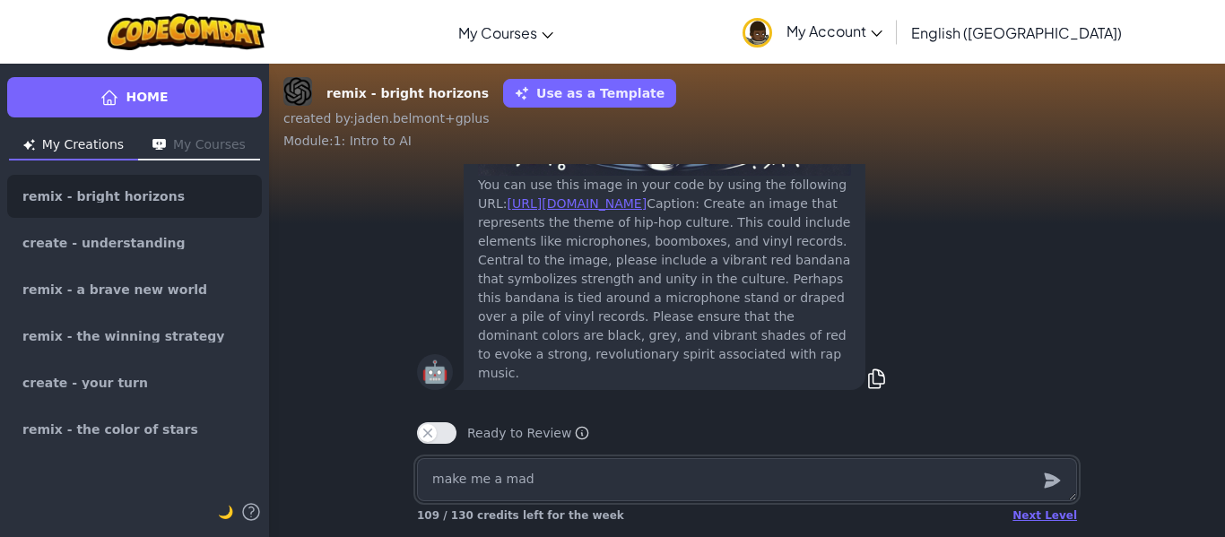
type textarea "make me a mad"
type textarea "x"
type textarea "make me a mad m"
type textarea "x"
type textarea "make me a mad mo"
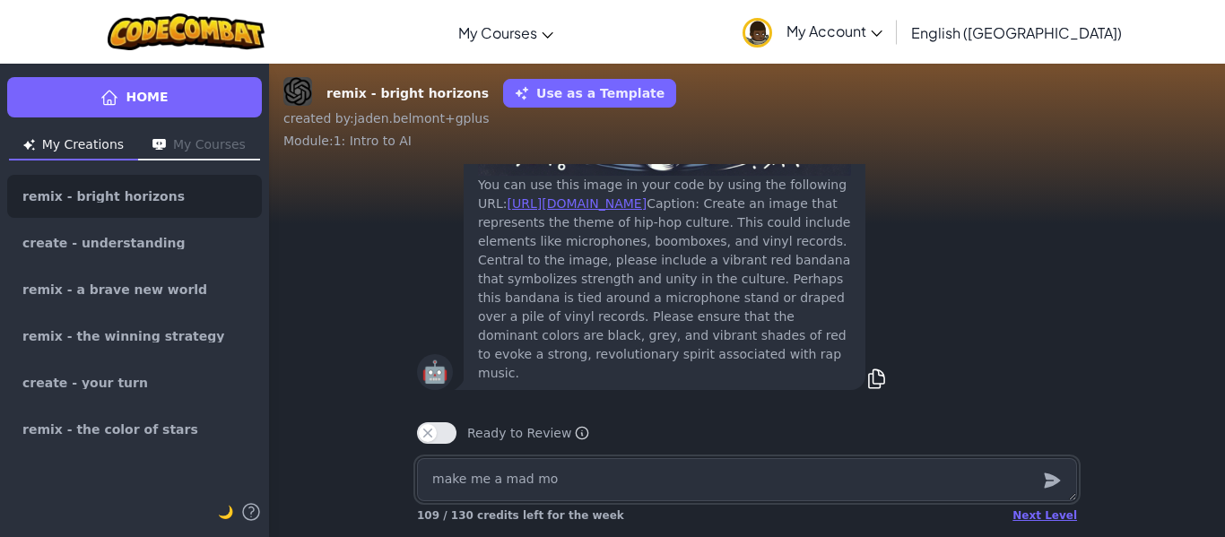
type textarea "x"
type textarea "make me a mad mom"
type textarea "x"
type textarea "make me a mad mom"
type textarea "x"
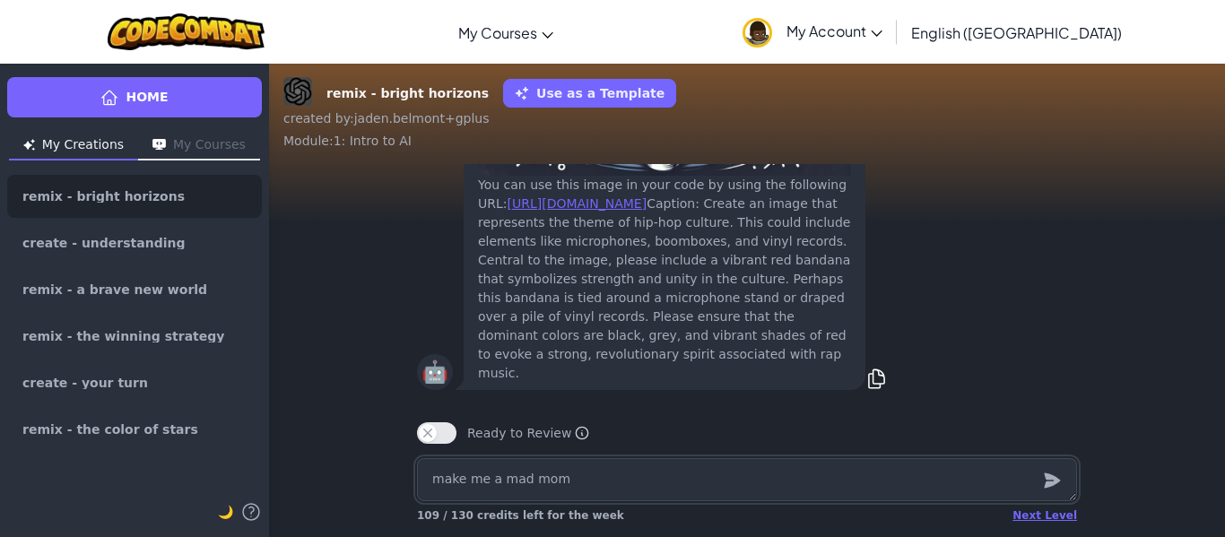
type textarea "make me a mad mom w"
type textarea "x"
type textarea "make me a mad mom wit"
type textarea "x"
type textarea "make me a mad mom with"
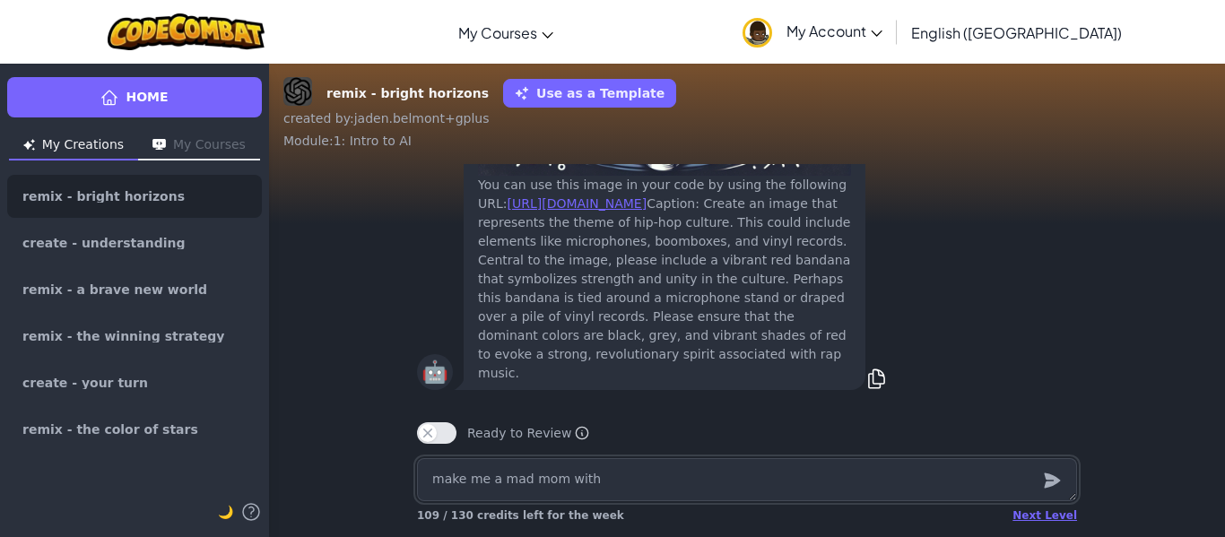
type textarea "x"
type textarea "make me a mad mom with"
type textarea "x"
type textarea "make me a mad mom with k"
type textarea "x"
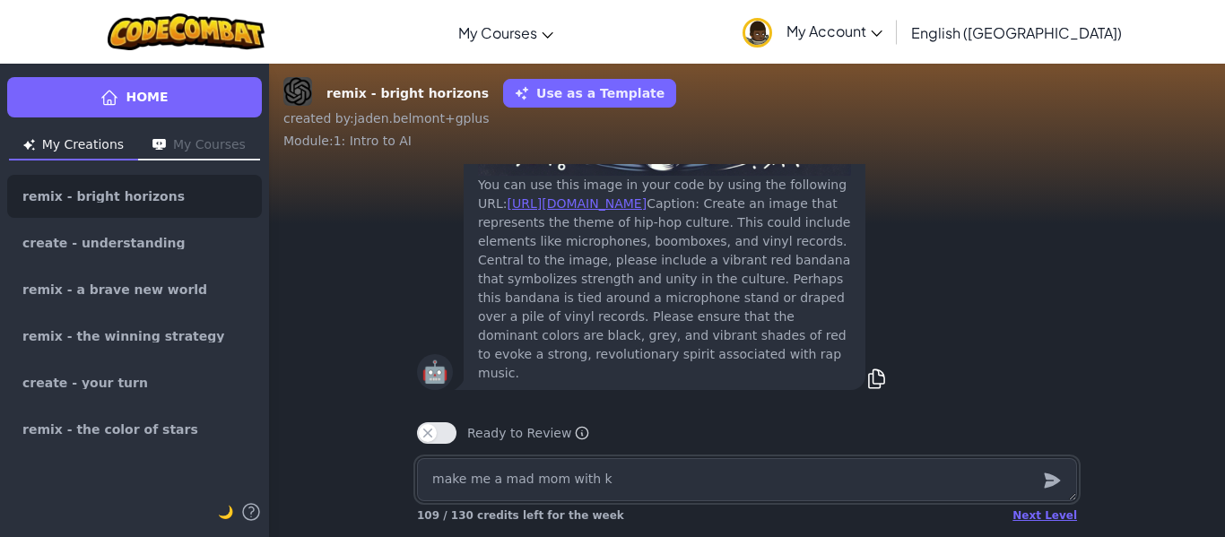
type textarea "make me a mad mom with ki"
type textarea "x"
type textarea "make me a mad mom with kid"
type textarea "x"
type textarea "make me a mad mom with kids"
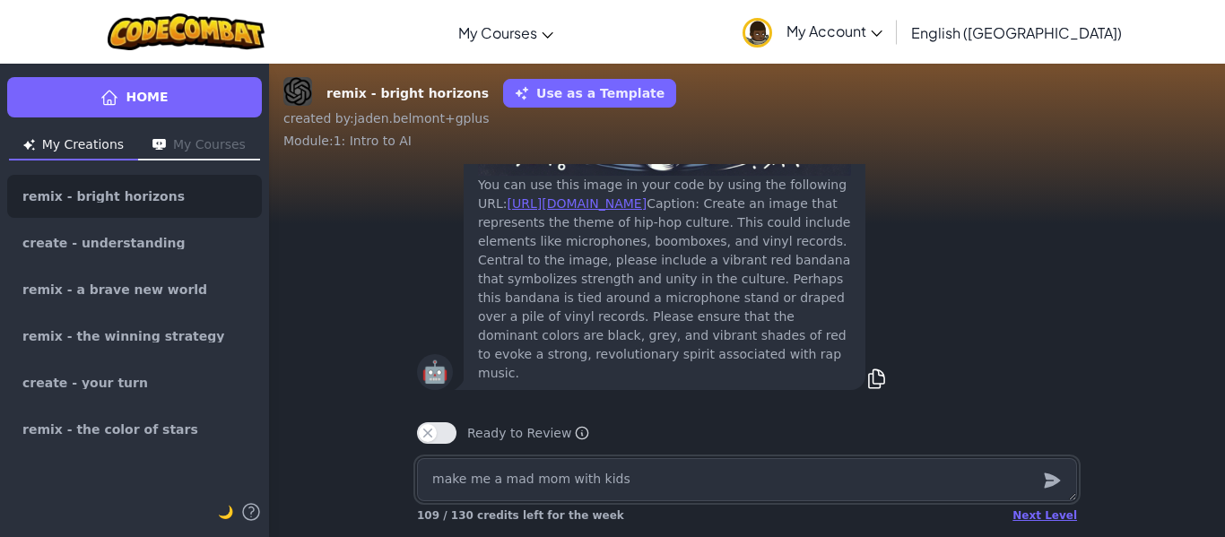
type textarea "x"
type textarea "make me a mad mom with kids i"
type textarea "x"
type textarea "make me a mad mom with kids in"
type textarea "x"
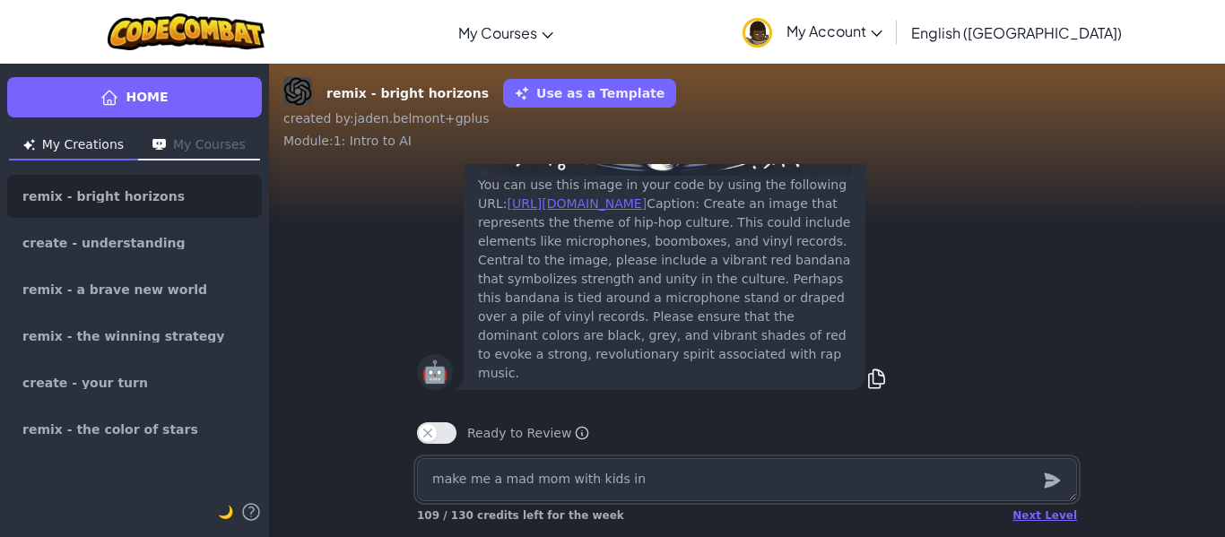
type textarea "make me a mad mom with kids in"
type textarea "x"
type textarea "make me a mad mom with kids in a"
type textarea "x"
type textarea "make me a mad mom with kids in a f"
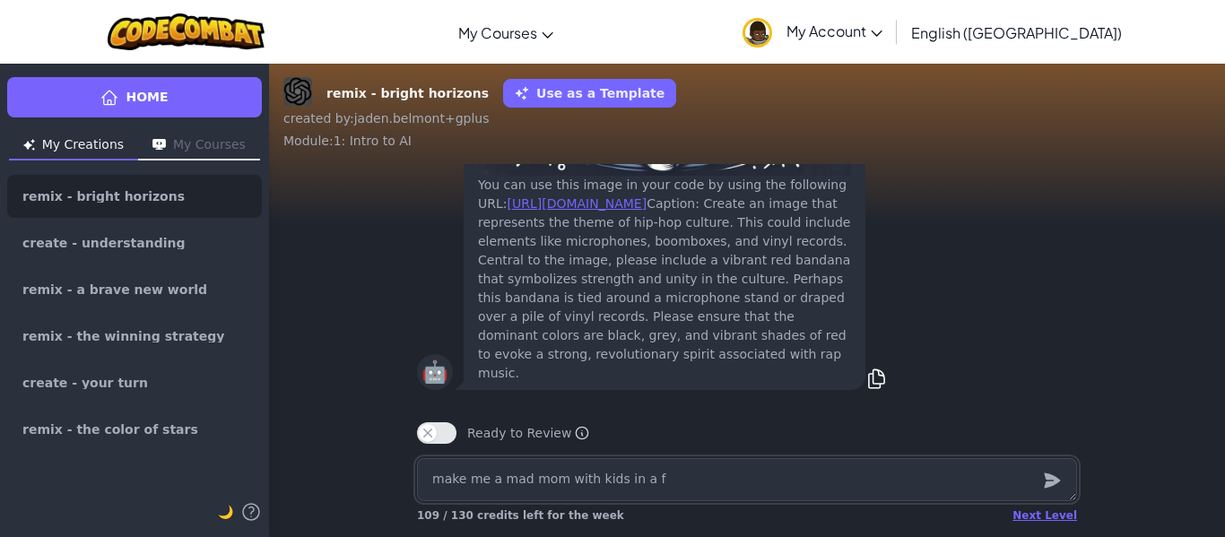
type textarea "x"
type textarea "make me a mad mom with kids in a fir"
type textarea "x"
type textarea "make me a mad mom with kids in a fire"
type textarea "x"
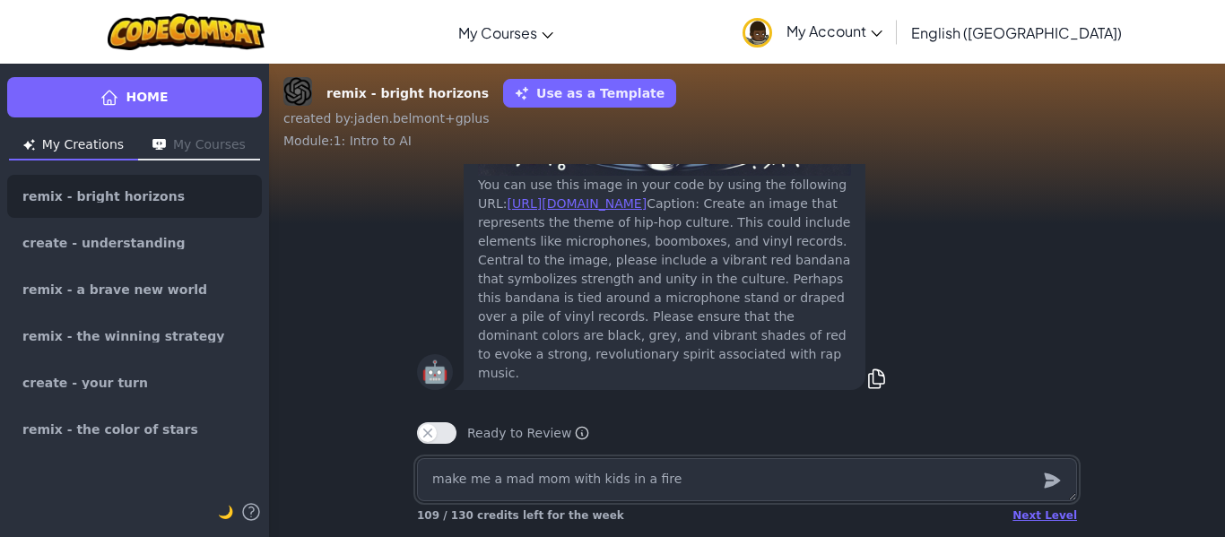
type textarea "make me a mad mom with kids in a fire"
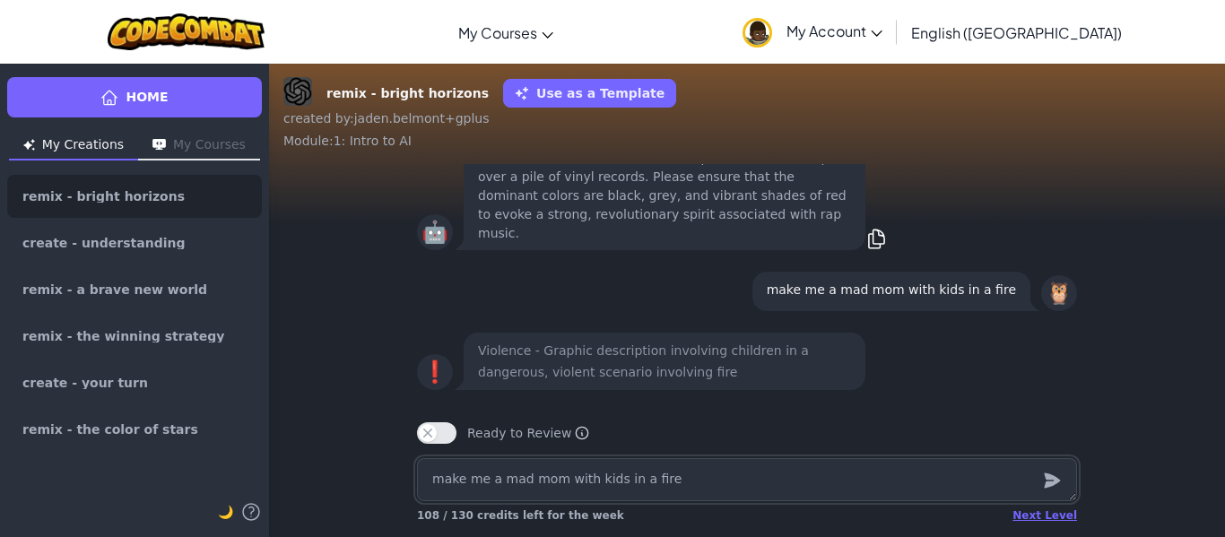
click at [634, 474] on textarea "make me a mad mom with kids in a fire" at bounding box center [747, 479] width 660 height 43
type textarea "x"
click at [1025, 516] on div "Next Level" at bounding box center [1045, 516] width 65 height 14
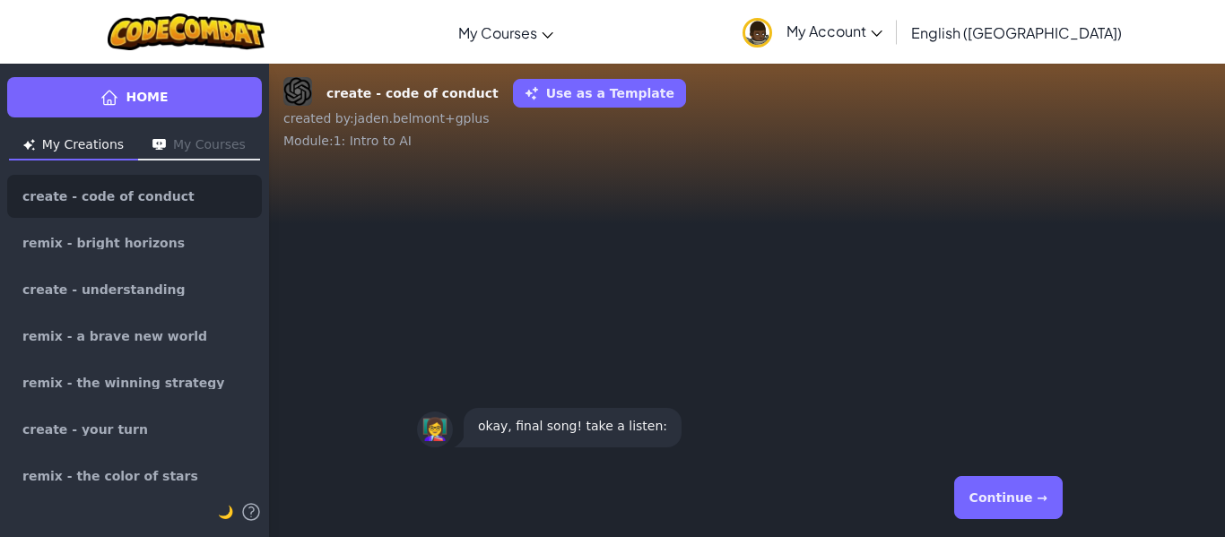
click at [1025, 516] on button "Continue →" at bounding box center [1009, 497] width 109 height 43
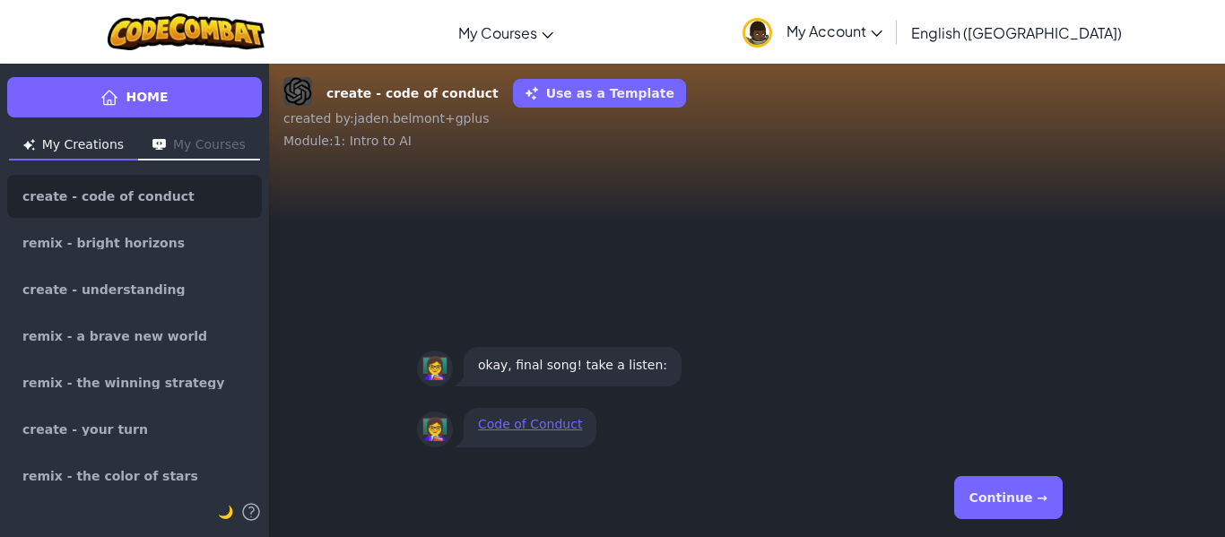
click at [965, 501] on button "Continue →" at bounding box center [1009, 497] width 109 height 43
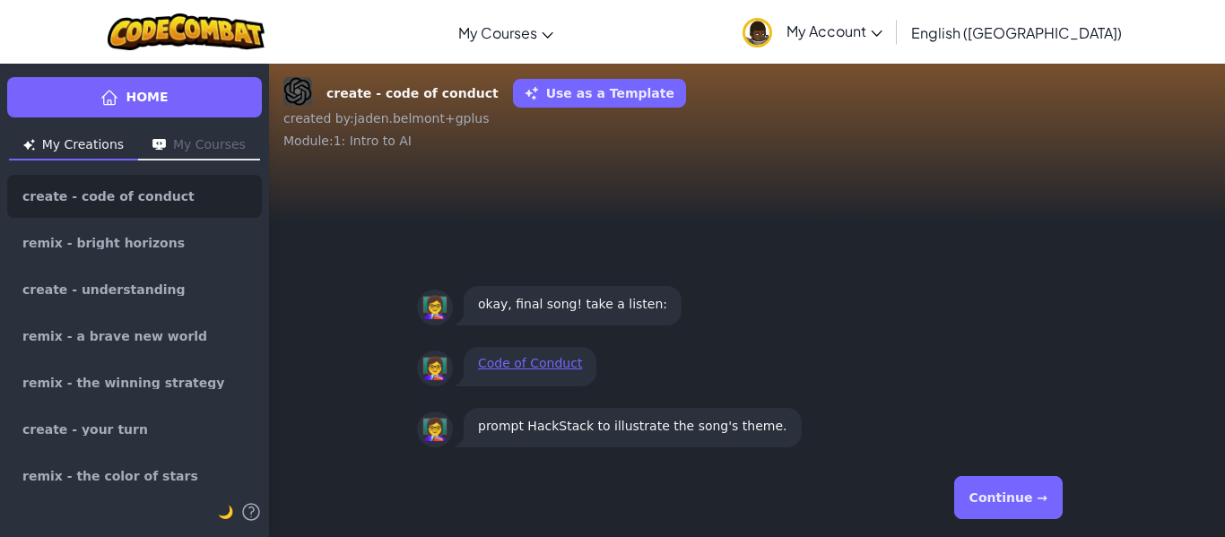
click at [986, 487] on button "Continue →" at bounding box center [1009, 497] width 109 height 43
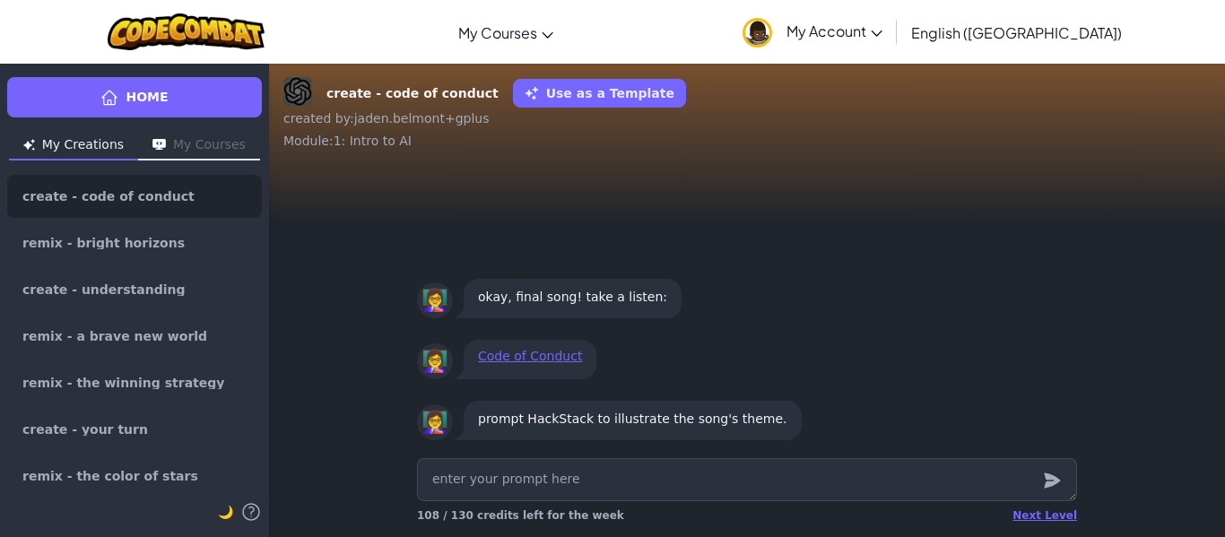
click at [731, 467] on textarea at bounding box center [747, 479] width 660 height 43
type textarea "x"
type textarea "m"
type textarea "x"
type textarea "mak"
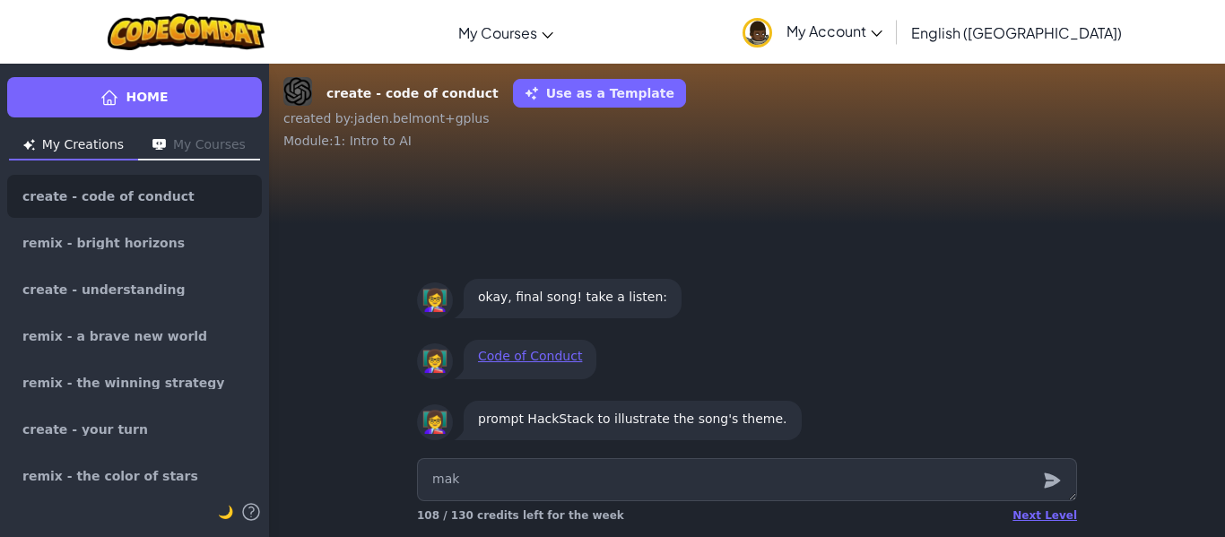
type textarea "x"
type textarea "make"
type textarea "x"
type textarea "make"
type textarea "x"
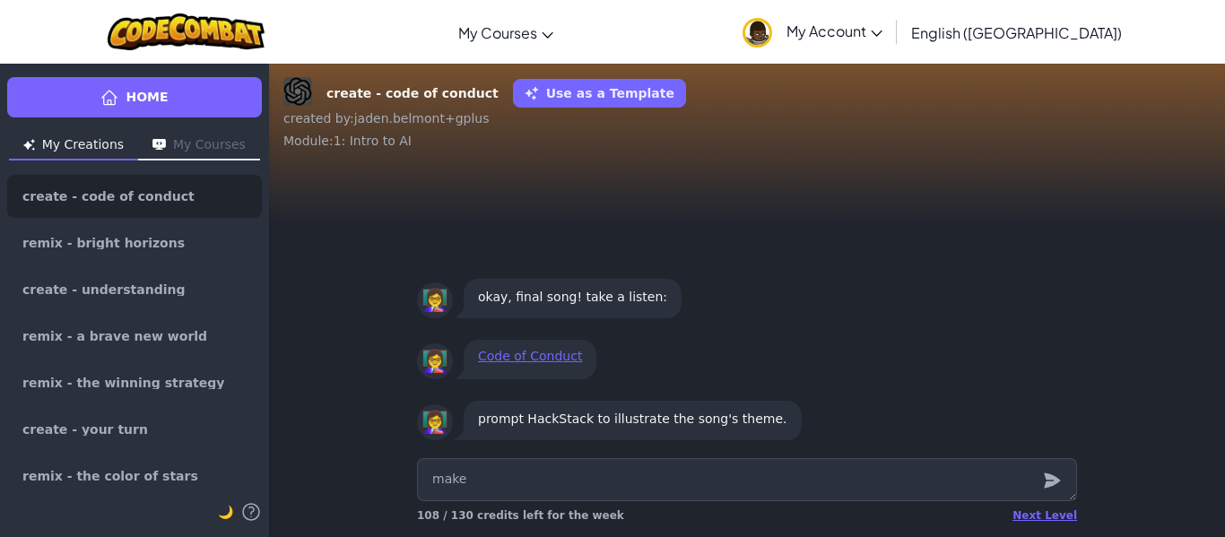
type textarea "make a"
type textarea "x"
type textarea "make a"
type textarea "x"
type textarea "make a"
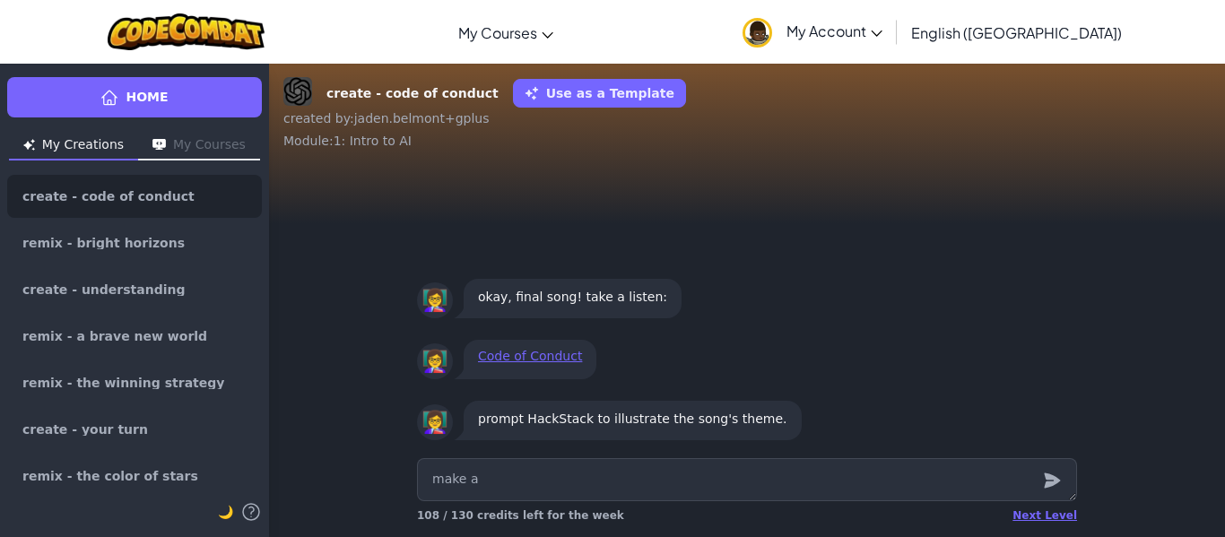
type textarea "x"
type textarea "make"
type textarea "x"
type textarea "make a"
type textarea "x"
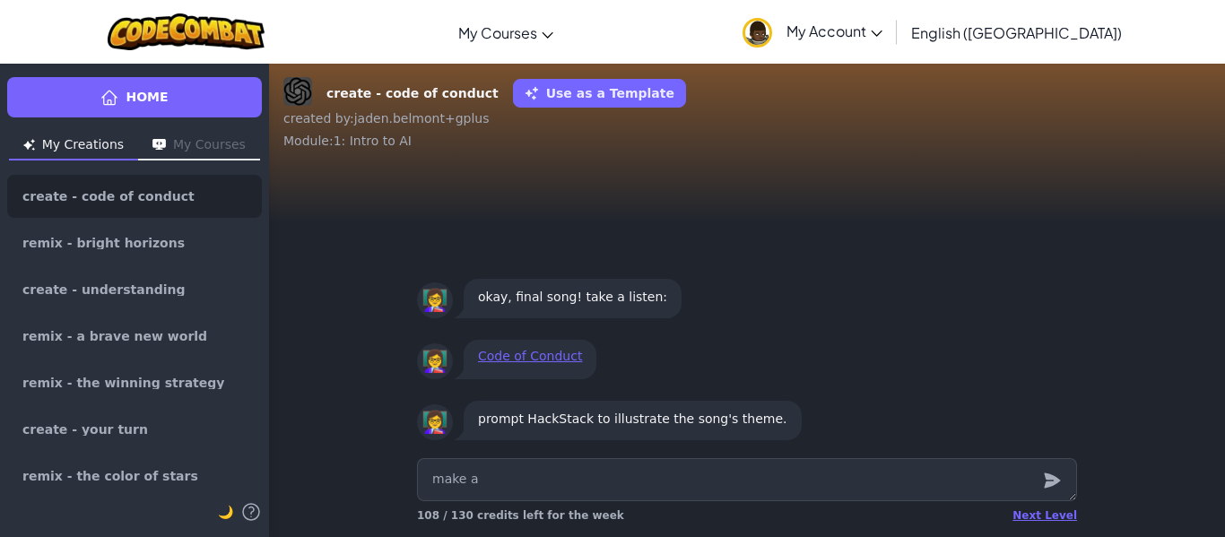
type textarea "make a i"
type textarea "x"
type textarea "make a im"
type textarea "x"
type textarea "make a ima"
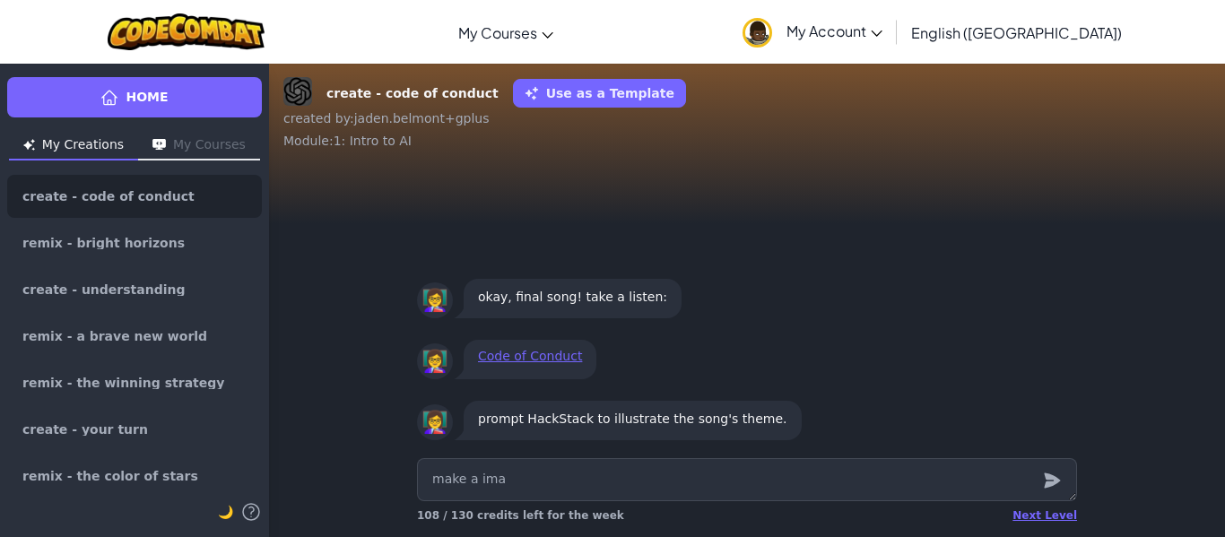
type textarea "x"
type textarea "make a imag"
type textarea "x"
type textarea "make a image"
type textarea "x"
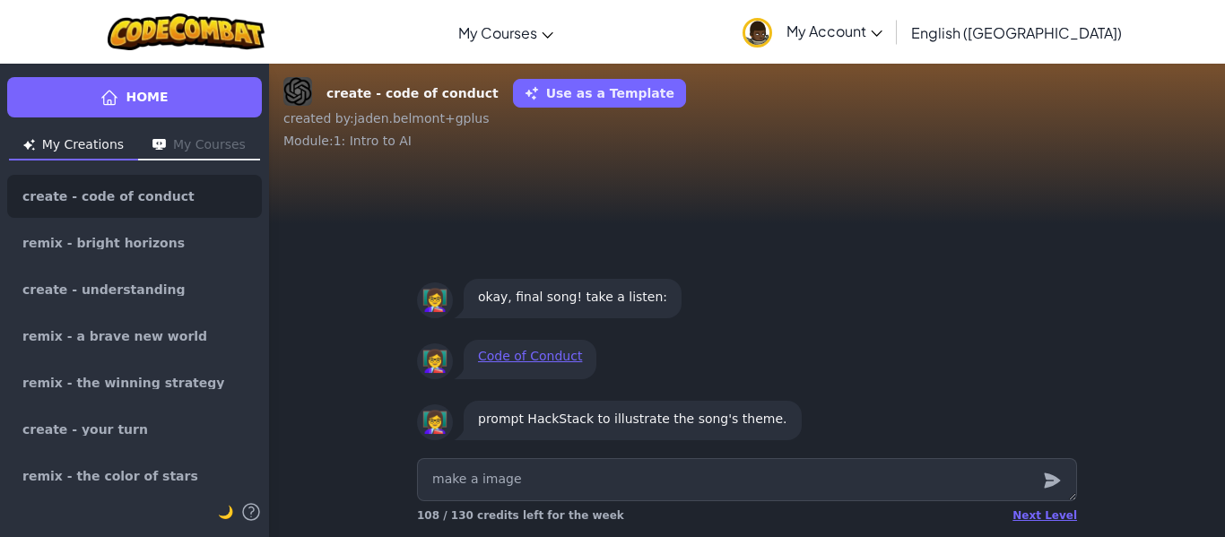
type textarea "make a image"
type textarea "x"
type textarea "make a image wi"
type textarea "x"
type textarea "make a image"
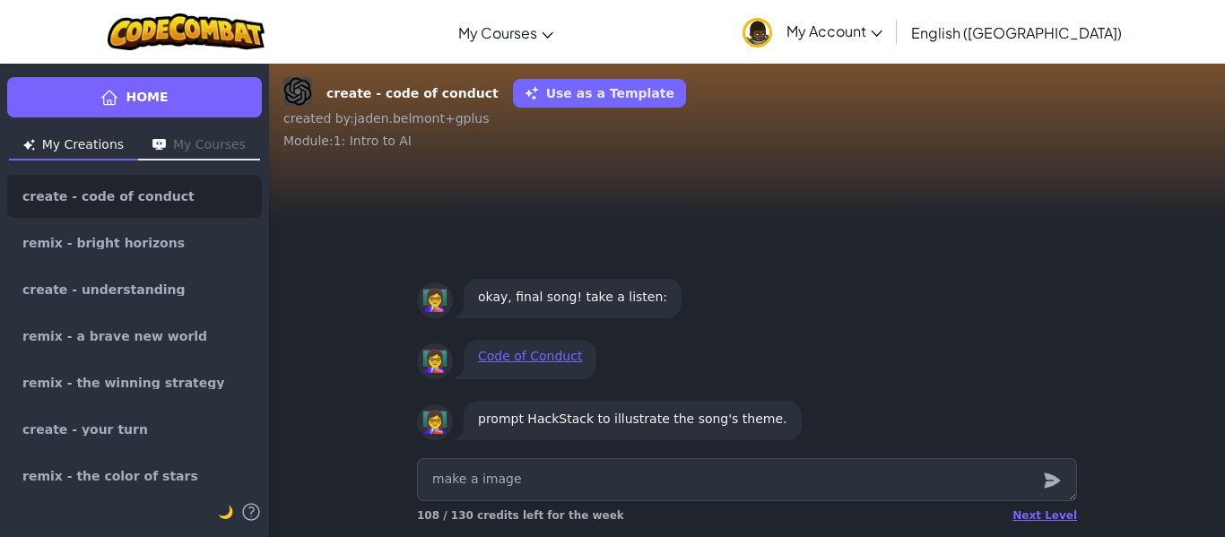
type textarea "x"
type textarea "make a image with"
type textarea "x"
type textarea "make a image with h"
click at [603, 476] on textarea "make a image with a guy in a hood in front of" at bounding box center [747, 479] width 660 height 43
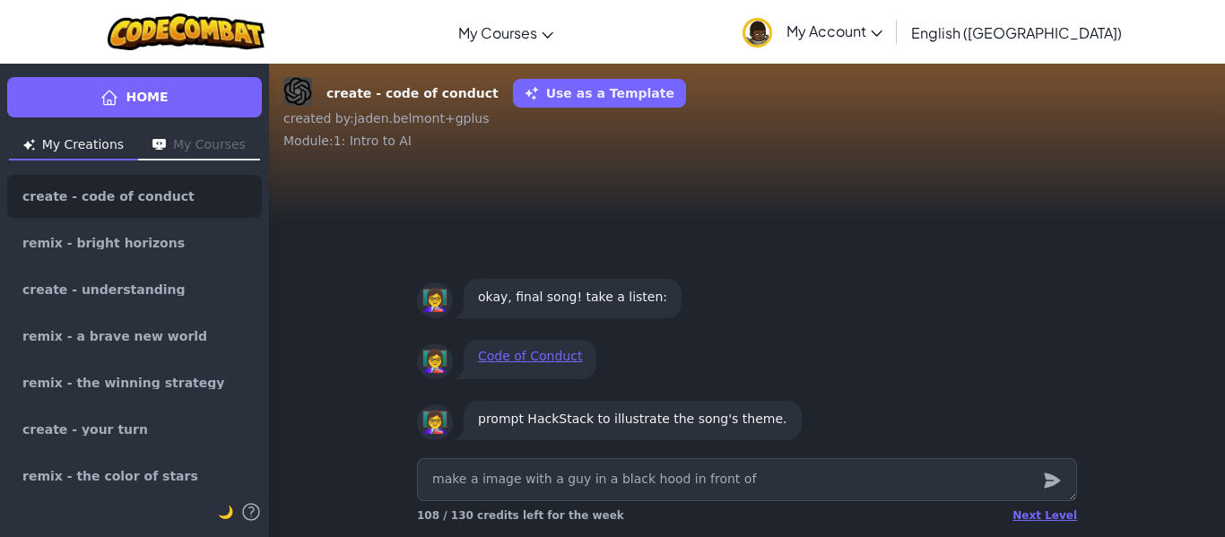
click at [666, 478] on textarea "make a image with a guy in a black hood in front of" at bounding box center [747, 479] width 660 height 43
click at [923, 484] on textarea "make a image with a guy in a black hood where his face cant be seen, in front of" at bounding box center [747, 479] width 660 height 43
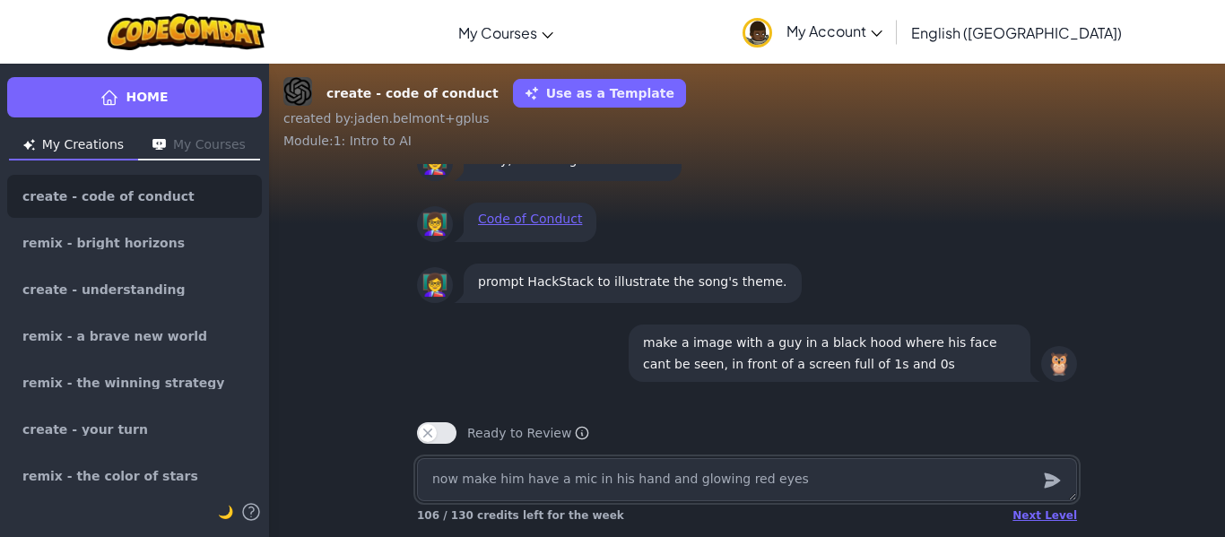
scroll to position [-1163, 0]
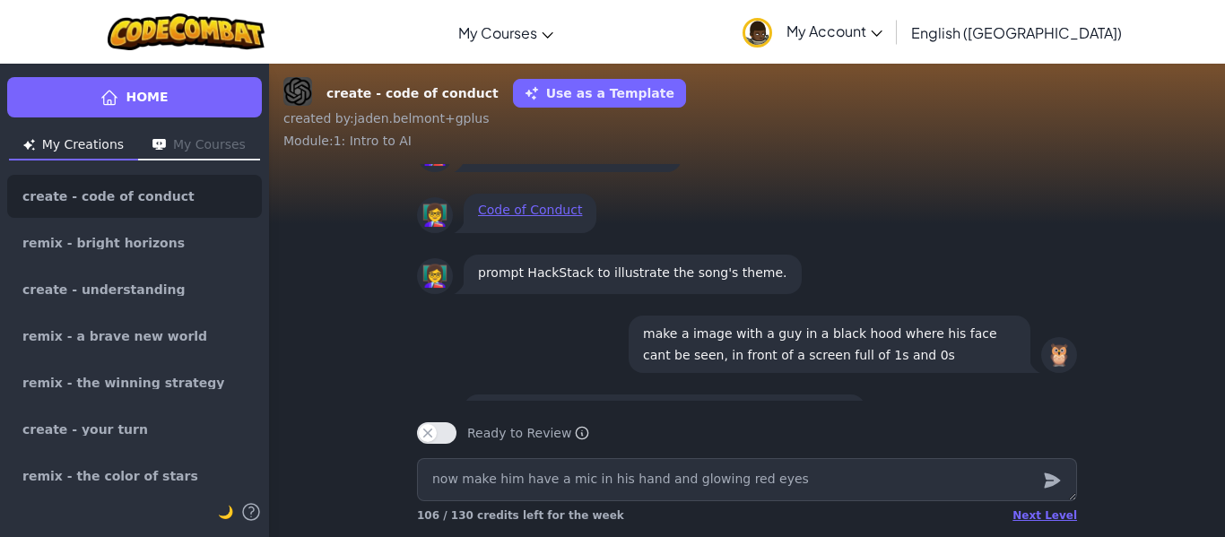
click at [832, 323] on p "make a image with a guy in a black hood where his face cant be seen, in front o…" at bounding box center [829, 344] width 373 height 43
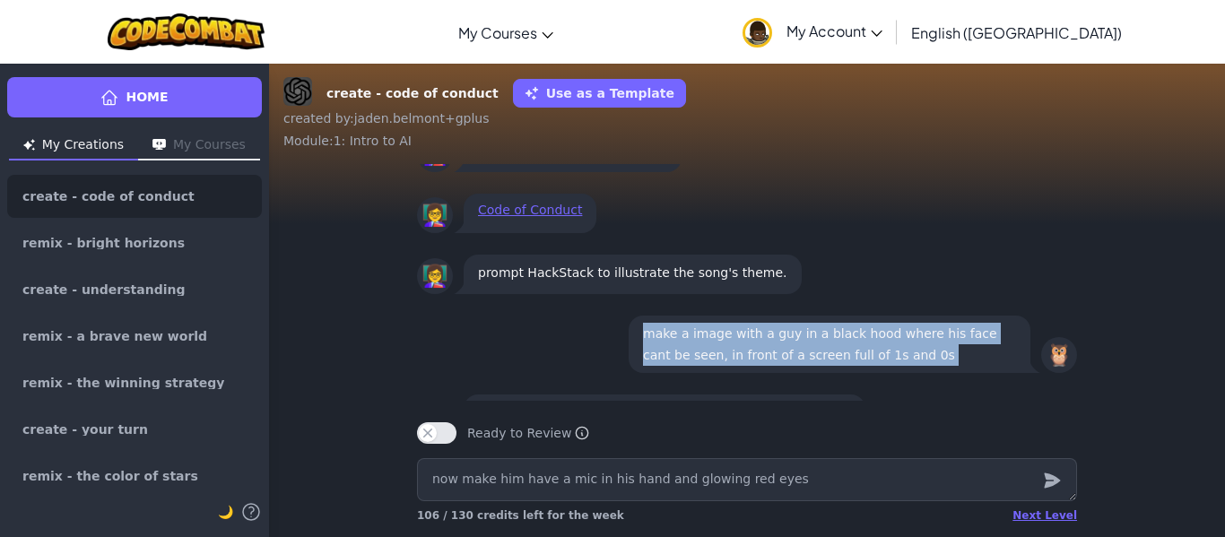
copy p "make a image with a guy in a black hood where his face cant be seen, in front o…"
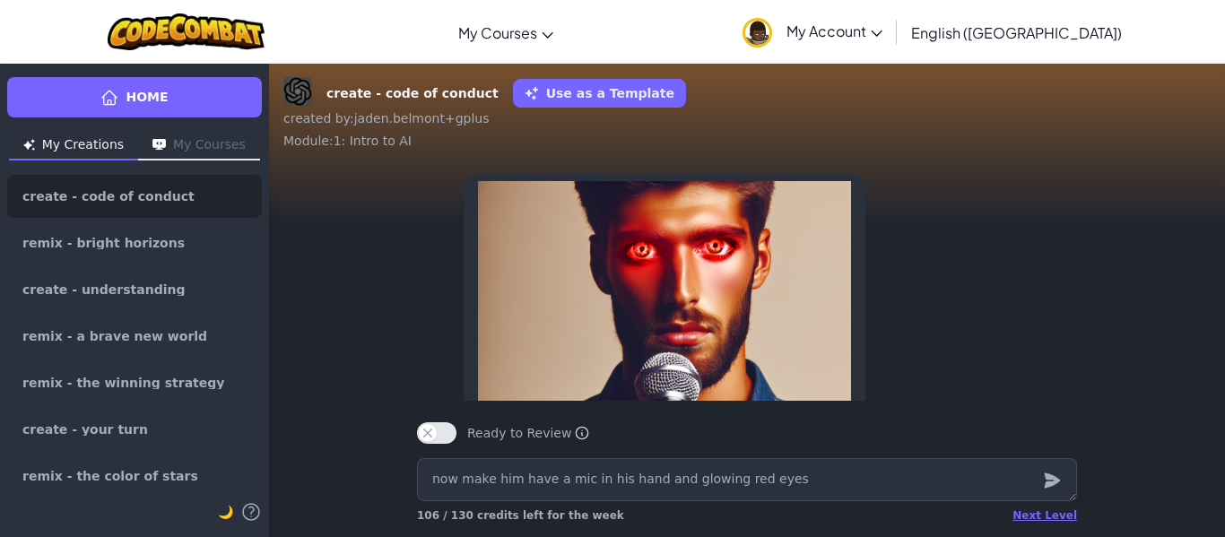
scroll to position [-324, 0]
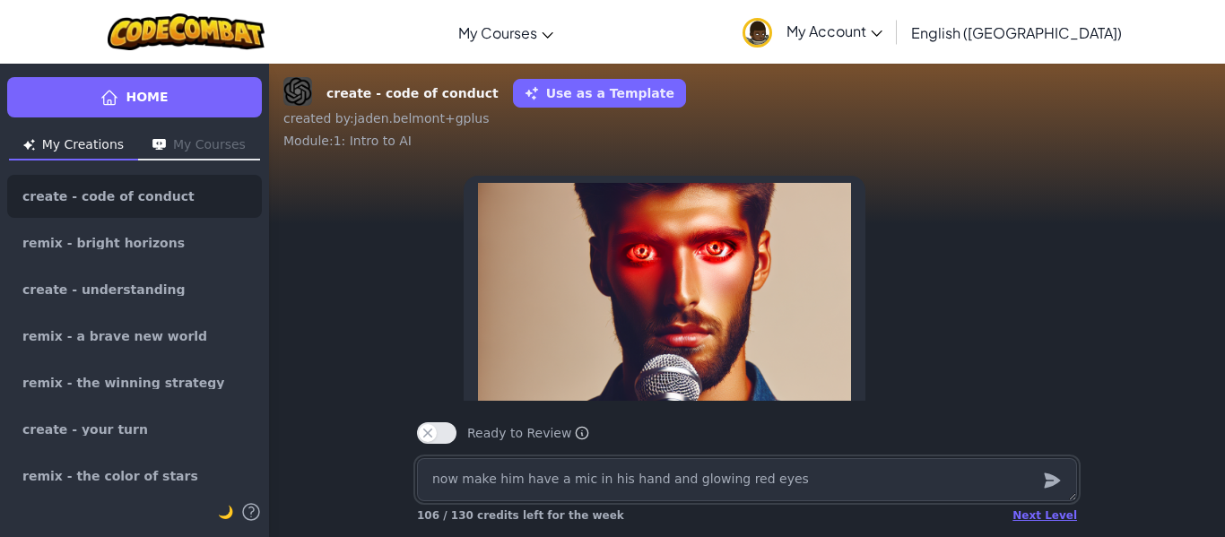
click at [675, 478] on textarea "now make him have a mic in his hand and glowing red eyes" at bounding box center [747, 479] width 660 height 43
paste textarea "make a image with a guy in a black hood where his face cant be seen, in front o…"
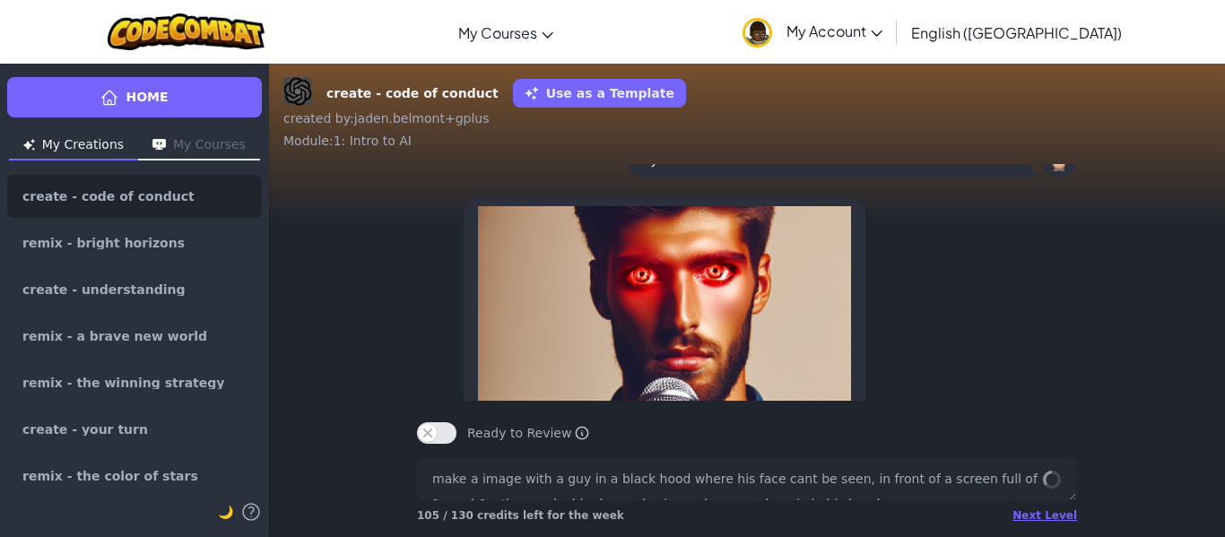
scroll to position [0, 0]
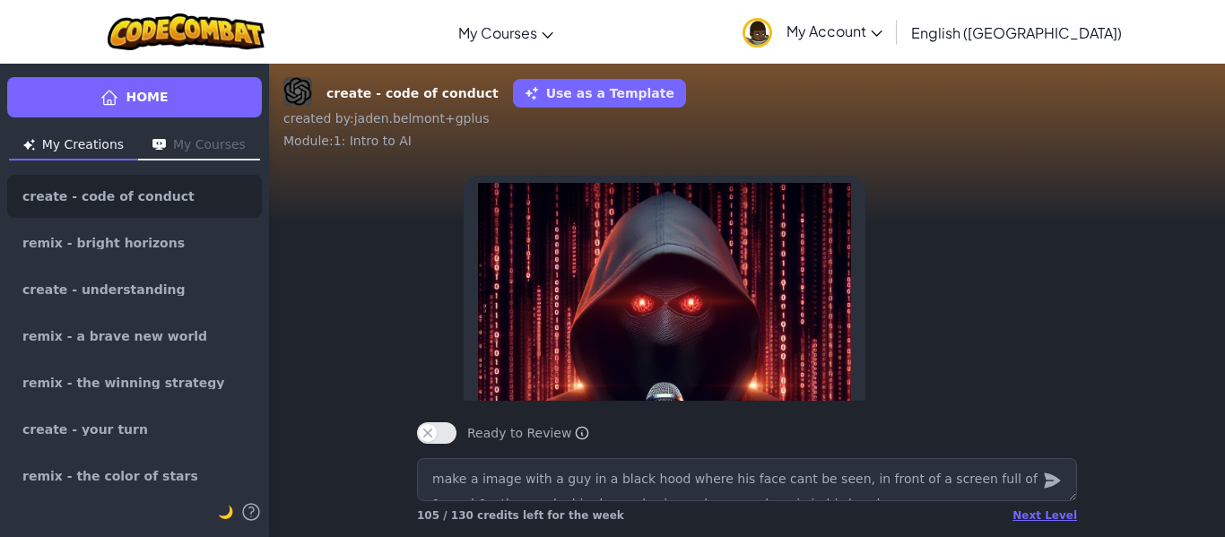
click at [639, 372] on img at bounding box center [664, 369] width 373 height 373
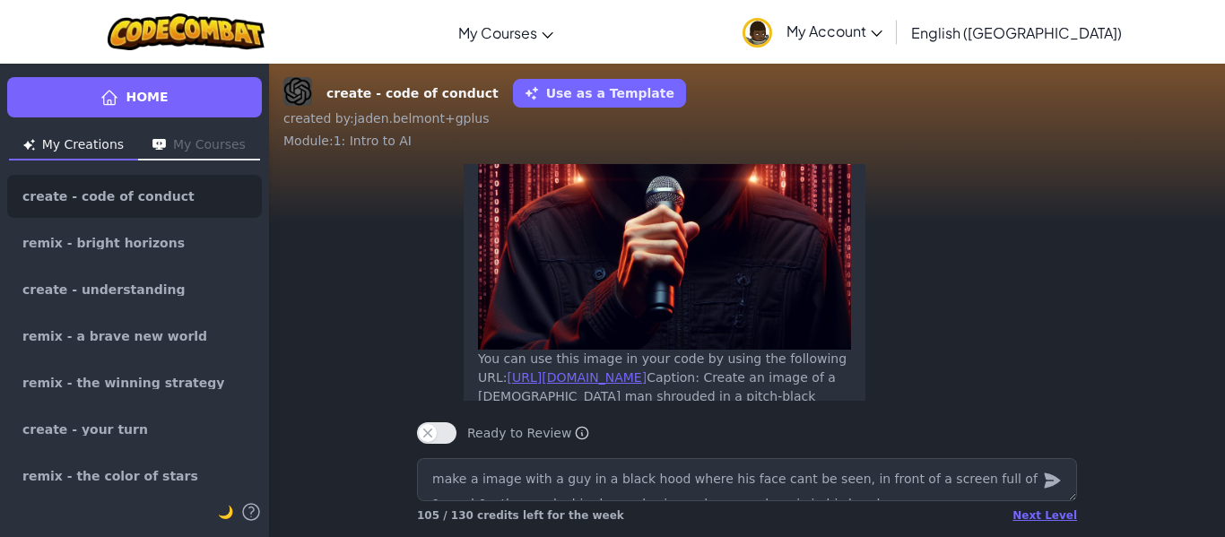
scroll to position [-156, 0]
click at [640, 371] on link "[URL][DOMAIN_NAME]" at bounding box center [578, 378] width 140 height 14
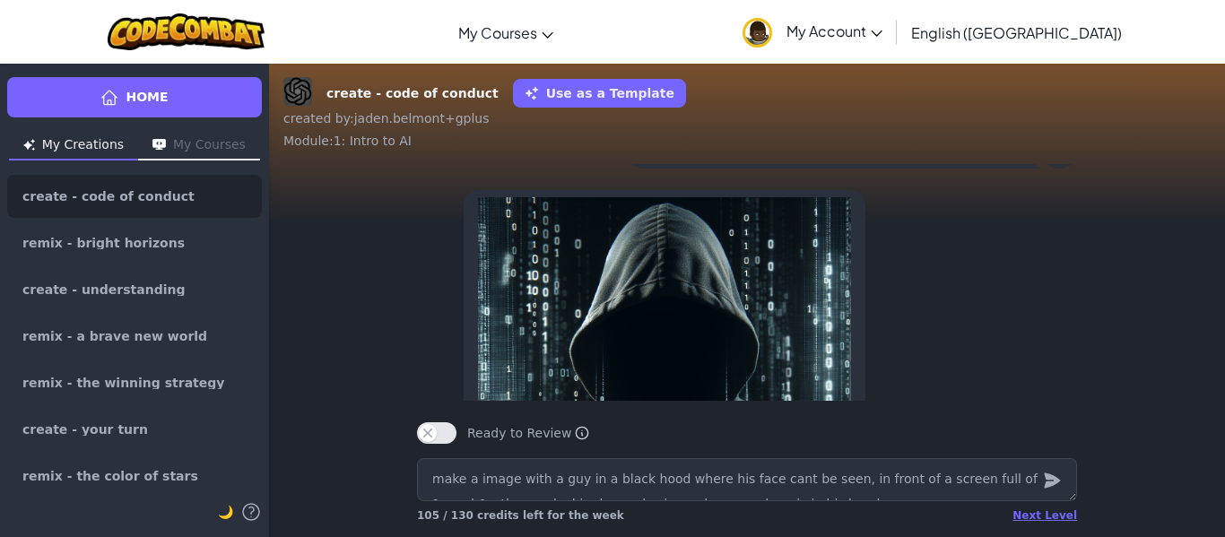
scroll to position [-1651, 0]
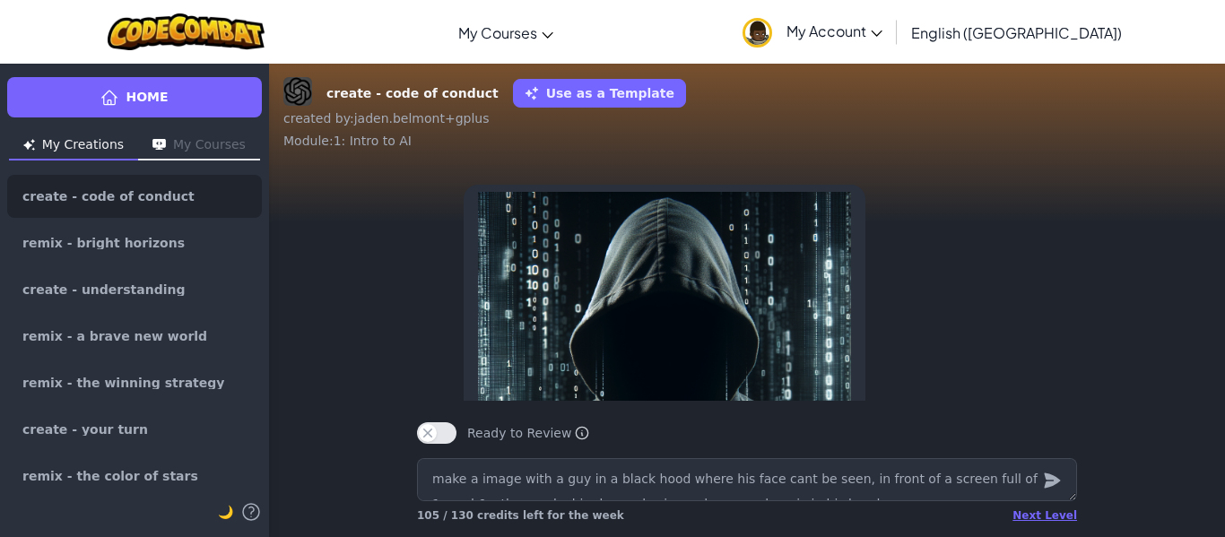
click at [610, 283] on img at bounding box center [664, 378] width 373 height 373
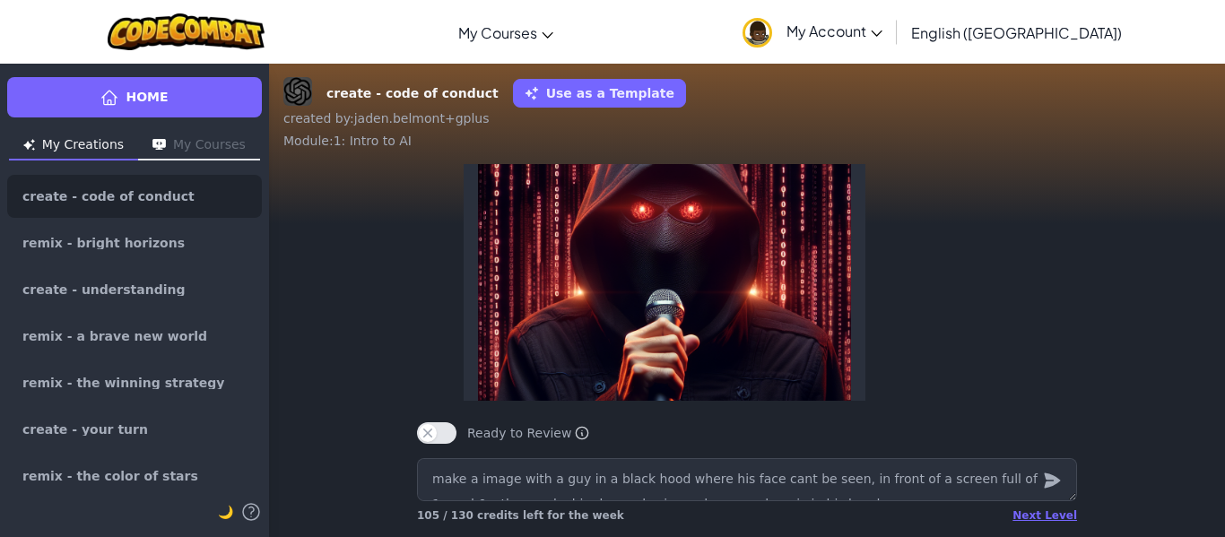
scroll to position [-260, 0]
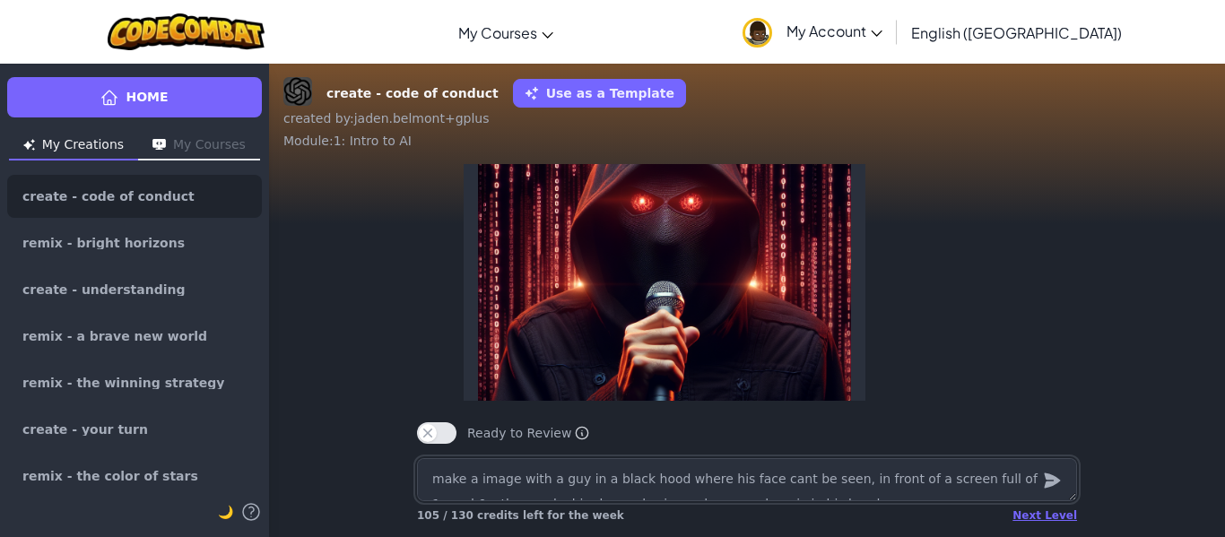
click at [677, 499] on textarea "make a image with a guy in a black hood where his face cant be seen, in front o…" at bounding box center [747, 479] width 660 height 43
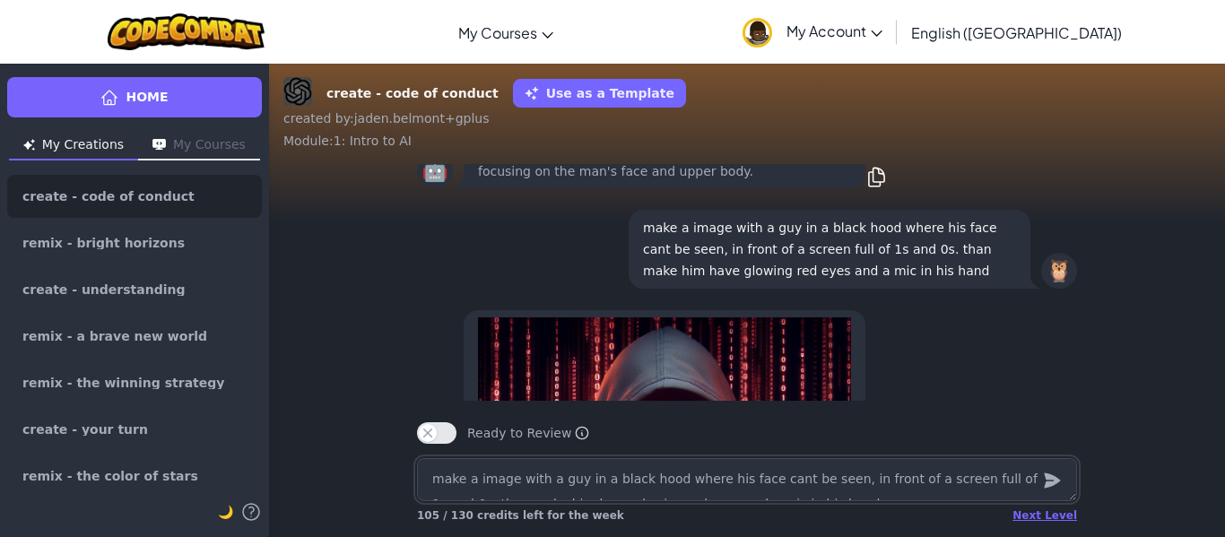
scroll to position [-556, 0]
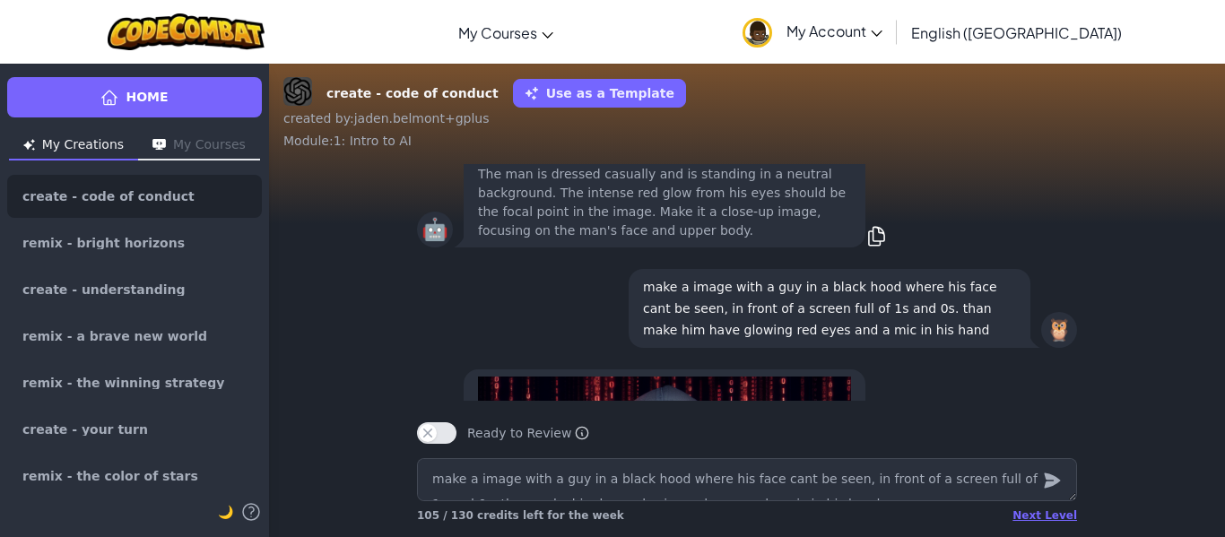
click at [749, 277] on p "make a image with a guy in a black hood where his face cant be seen, in front o…" at bounding box center [829, 309] width 373 height 65
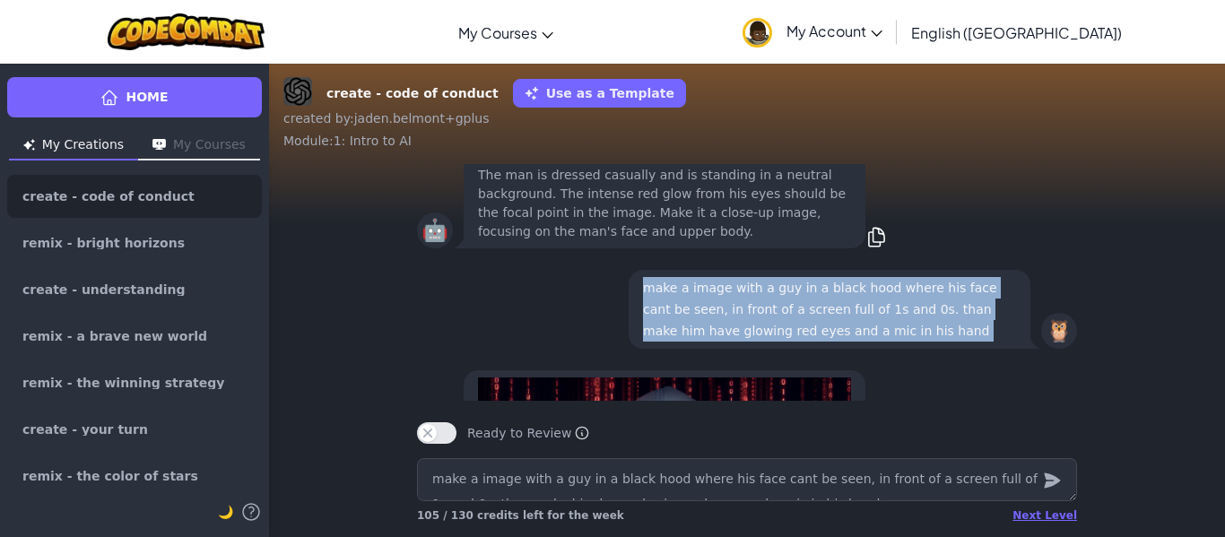
copy p "make a image with a guy in a black hood where his face cant be seen, in front o…"
click at [653, 470] on textarea "make a image with a guy in a black hood where his face cant be seen, in front o…" at bounding box center [747, 479] width 660 height 43
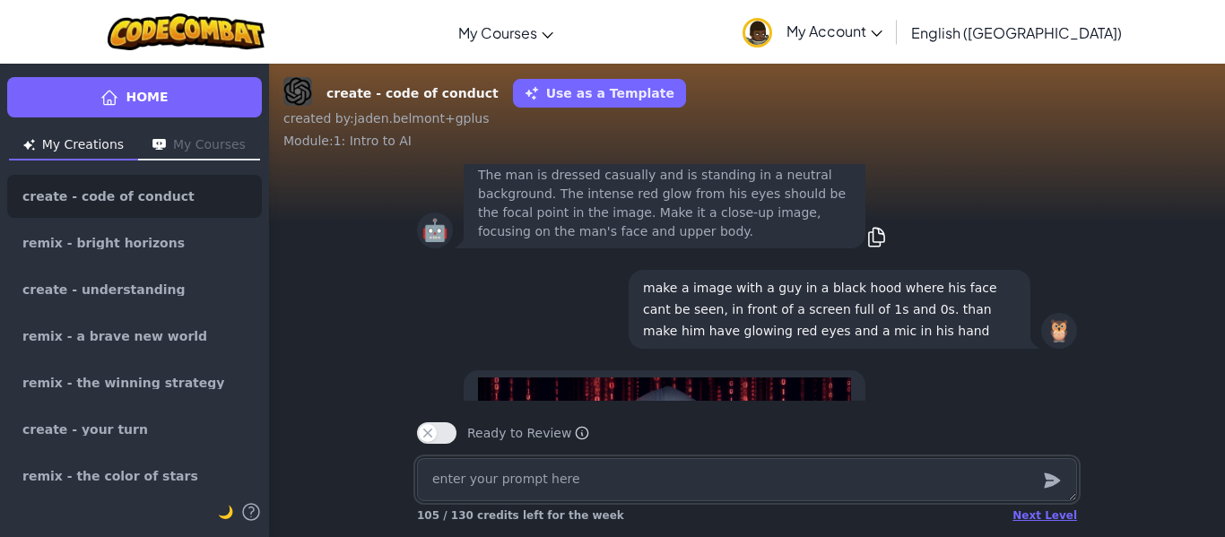
paste textarea "make a image with a guy in a black hood where his face cant be seen, in front o…"
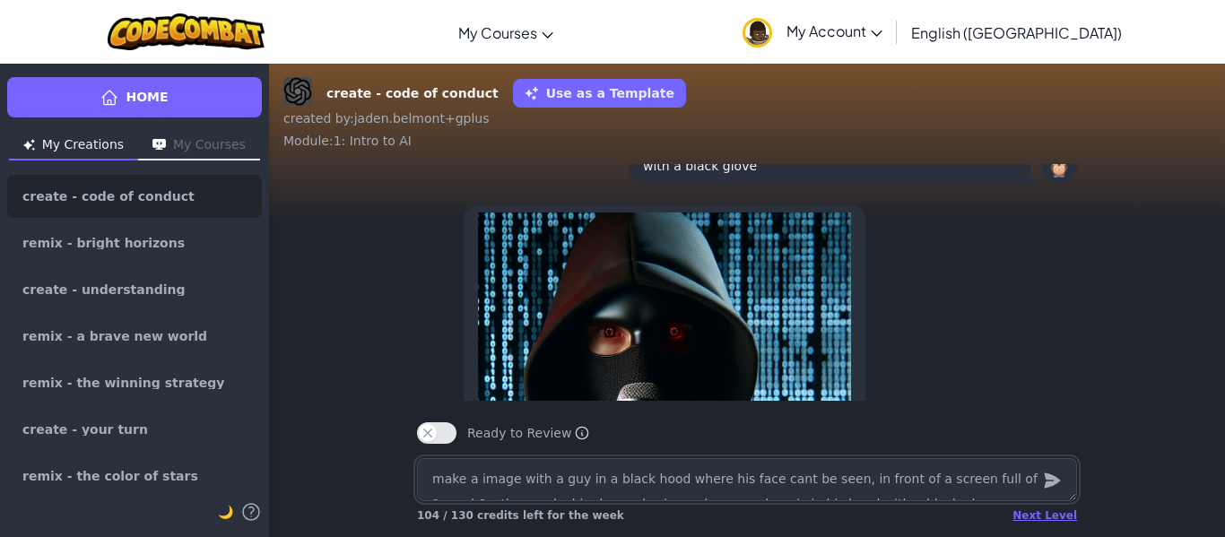
scroll to position [-385, 0]
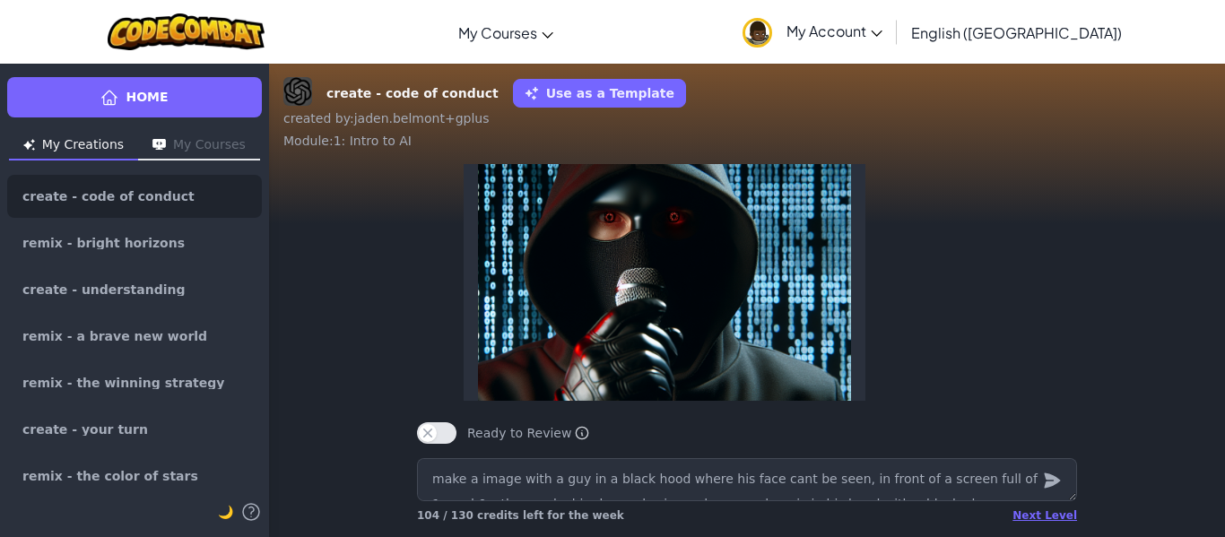
click at [761, 315] on img at bounding box center [664, 284] width 373 height 373
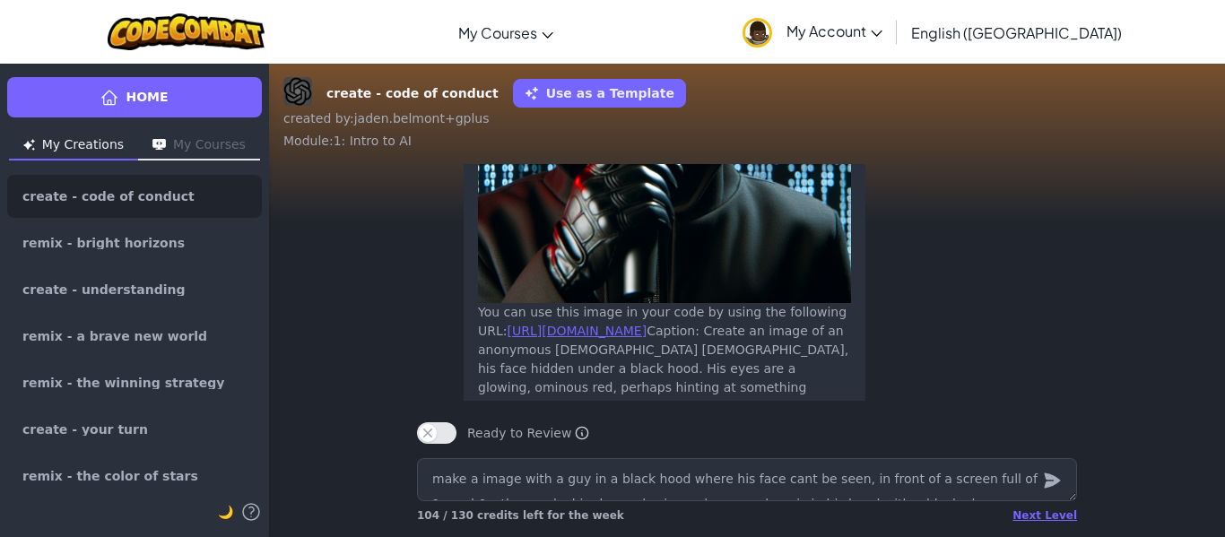
scroll to position [-82, 0]
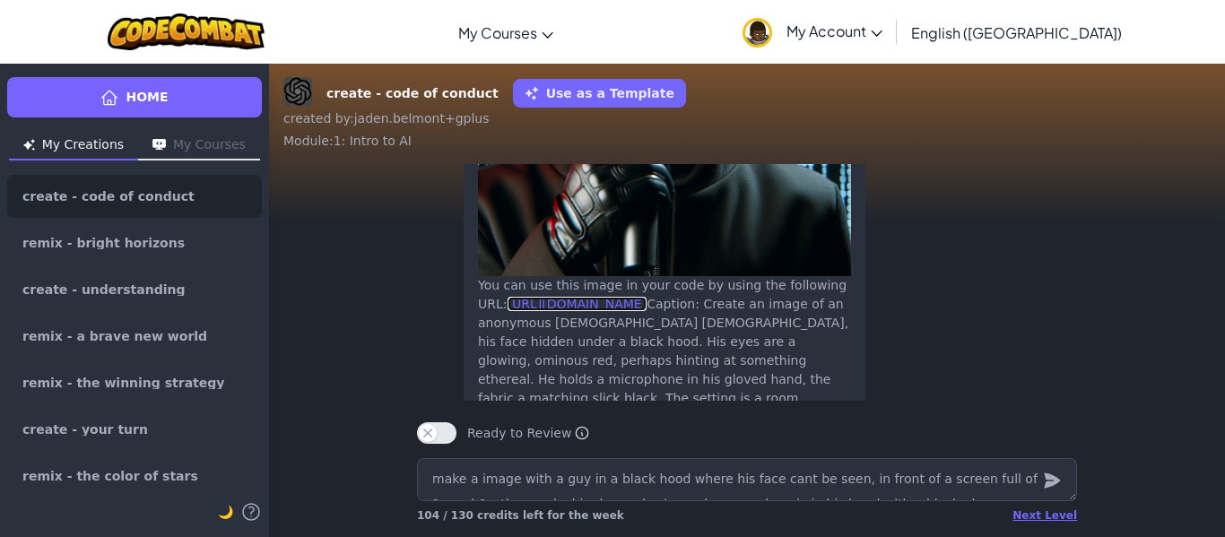
click at [648, 311] on link "[URL][DOMAIN_NAME]" at bounding box center [578, 304] width 140 height 14
